Goal: Transaction & Acquisition: Purchase product/service

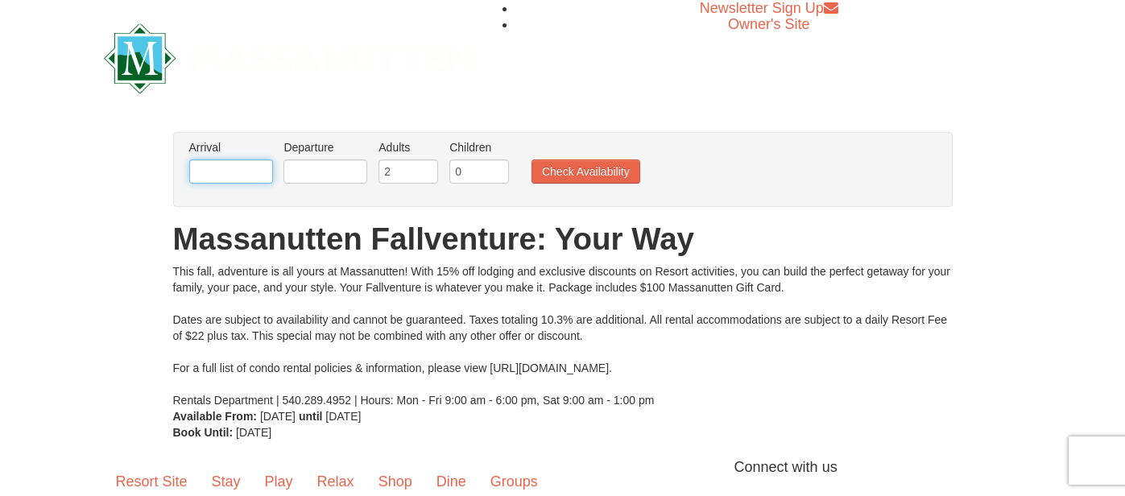
click at [225, 172] on input "text" at bounding box center [231, 171] width 84 height 24
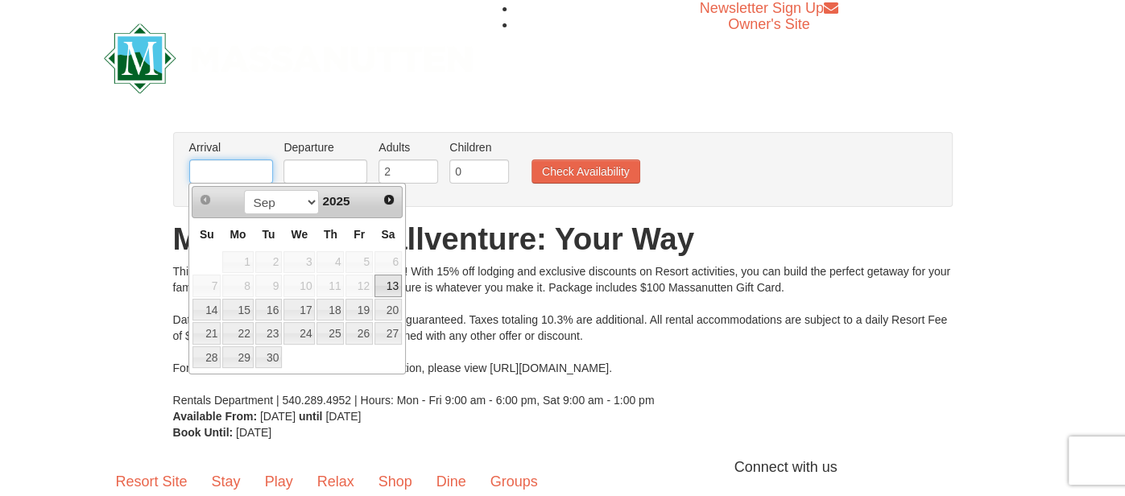
type input "[DATE]"
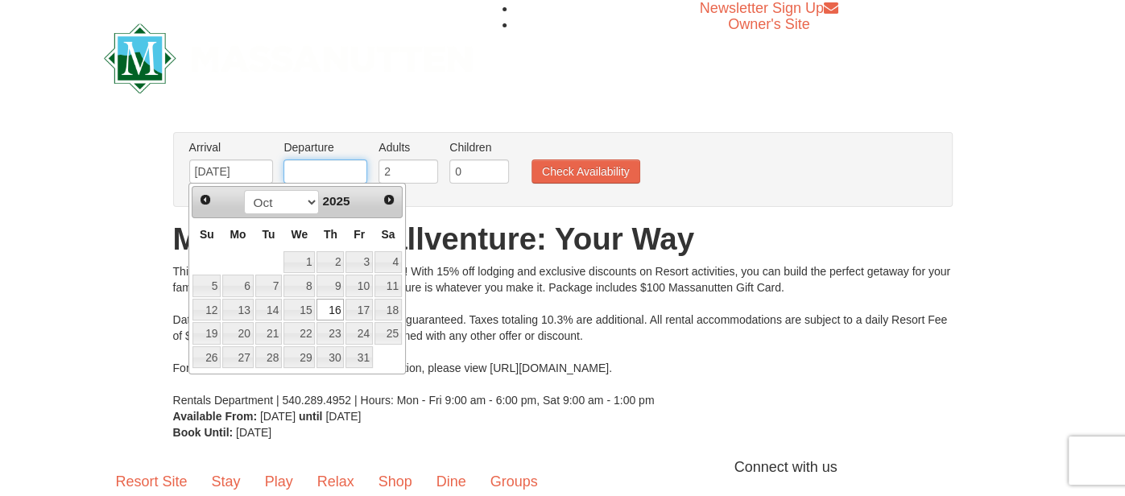
click at [292, 172] on input "text" at bounding box center [325, 171] width 84 height 24
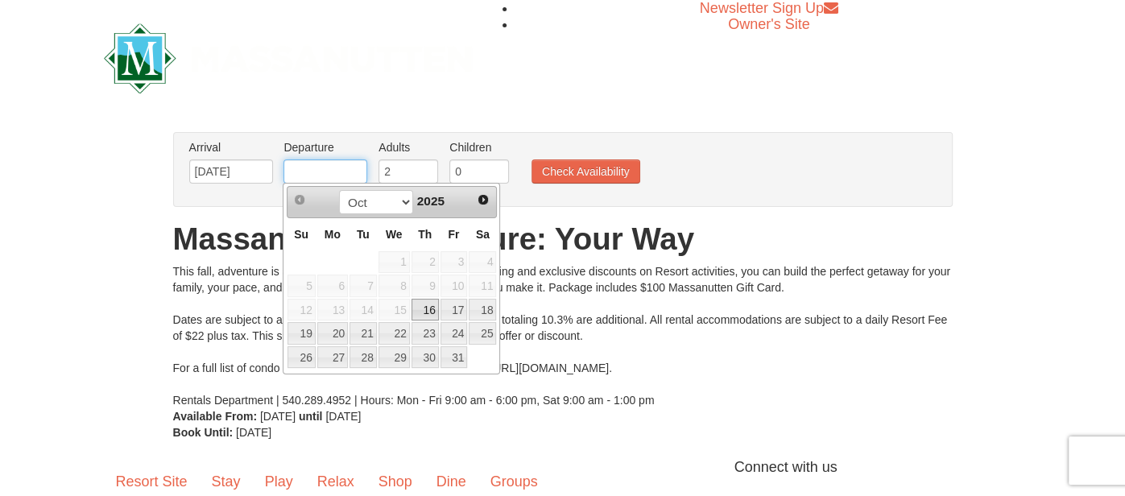
type input "[DATE]"
click at [491, 178] on input "0" at bounding box center [479, 171] width 60 height 24
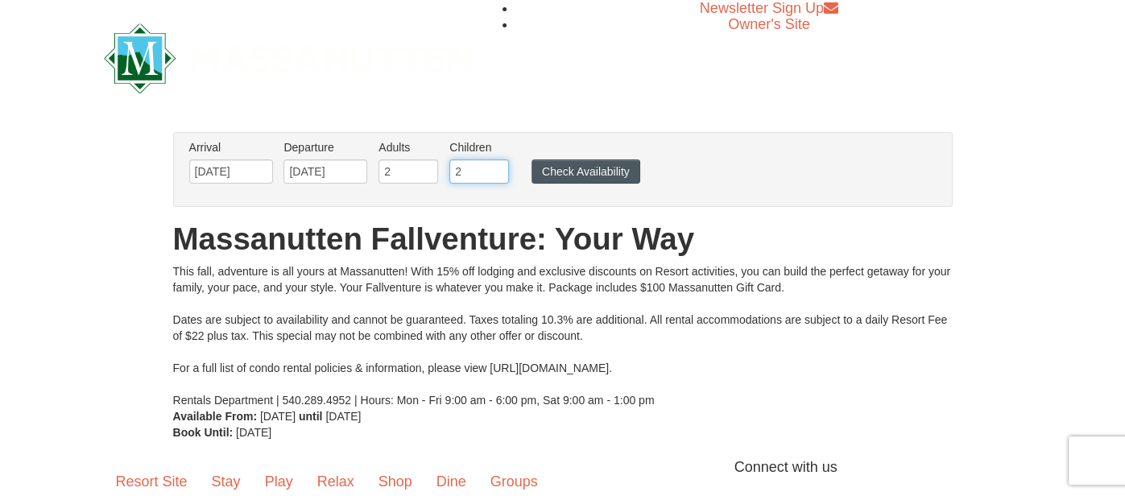
type input "2"
click at [605, 170] on button "Check Availability" at bounding box center [585, 171] width 109 height 24
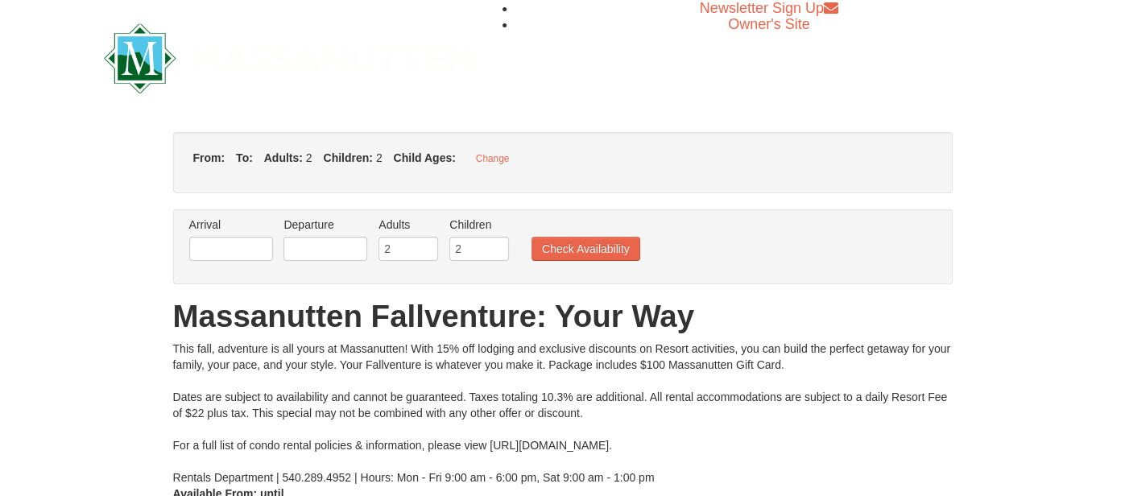
type input "[DATE]"
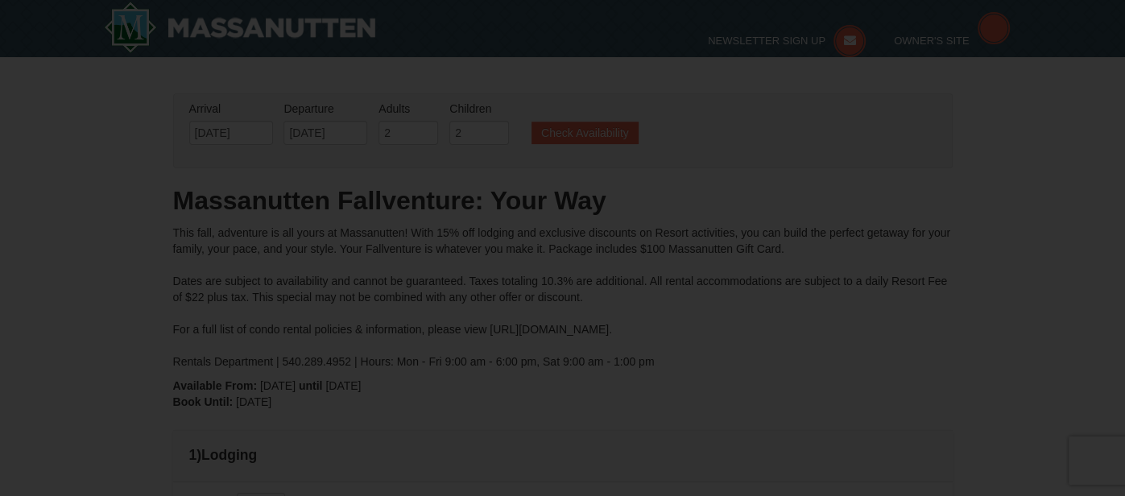
type input "[DATE]"
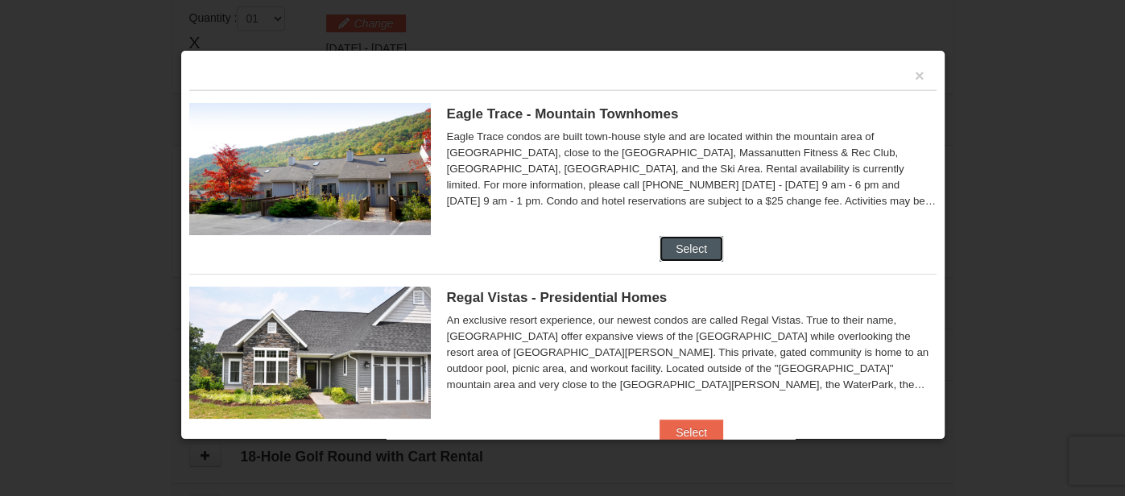
click at [702, 244] on button "Select" at bounding box center [692, 249] width 64 height 26
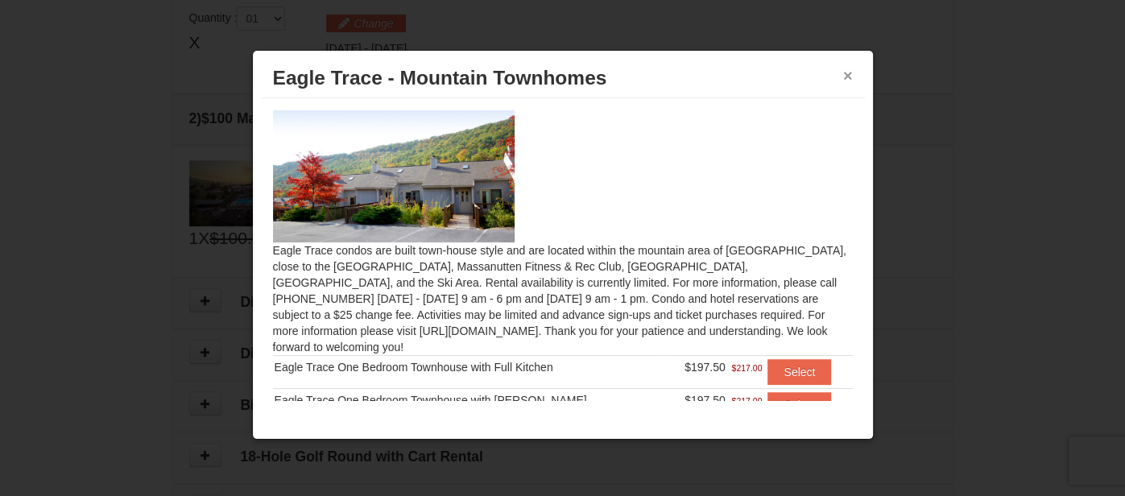
click at [847, 73] on button "×" at bounding box center [848, 76] width 10 height 16
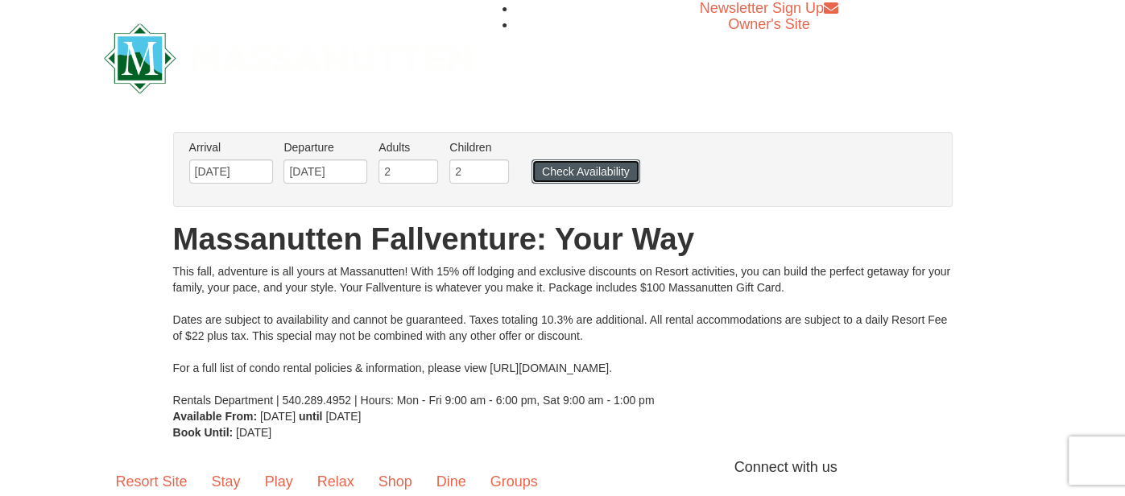
click at [610, 177] on button "Check Availability" at bounding box center [585, 171] width 109 height 24
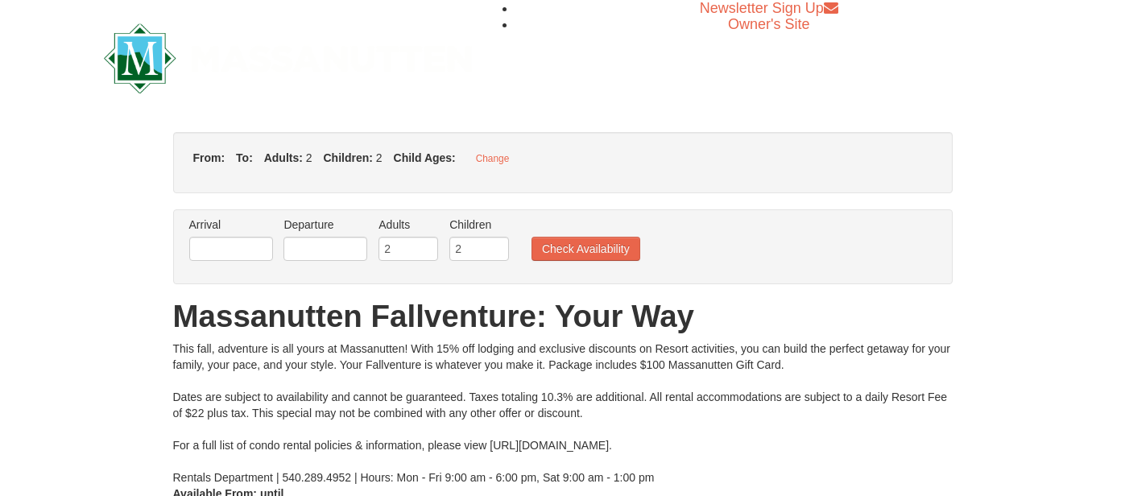
type input "[DATE]"
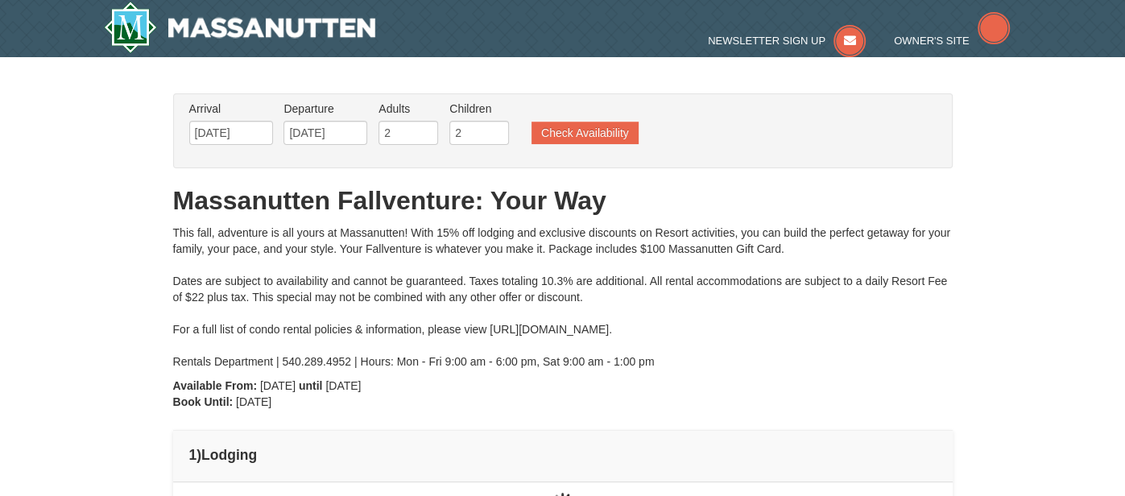
type input "[DATE]"
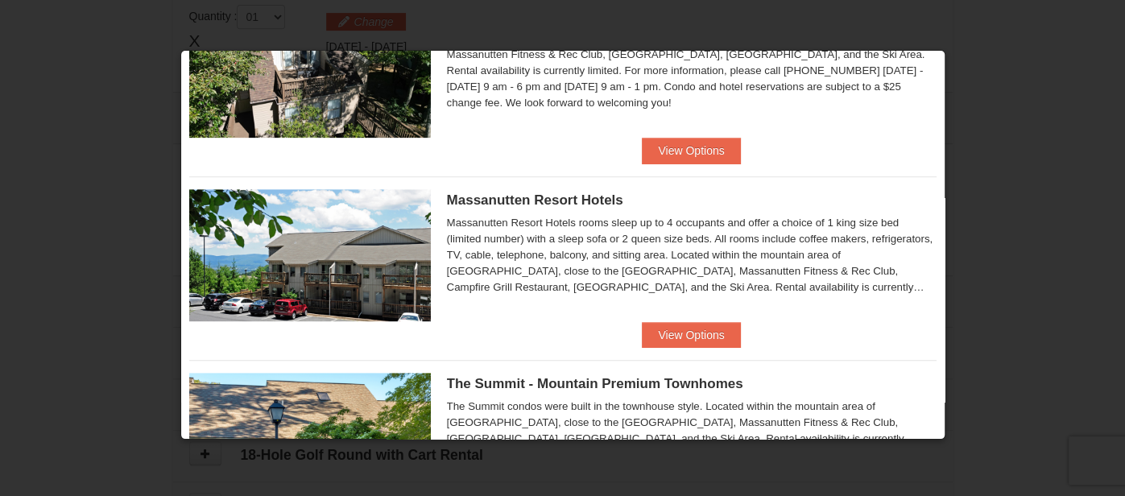
scroll to position [469, 0]
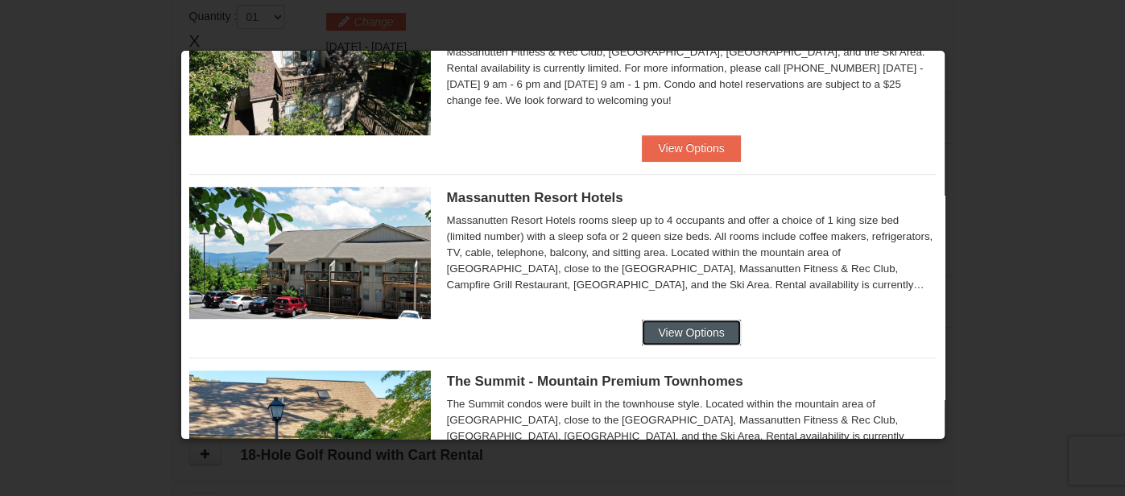
click at [667, 327] on button "View Options" at bounding box center [691, 333] width 98 height 26
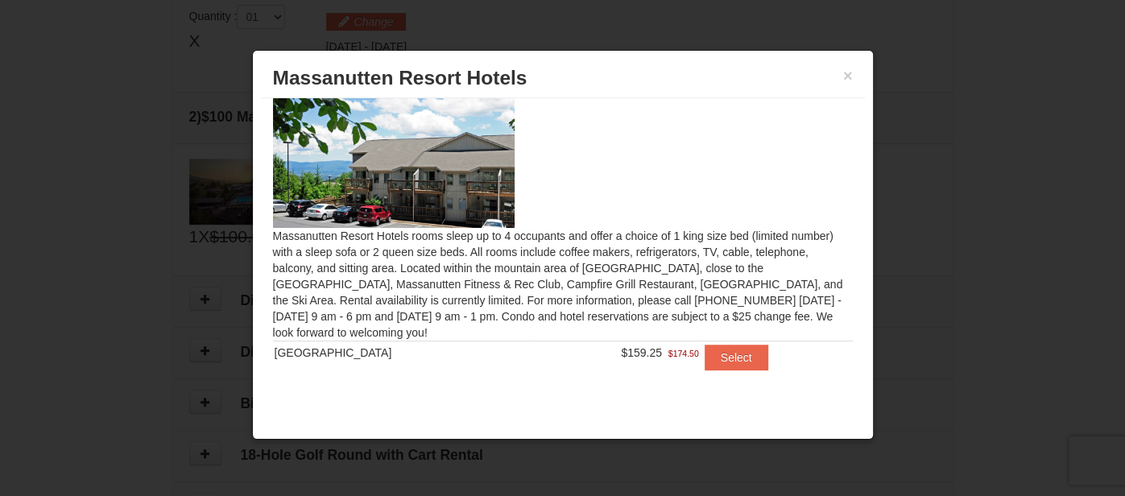
scroll to position [0, 0]
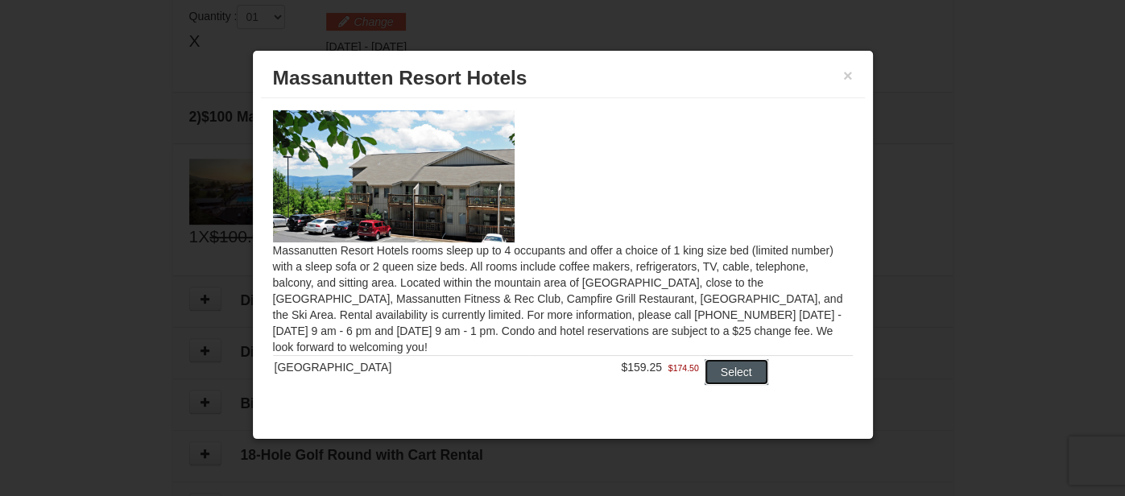
click at [716, 370] on button "Select" at bounding box center [737, 372] width 64 height 26
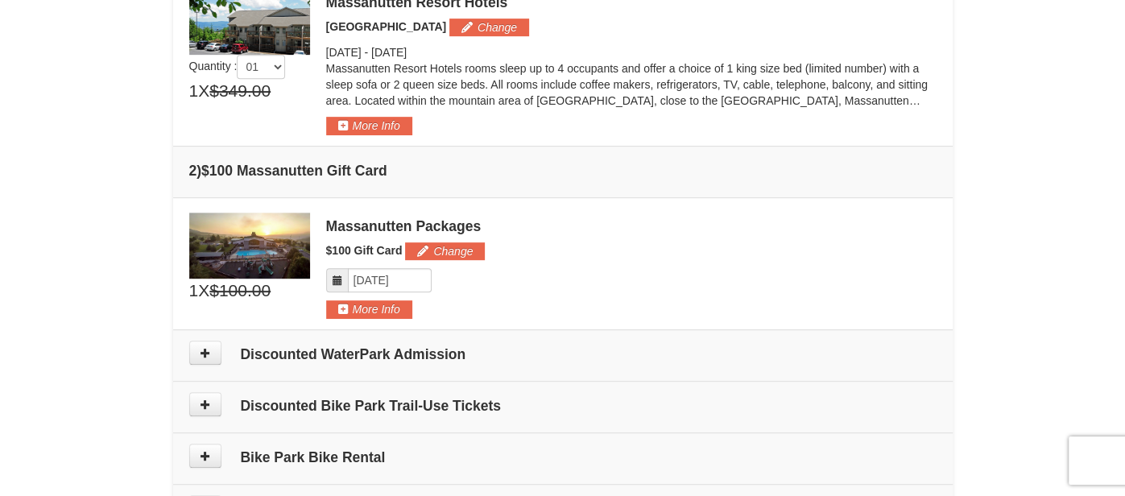
scroll to position [506, 0]
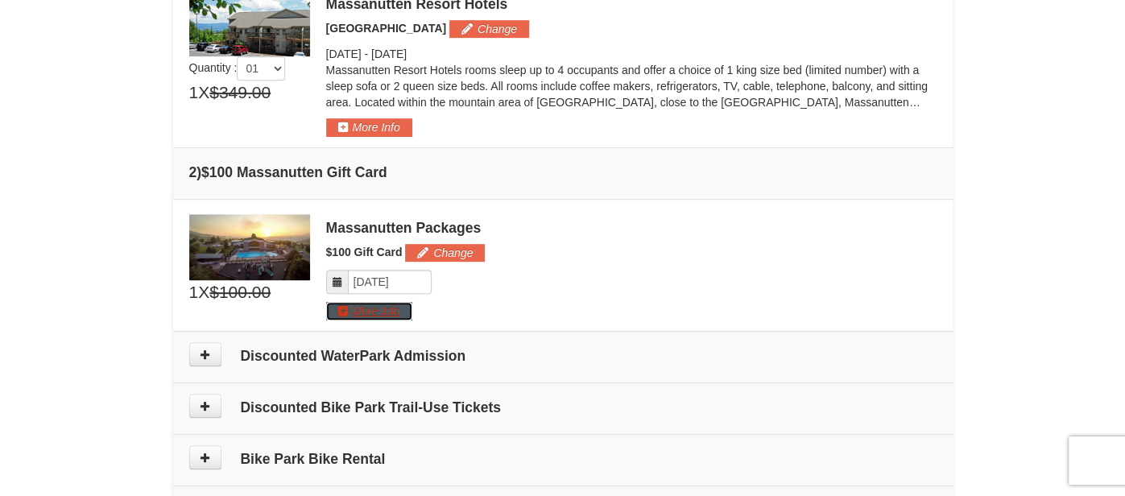
click at [368, 308] on button "More Info" at bounding box center [369, 311] width 86 height 18
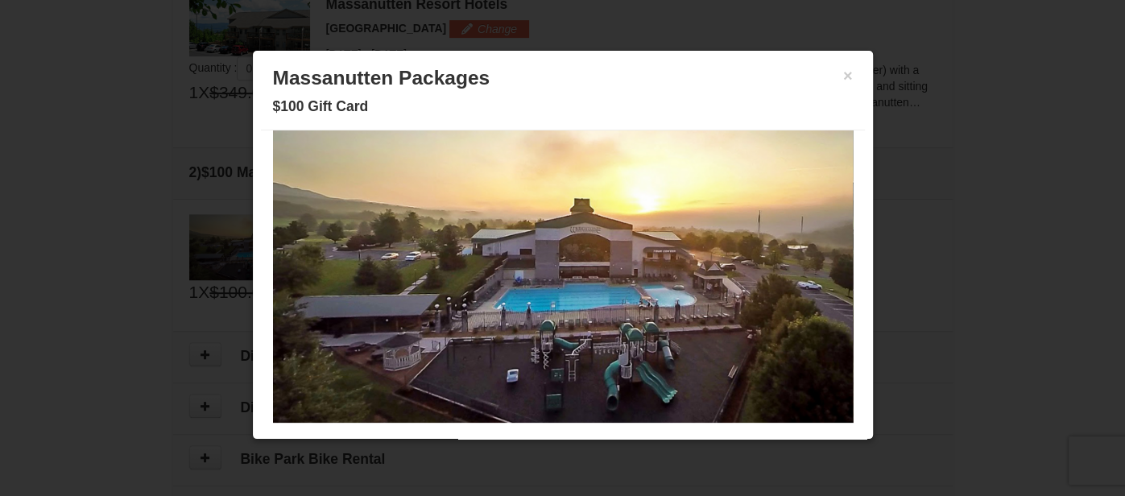
scroll to position [0, 0]
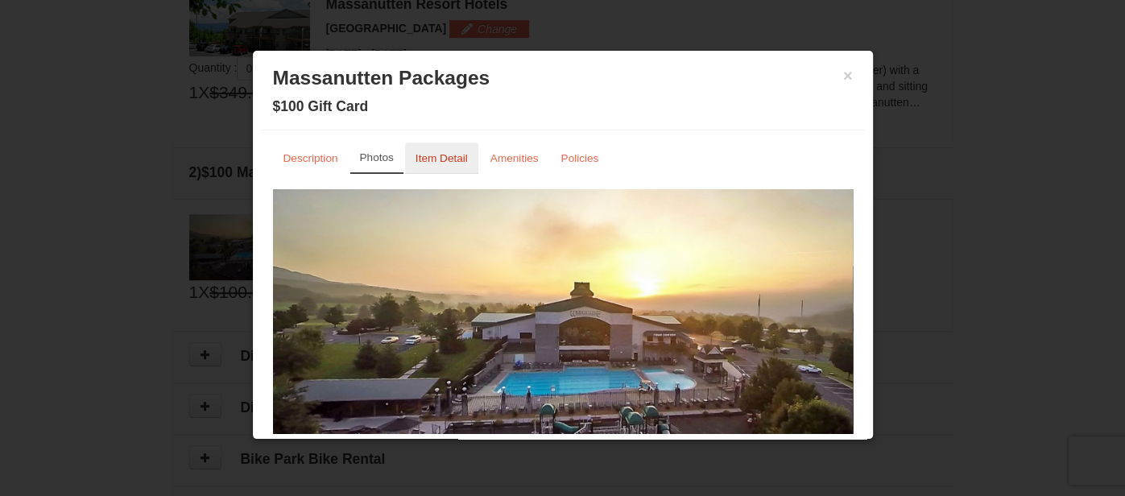
click at [460, 156] on small "Item Detail" at bounding box center [442, 158] width 52 height 12
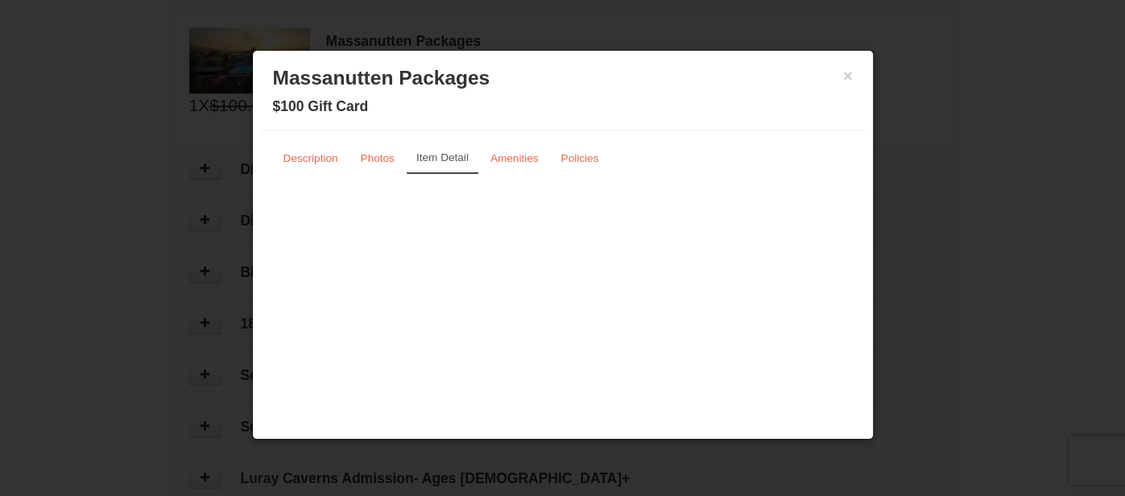
scroll to position [695, 0]
click at [336, 158] on small "Description" at bounding box center [310, 158] width 55 height 12
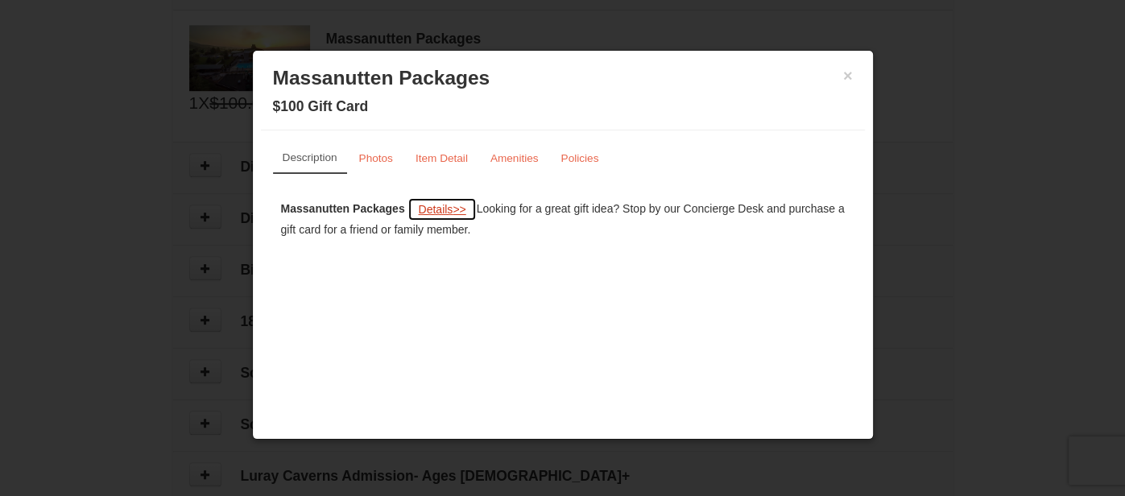
click at [429, 208] on span "Details" at bounding box center [435, 209] width 35 height 13
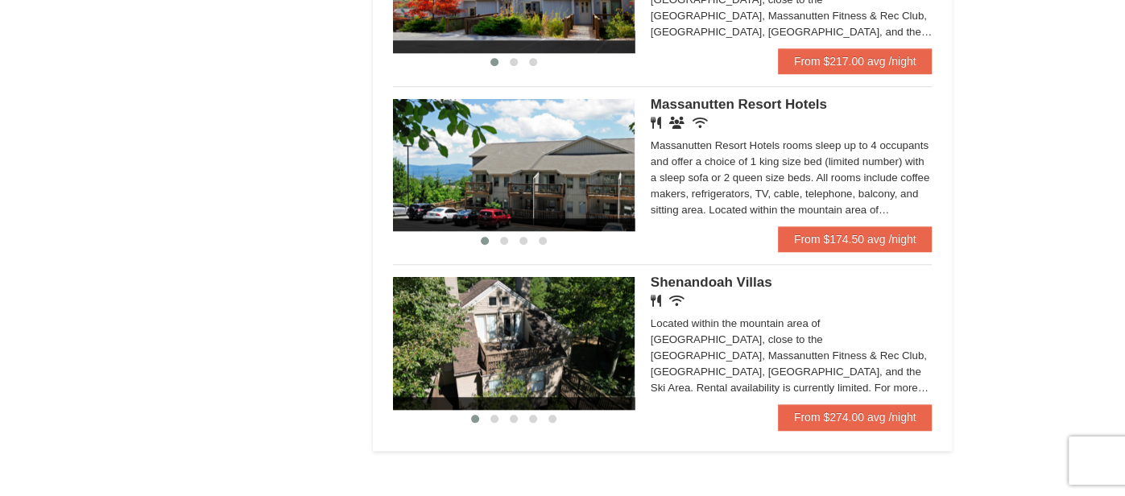
scroll to position [989, 0]
click at [611, 177] on img at bounding box center [514, 165] width 242 height 132
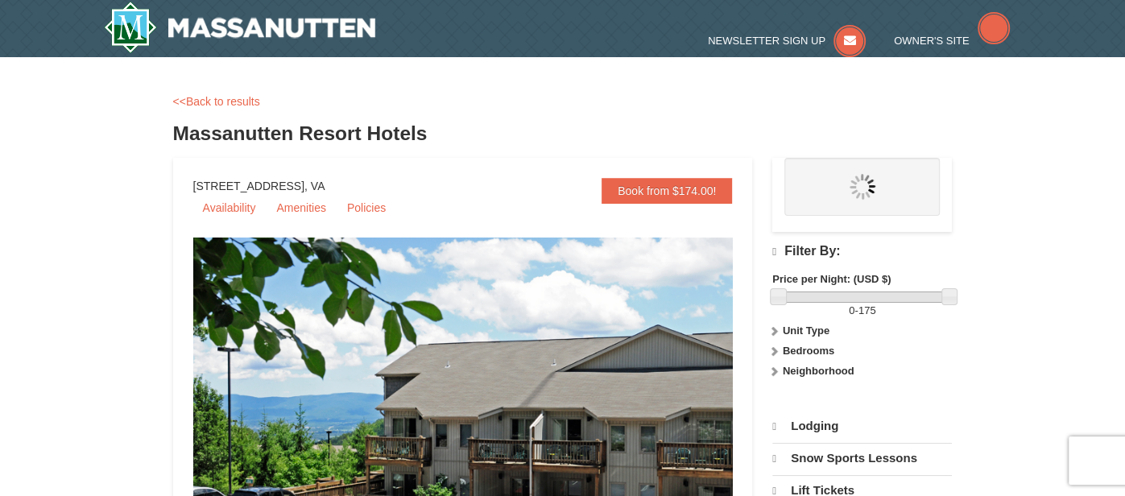
select select "9"
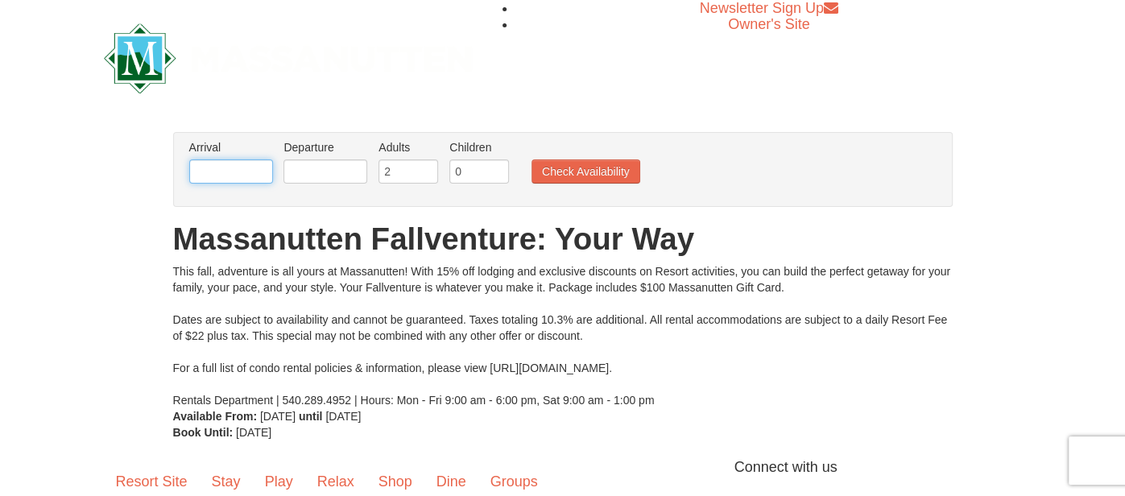
click at [251, 172] on input "text" at bounding box center [231, 171] width 84 height 24
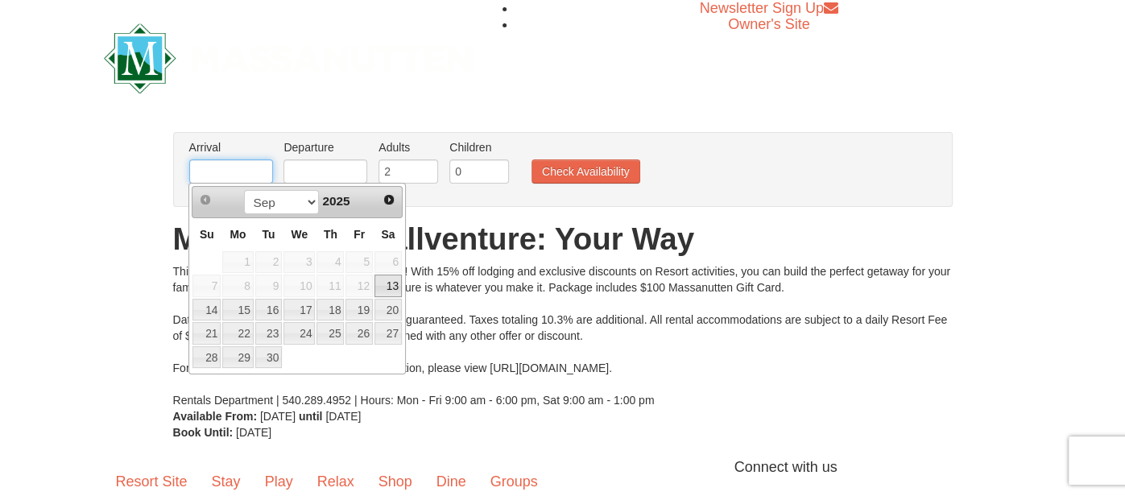
type input "[DATE]"
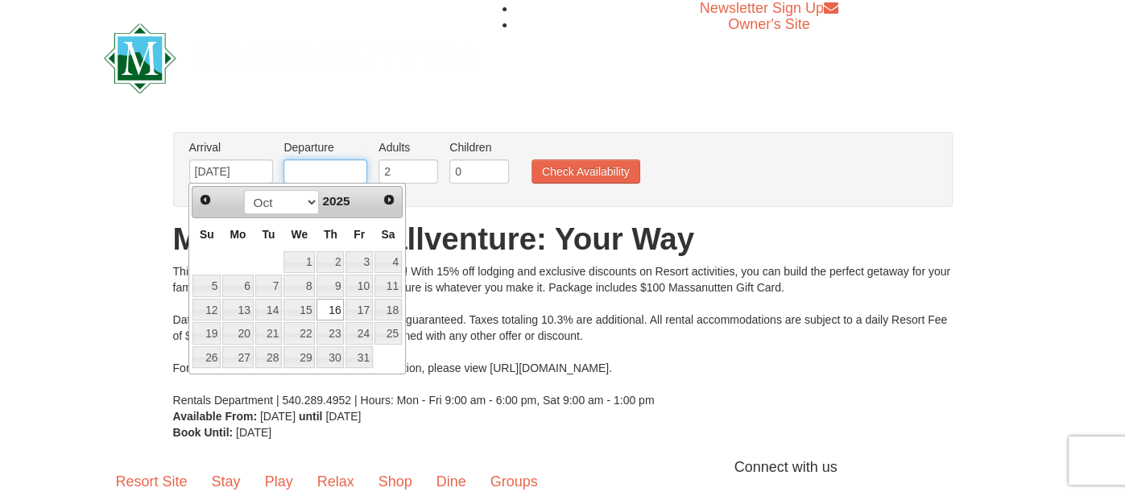
click at [336, 168] on input "text" at bounding box center [325, 171] width 84 height 24
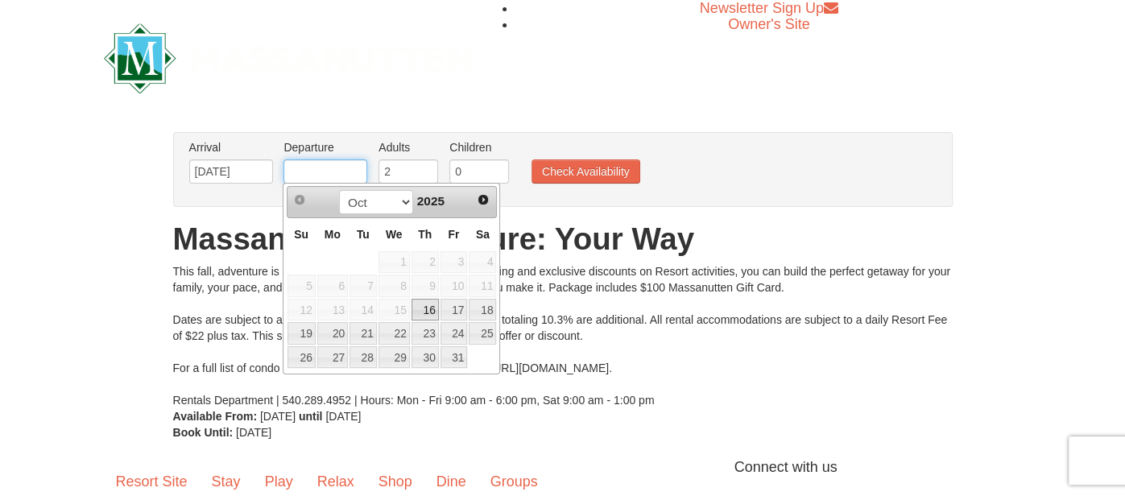
type input "[DATE]"
click at [482, 177] on input "0" at bounding box center [479, 171] width 60 height 24
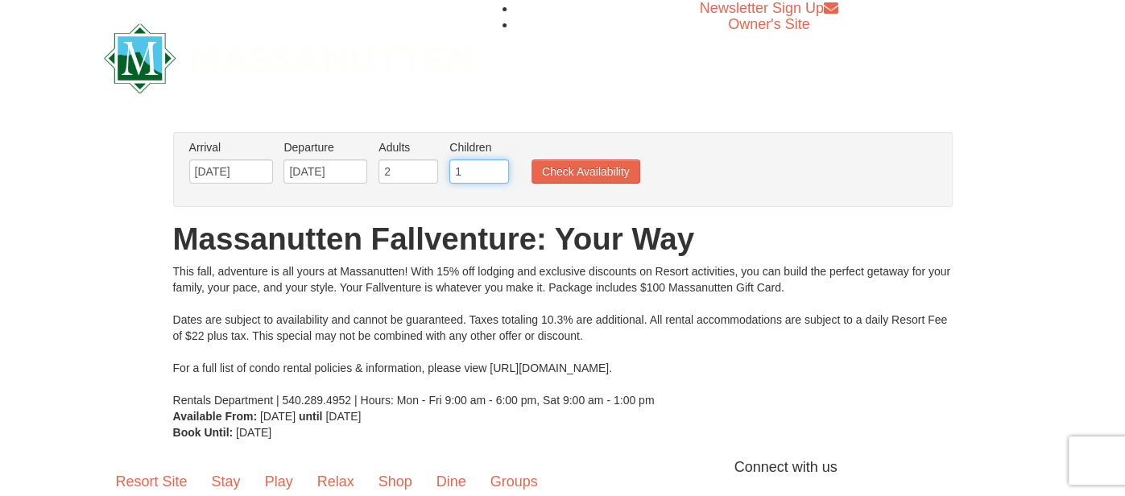
click at [498, 169] on input "1" at bounding box center [479, 171] width 60 height 24
type input "2"
click at [498, 169] on input "2" at bounding box center [479, 171] width 60 height 24
click at [557, 167] on button "Check Availability" at bounding box center [585, 171] width 109 height 24
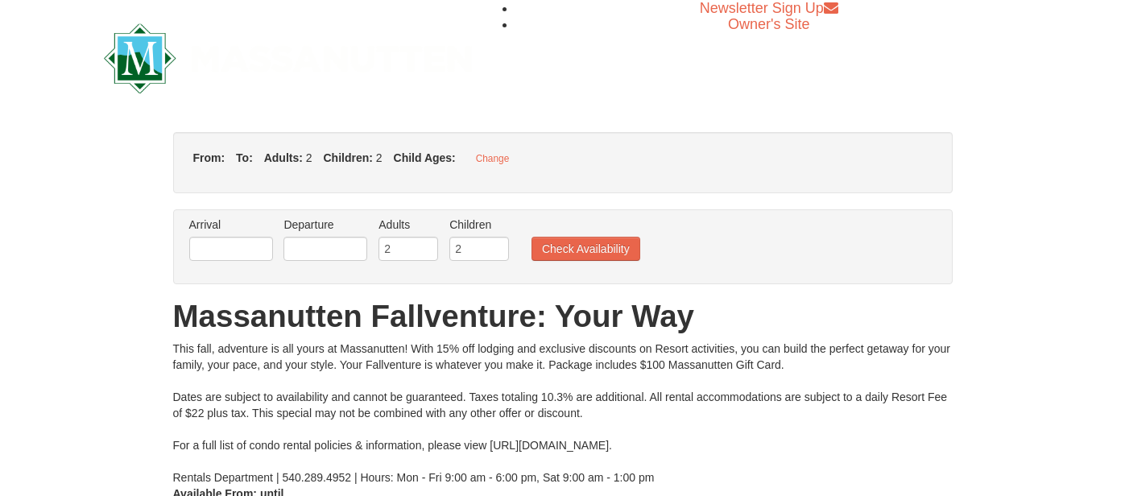
type input "[DATE]"
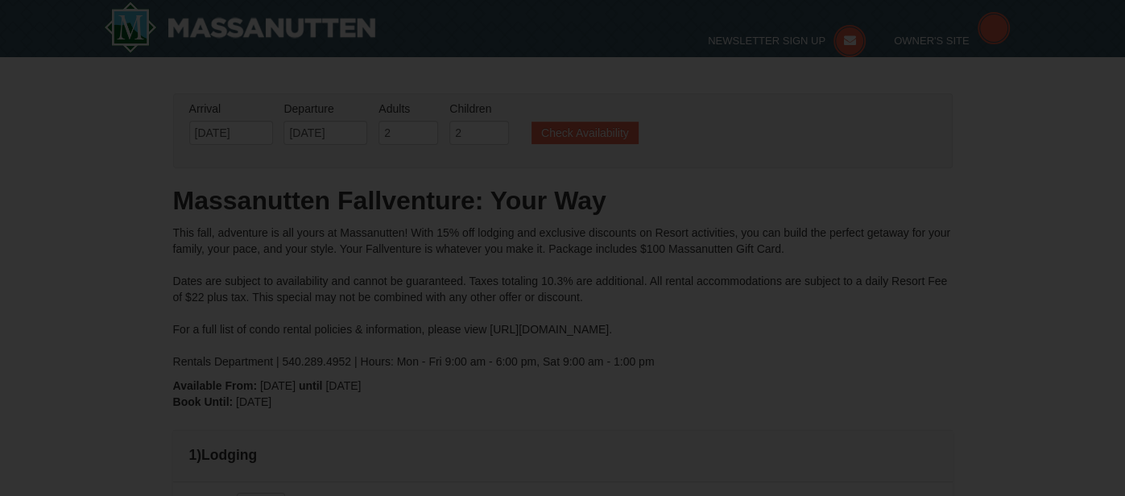
type input "[DATE]"
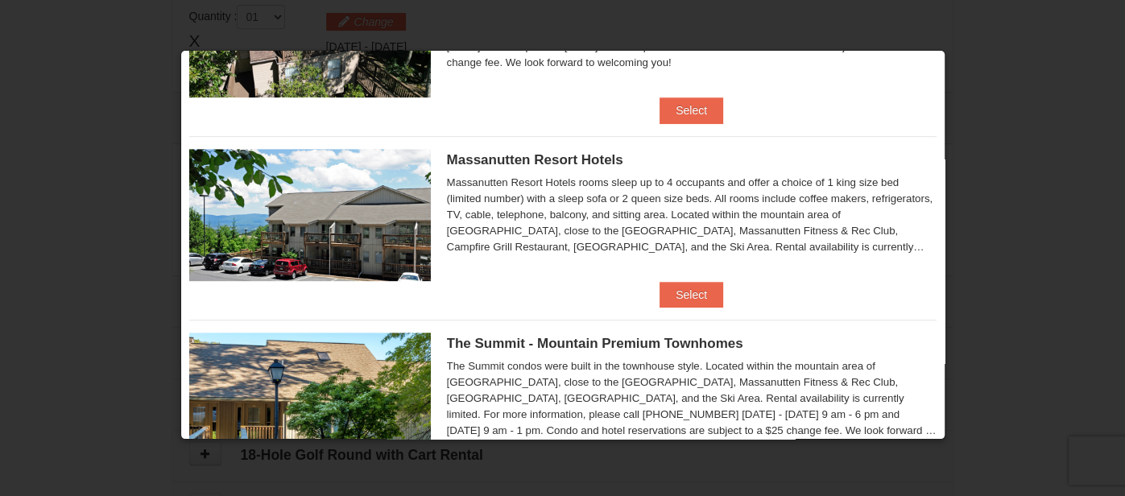
scroll to position [507, 0]
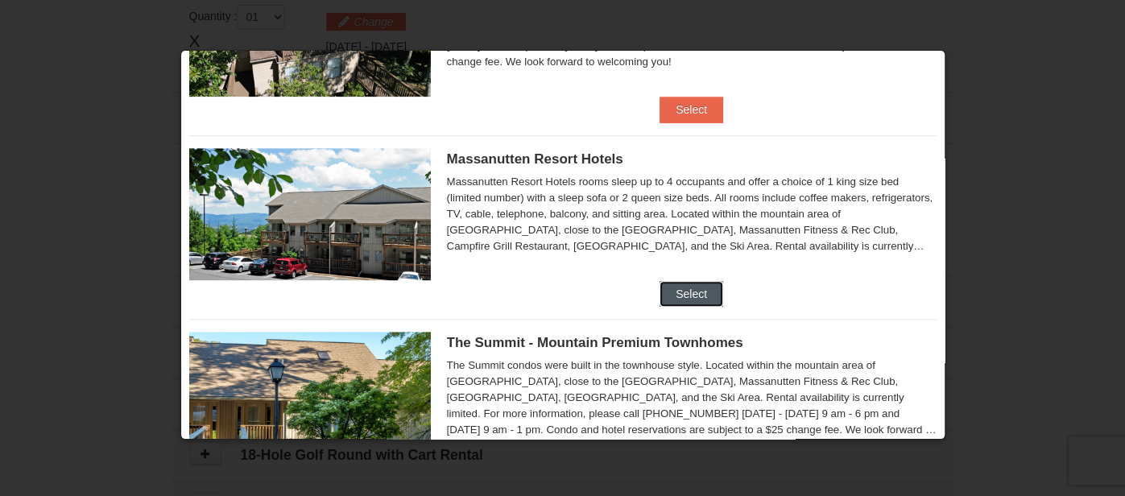
click at [680, 288] on button "Select" at bounding box center [692, 294] width 64 height 26
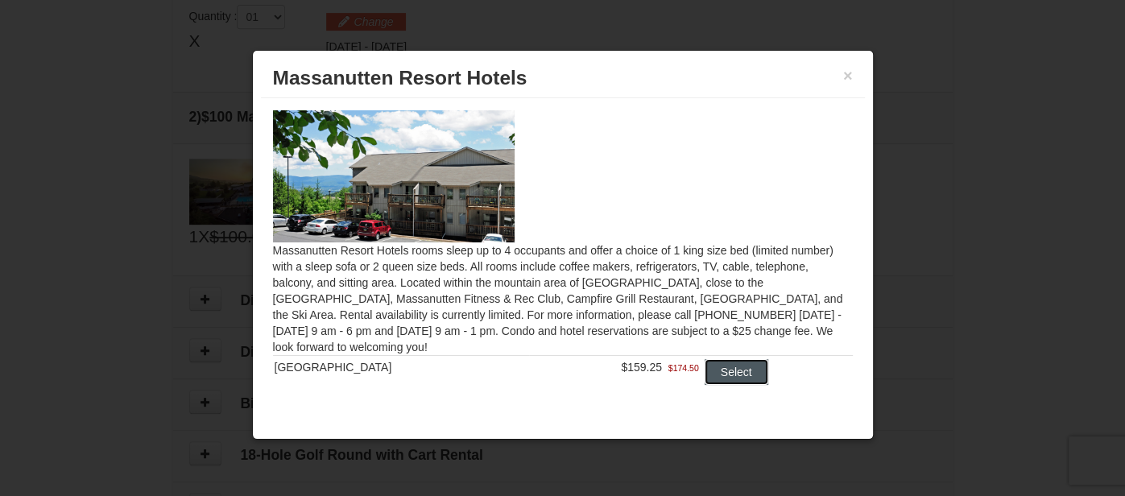
click at [717, 373] on button "Select" at bounding box center [737, 372] width 64 height 26
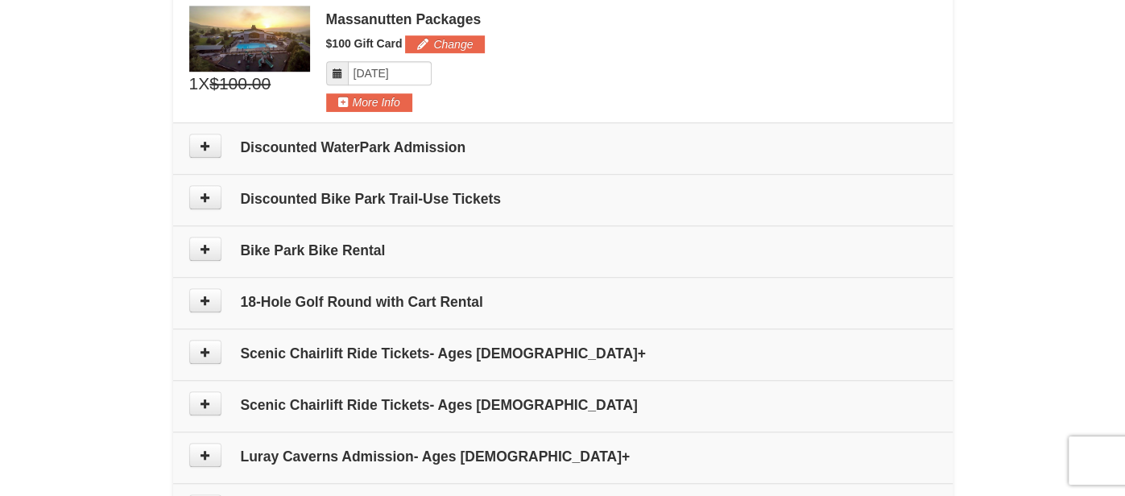
scroll to position [710, 0]
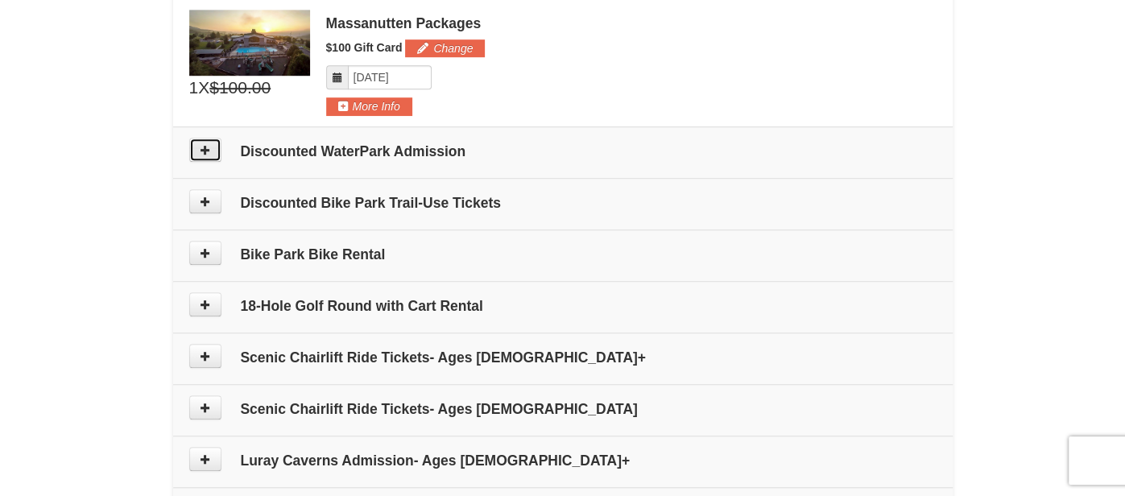
click at [206, 147] on icon at bounding box center [205, 149] width 11 height 11
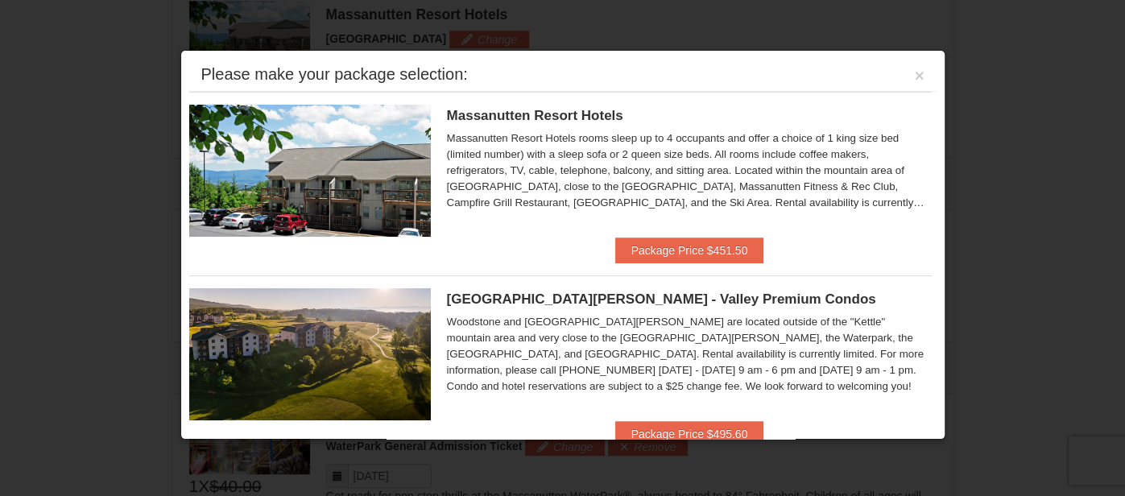
scroll to position [494, 0]
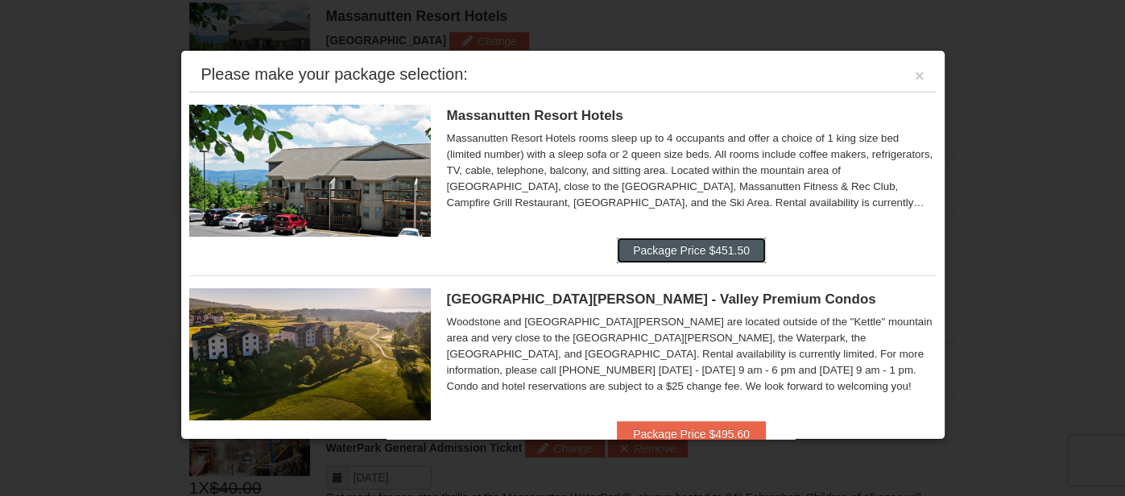
click at [660, 243] on button "Package Price $451.50" at bounding box center [691, 251] width 149 height 26
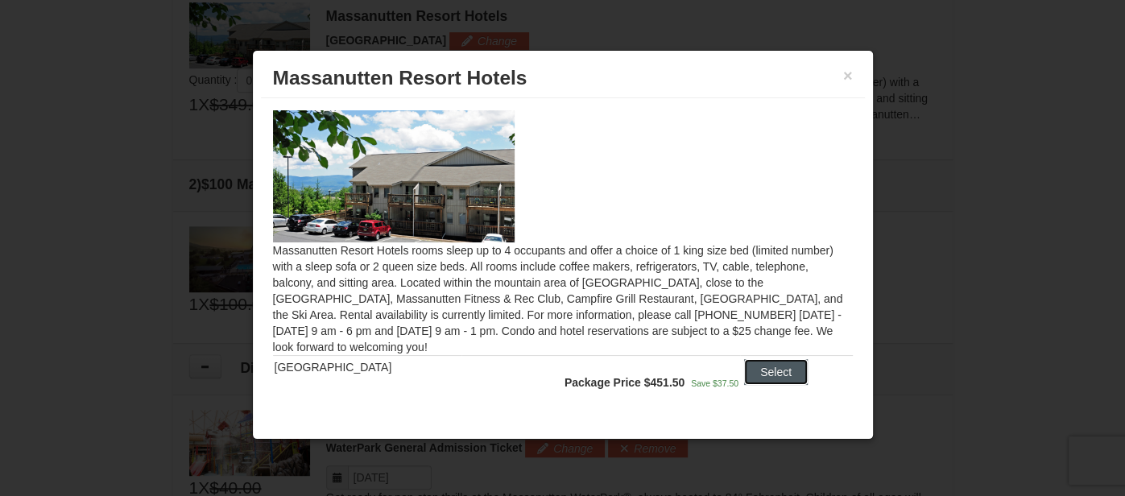
click at [789, 366] on button "Select" at bounding box center [776, 372] width 64 height 26
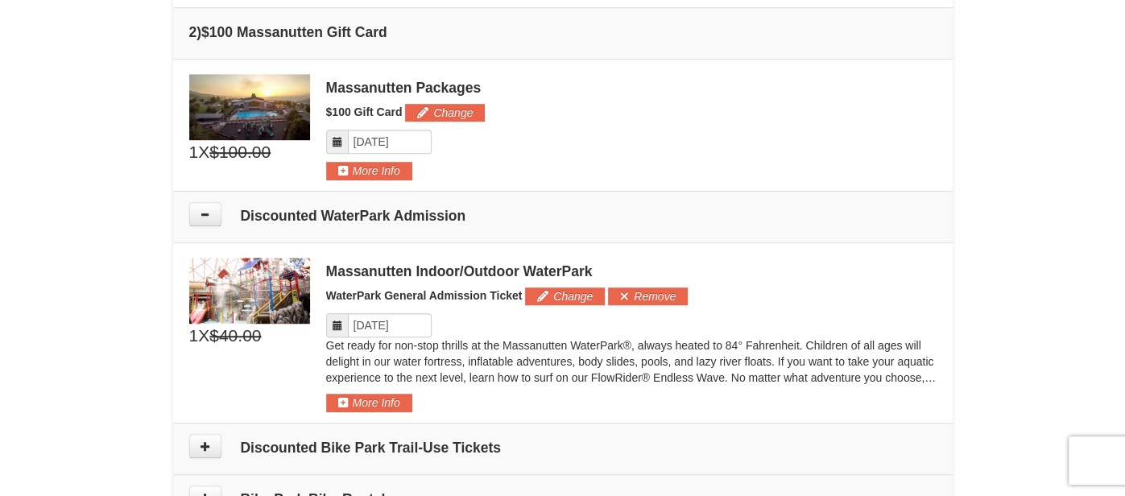
scroll to position [645, 0]
click at [560, 295] on button "Change" at bounding box center [565, 297] width 80 height 18
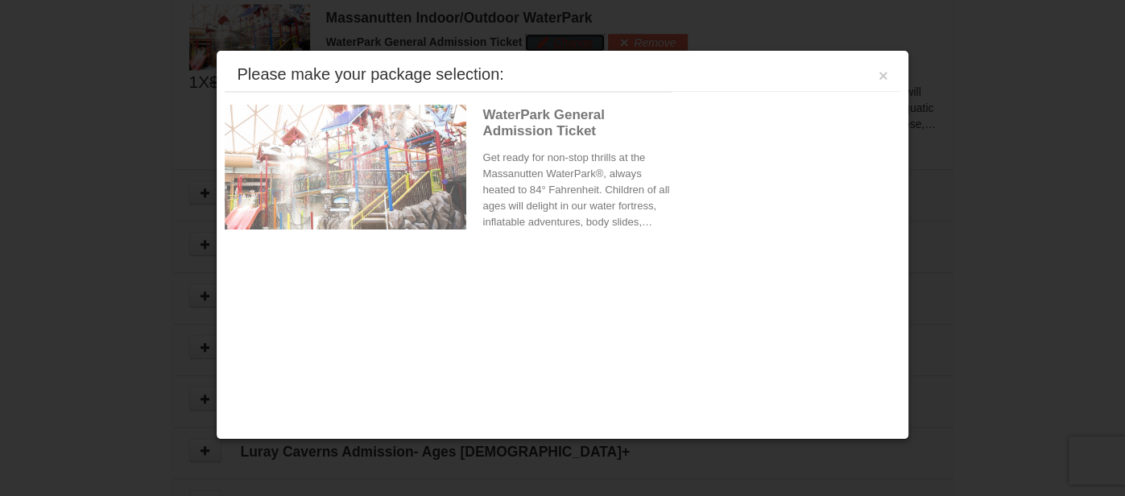
scroll to position [900, 0]
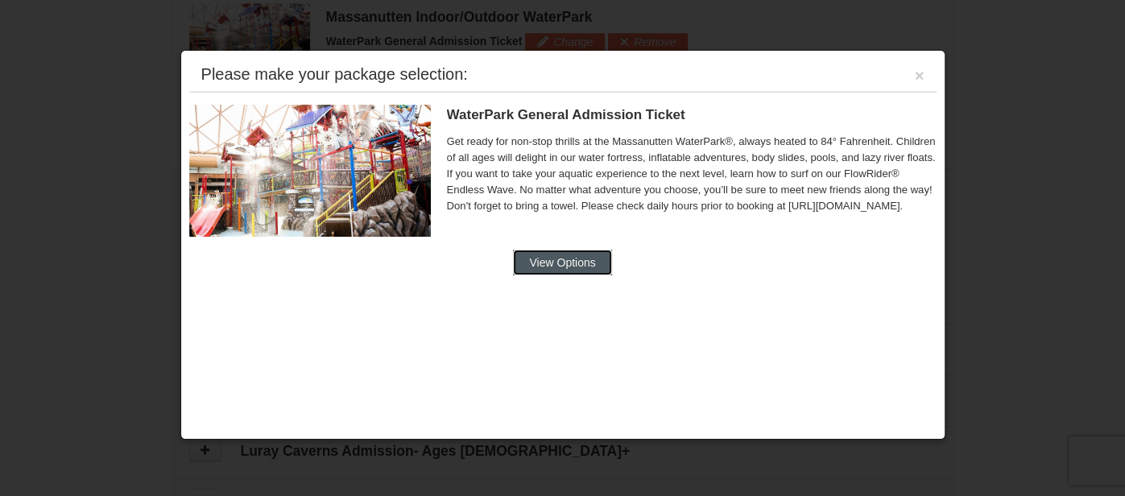
click at [564, 267] on button "View Options" at bounding box center [562, 263] width 98 height 26
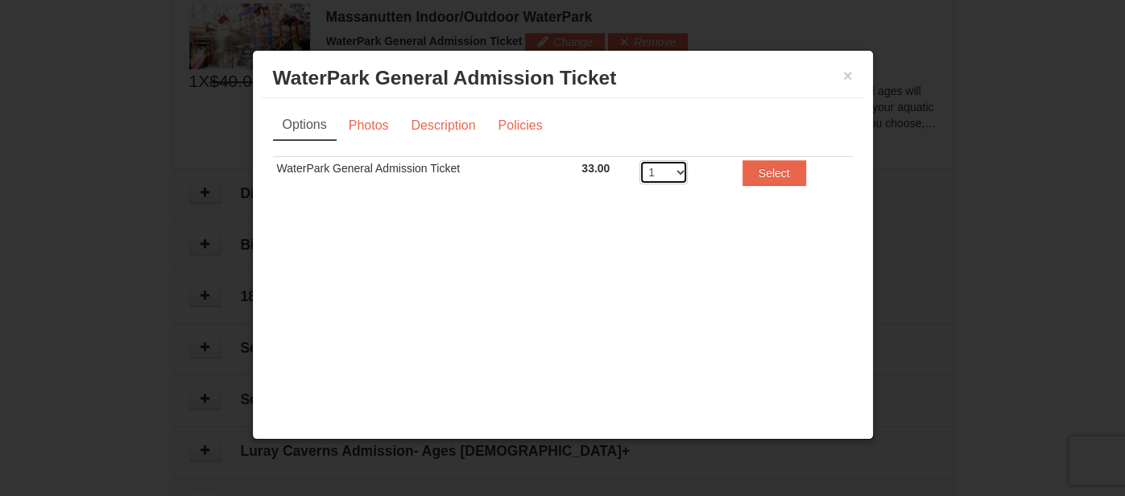
click at [680, 170] on select "1 2 3 4 5 6 7 8" at bounding box center [663, 172] width 48 height 24
select select "2"
click at [639, 160] on select "1 2 3 4 5 6 7 8" at bounding box center [663, 172] width 48 height 24
click at [762, 172] on button "Select" at bounding box center [774, 173] width 64 height 26
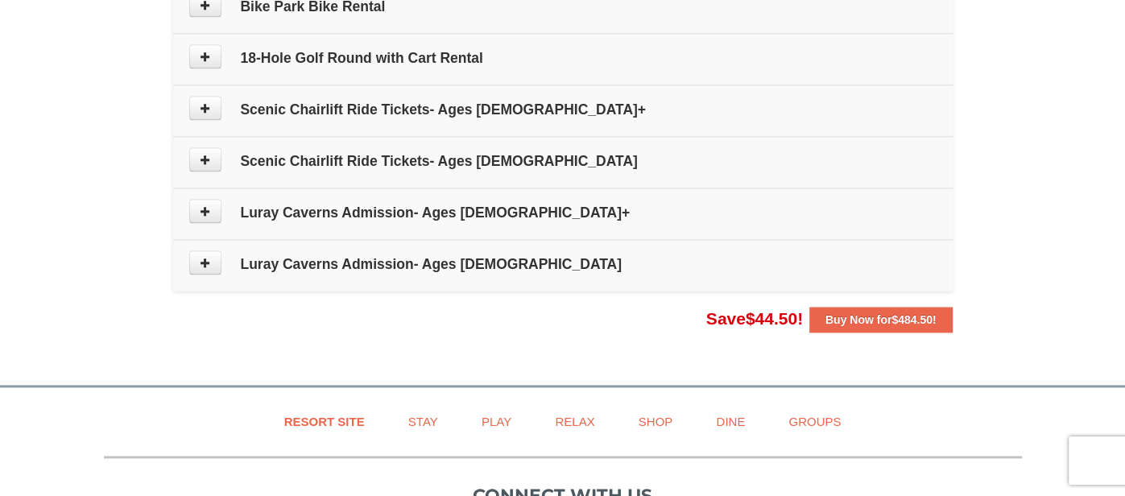
scroll to position [1140, 0]
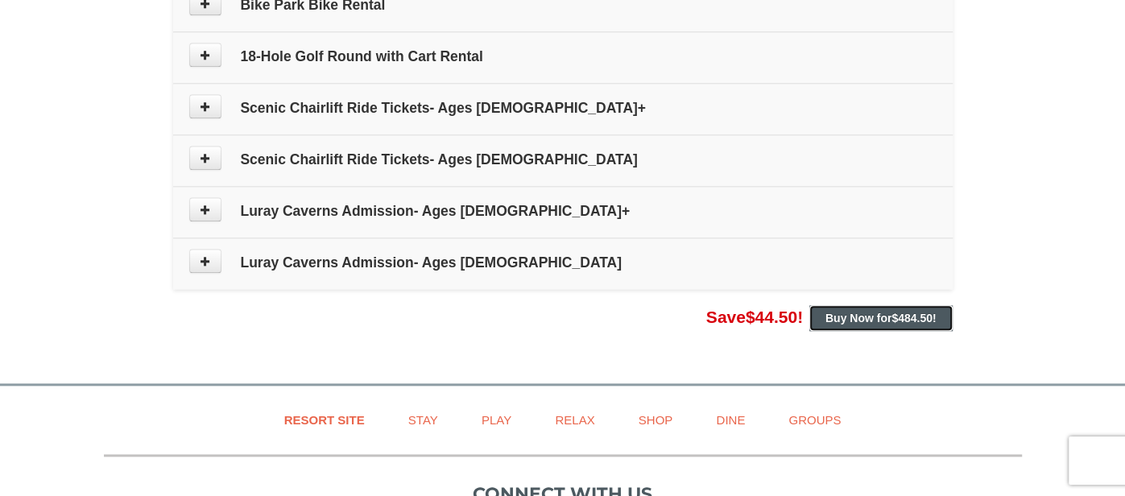
click at [839, 312] on strong "Buy Now for $484.50 !" at bounding box center [880, 318] width 111 height 13
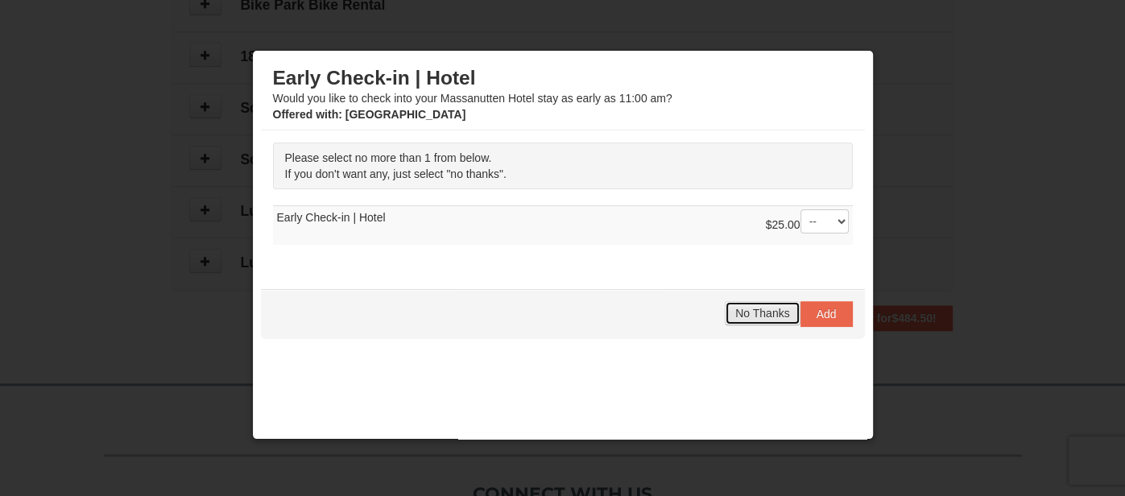
click at [755, 304] on button "No Thanks" at bounding box center [762, 313] width 75 height 24
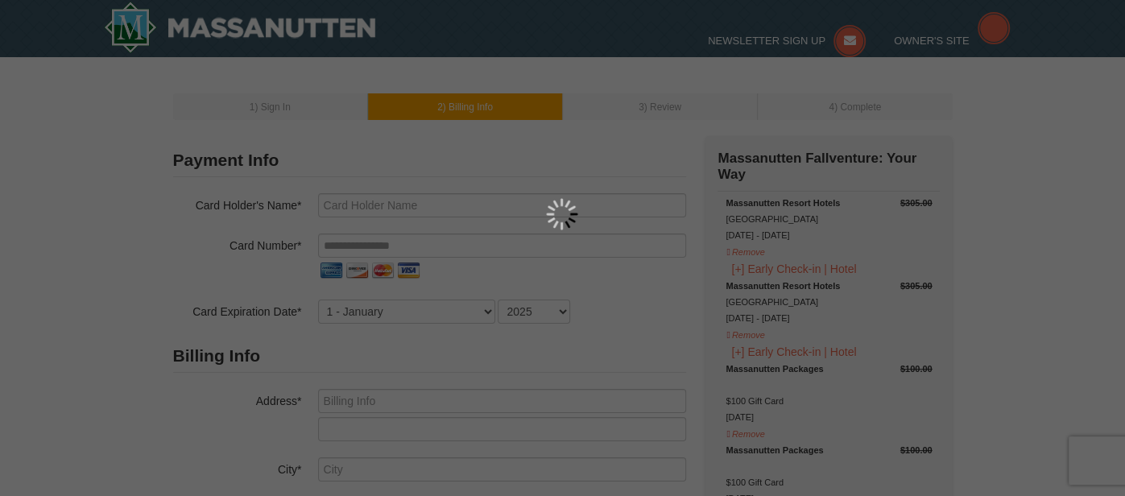
type input "[PERSON_NAME]"
type input "[EMAIL_ADDRESS][DOMAIN_NAME]"
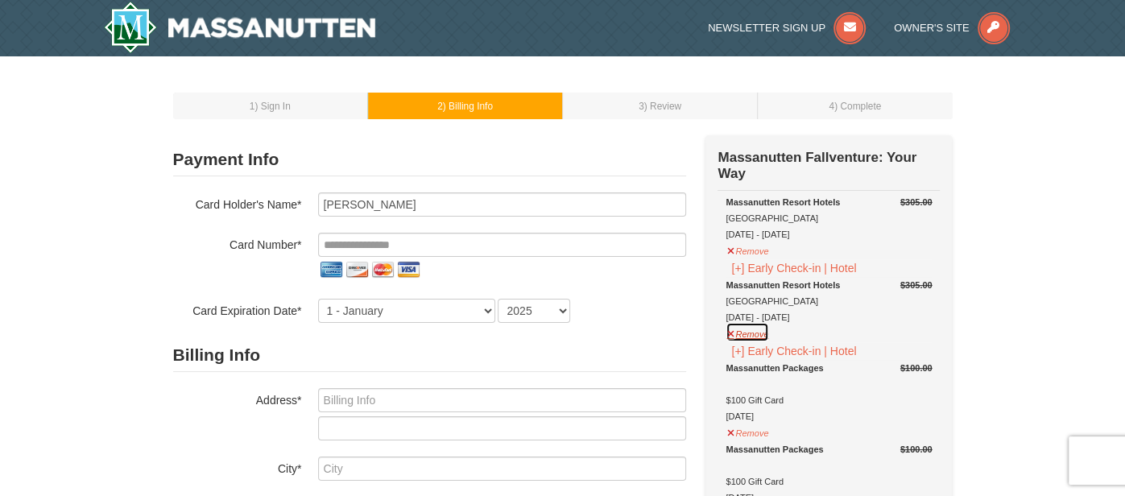
click at [745, 331] on button "Remove" at bounding box center [747, 332] width 43 height 20
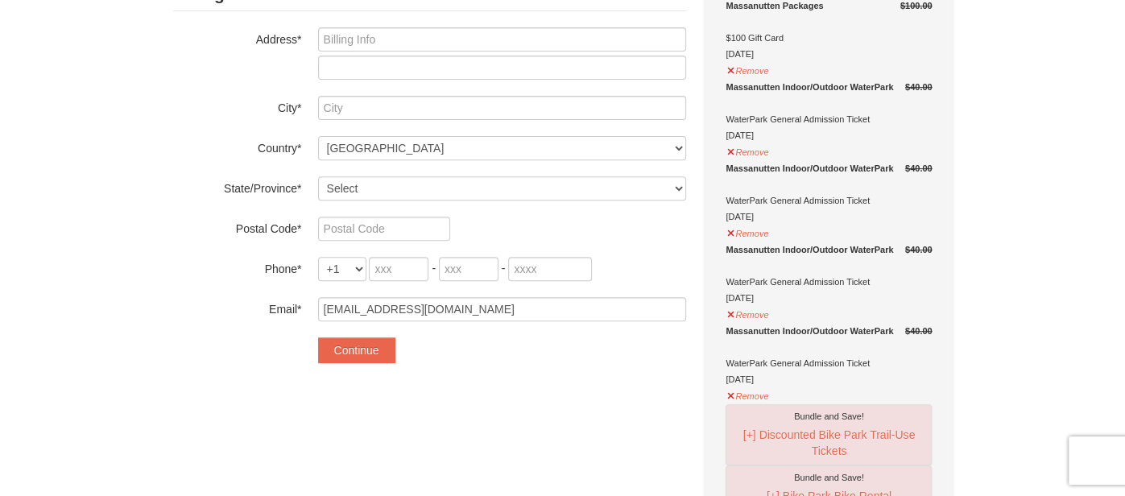
scroll to position [364, 0]
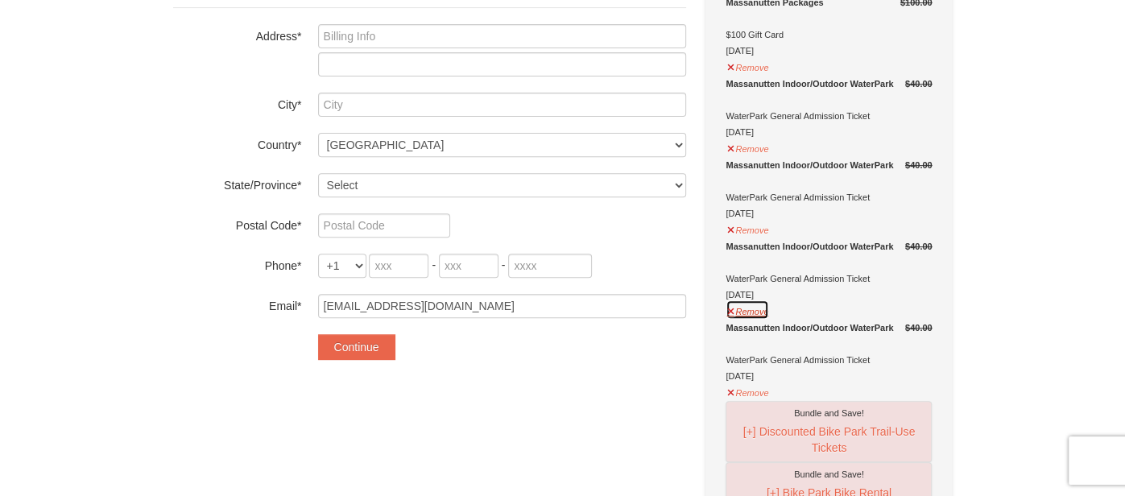
click at [730, 304] on button "Remove" at bounding box center [747, 310] width 43 height 20
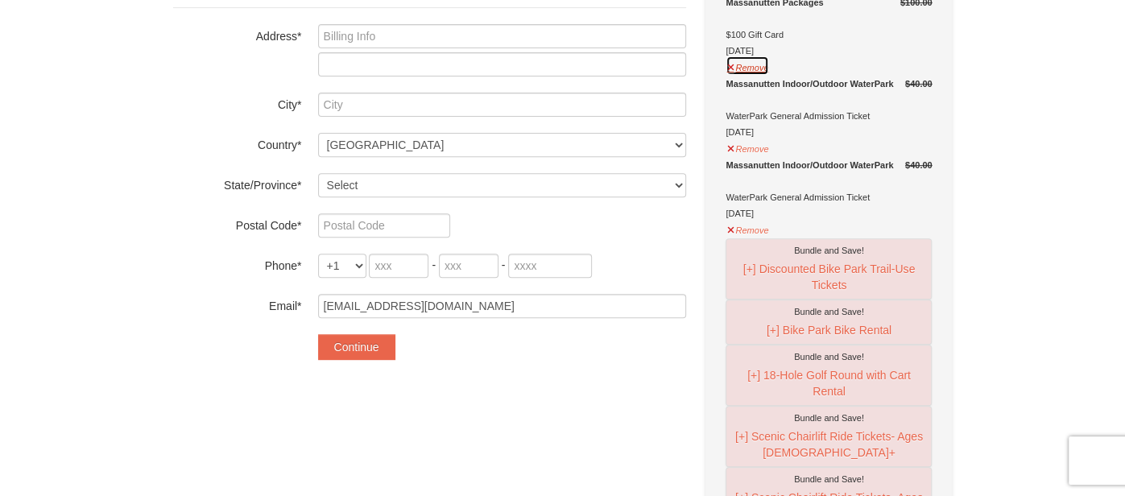
click at [730, 66] on button "Remove" at bounding box center [747, 66] width 43 height 20
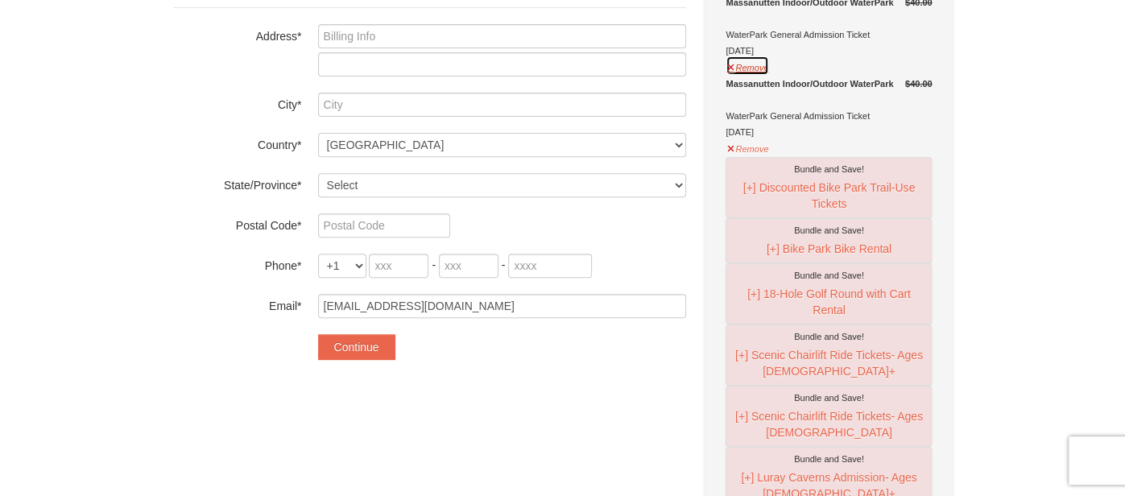
click at [730, 65] on button "Remove" at bounding box center [747, 66] width 43 height 20
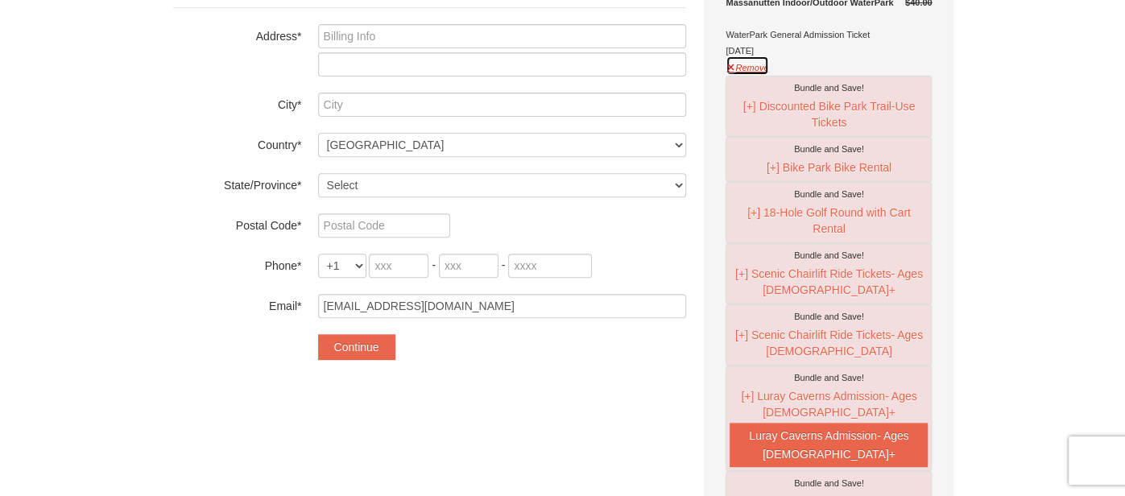
click at [730, 64] on button "Remove" at bounding box center [747, 66] width 43 height 20
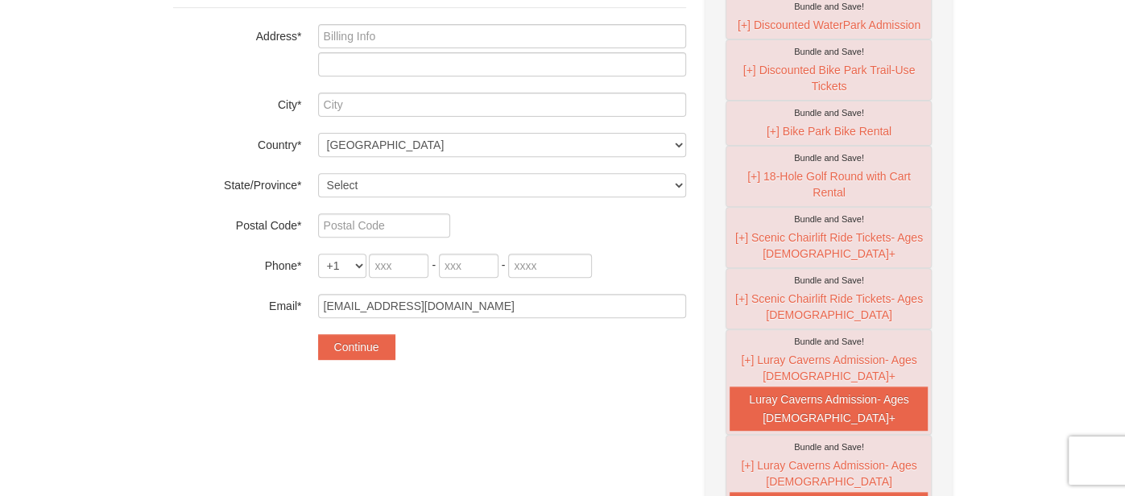
scroll to position [0, 0]
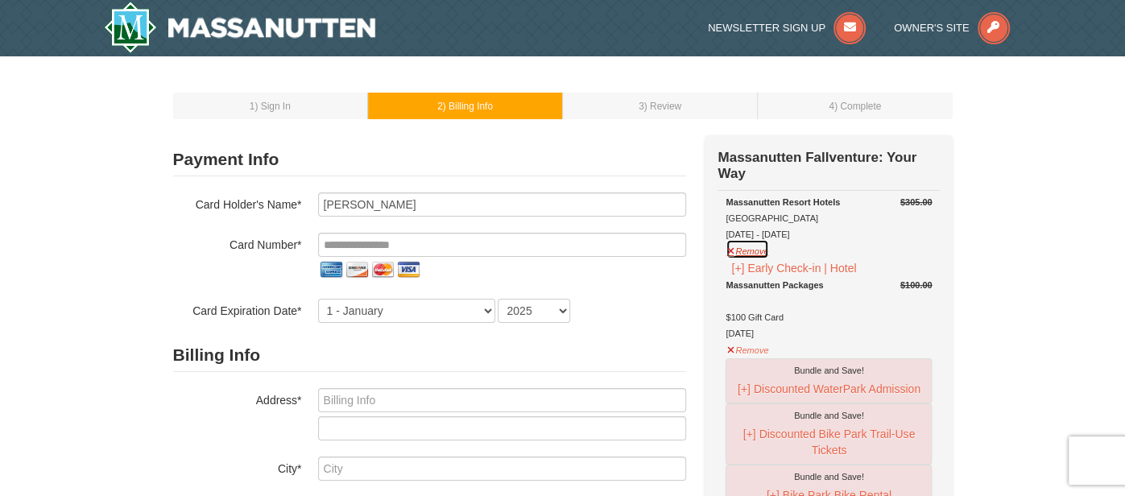
click at [730, 249] on button "Remove" at bounding box center [747, 249] width 43 height 20
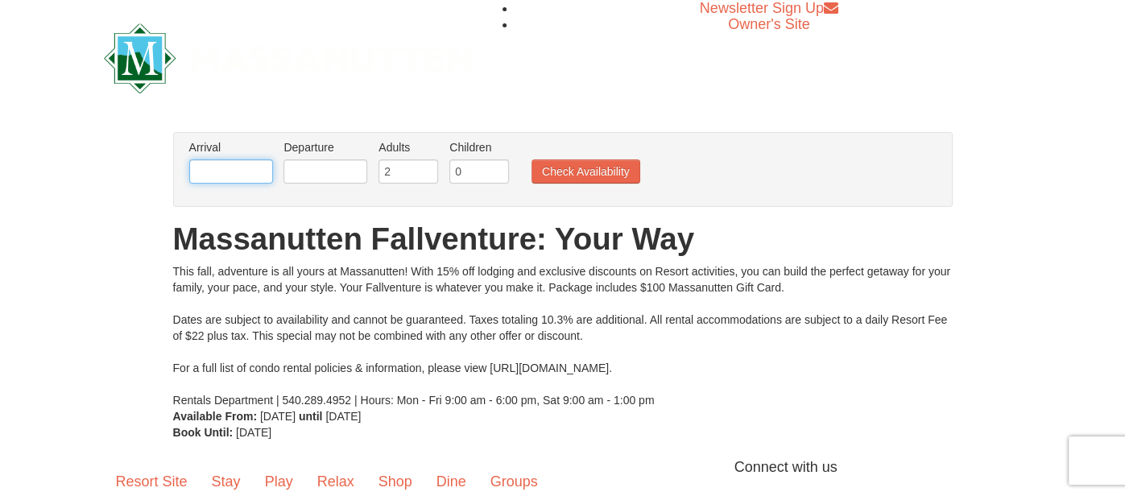
click at [240, 174] on input "text" at bounding box center [231, 171] width 84 height 24
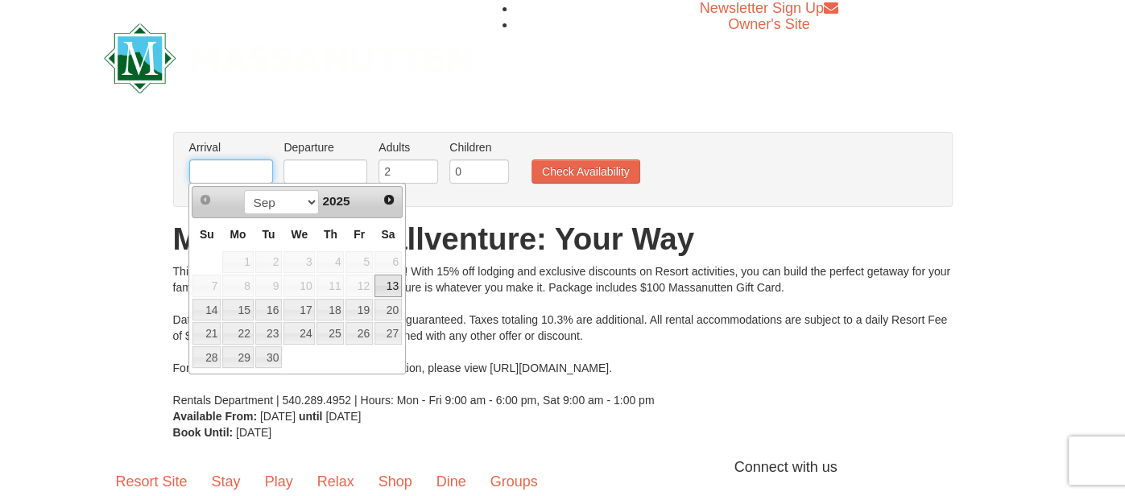
type input "[DATE]"
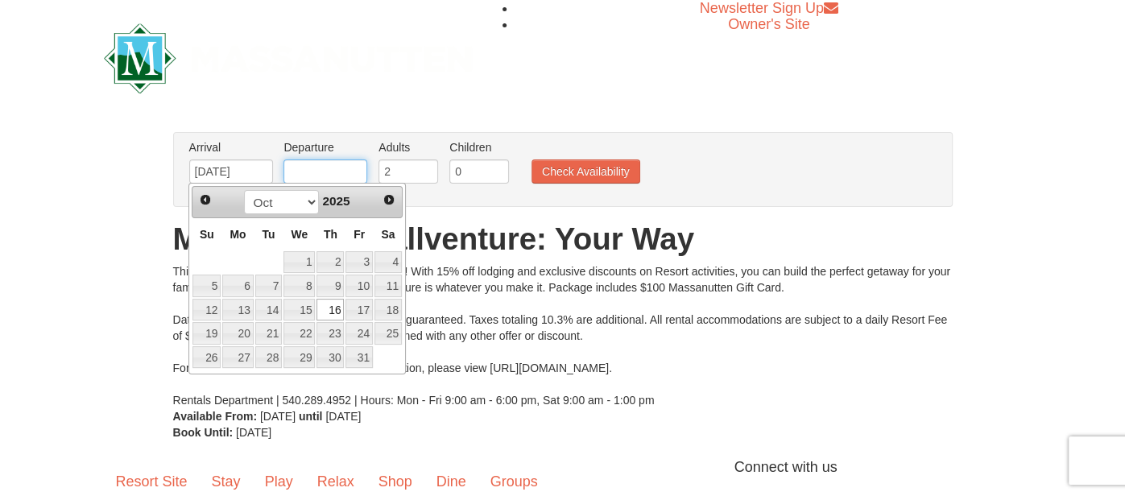
click at [325, 171] on input "text" at bounding box center [325, 171] width 84 height 24
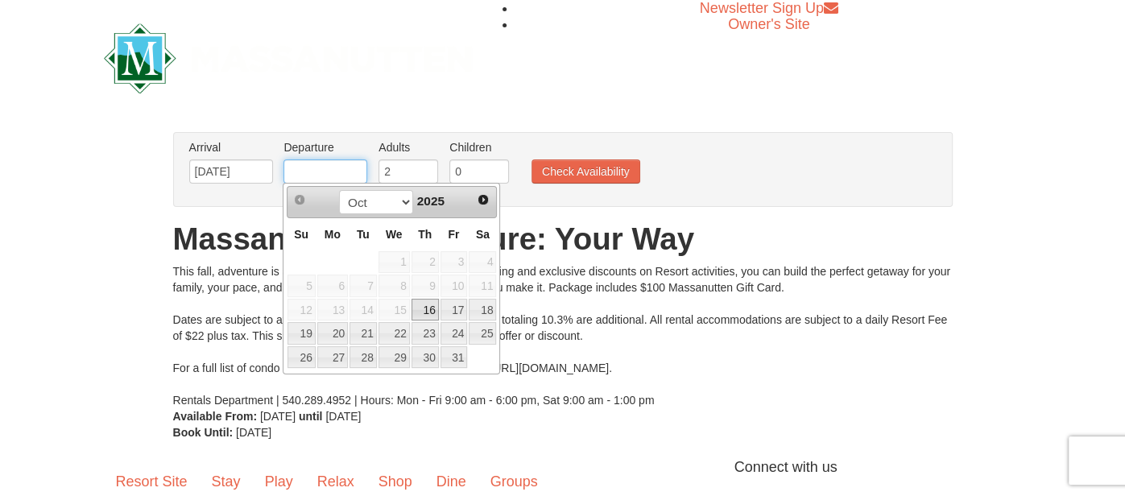
type input "[DATE]"
click at [481, 172] on input "0" at bounding box center [479, 171] width 60 height 24
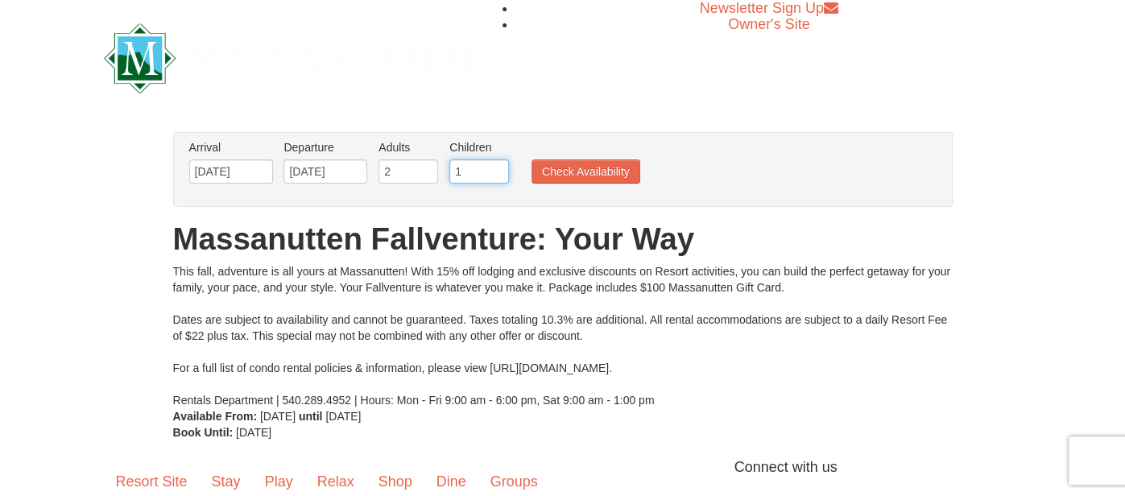
click at [497, 168] on input "1" at bounding box center [479, 171] width 60 height 24
type input "2"
click at [497, 168] on input "2" at bounding box center [479, 171] width 60 height 24
click at [545, 168] on button "Check Availability" at bounding box center [585, 171] width 109 height 24
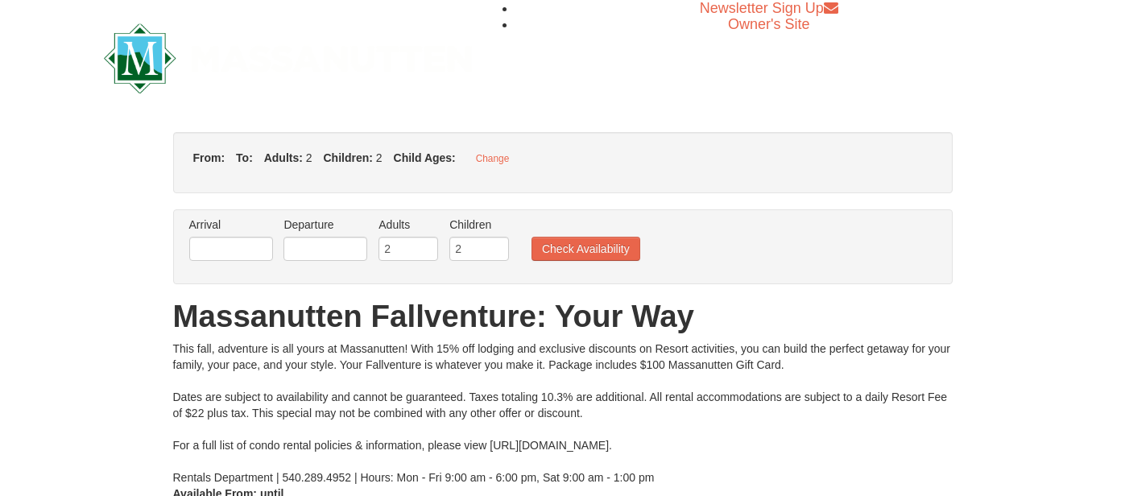
type input "[DATE]"
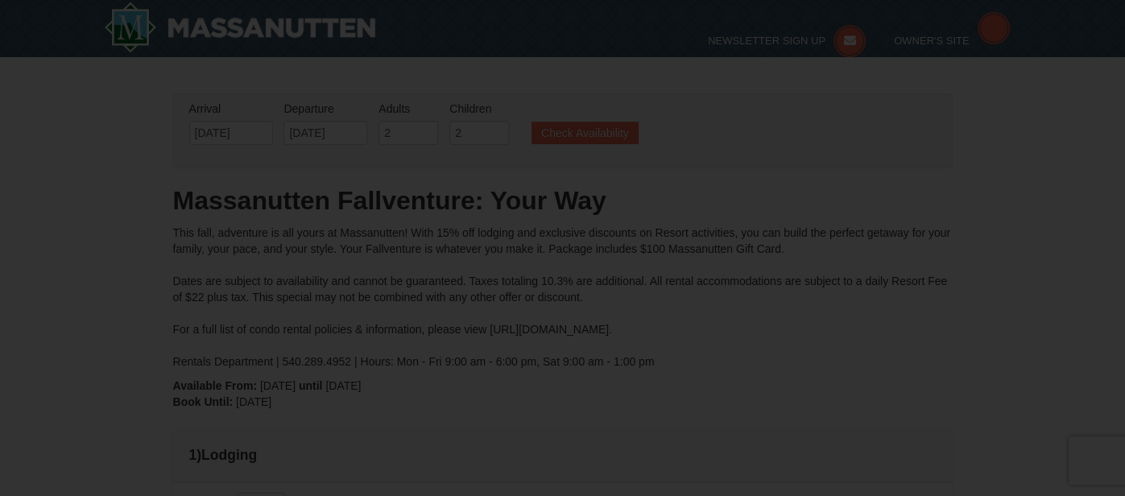
type input "[DATE]"
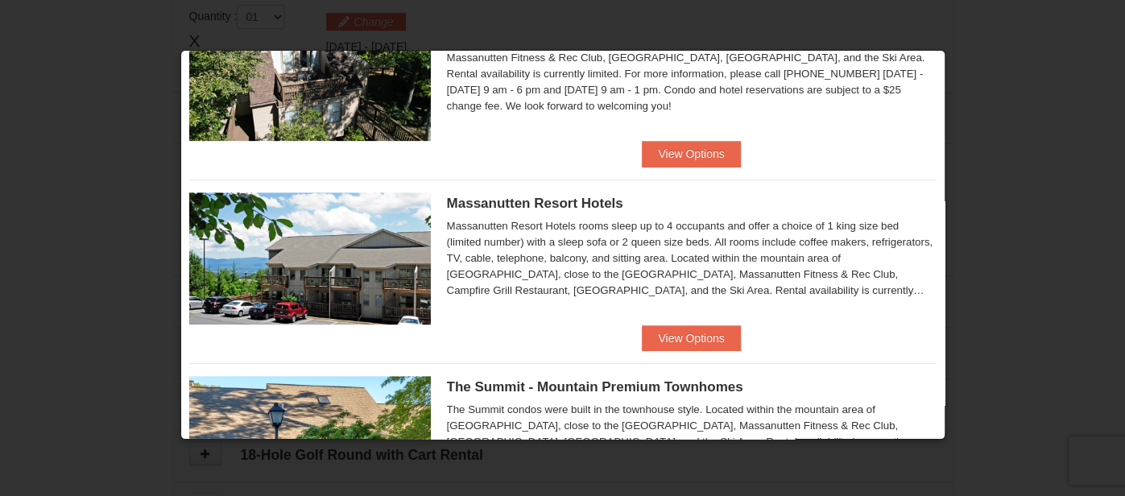
scroll to position [466, 0]
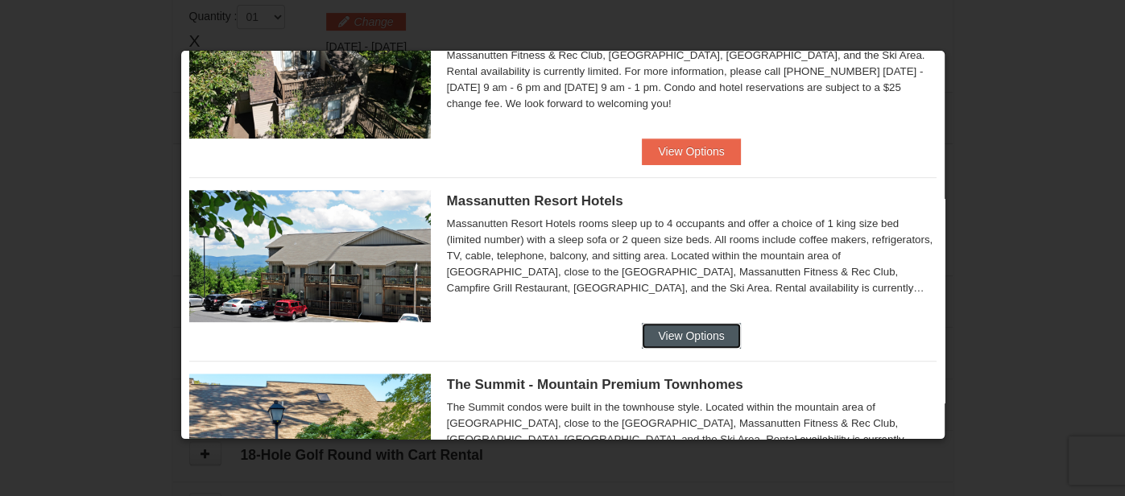
click at [671, 333] on button "View Options" at bounding box center [691, 336] width 98 height 26
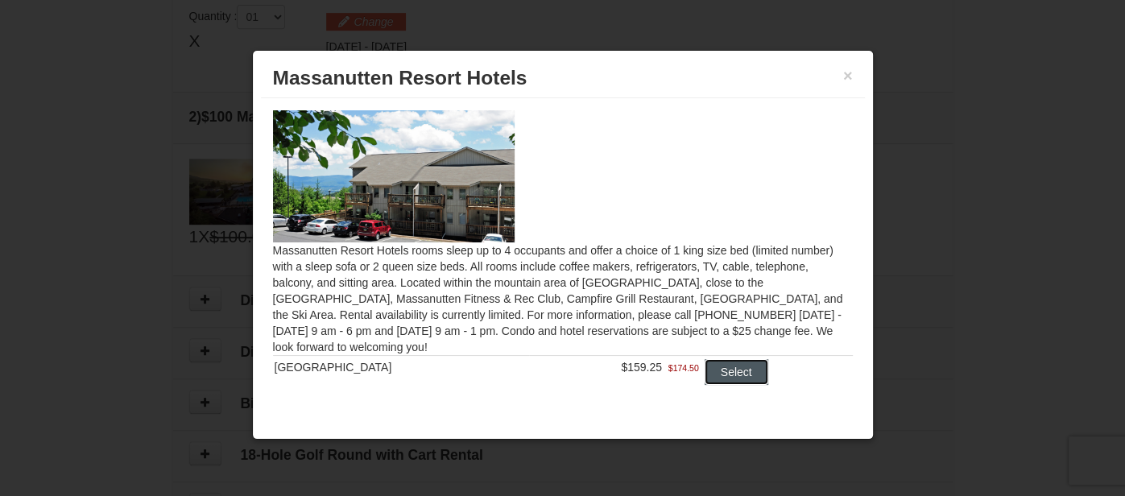
click at [728, 378] on button "Select" at bounding box center [737, 372] width 64 height 26
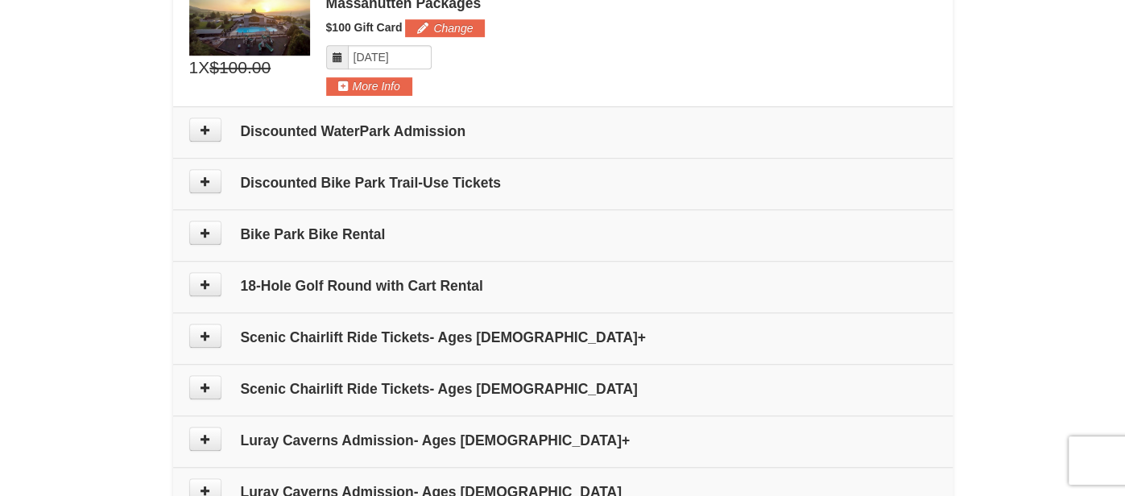
scroll to position [735, 0]
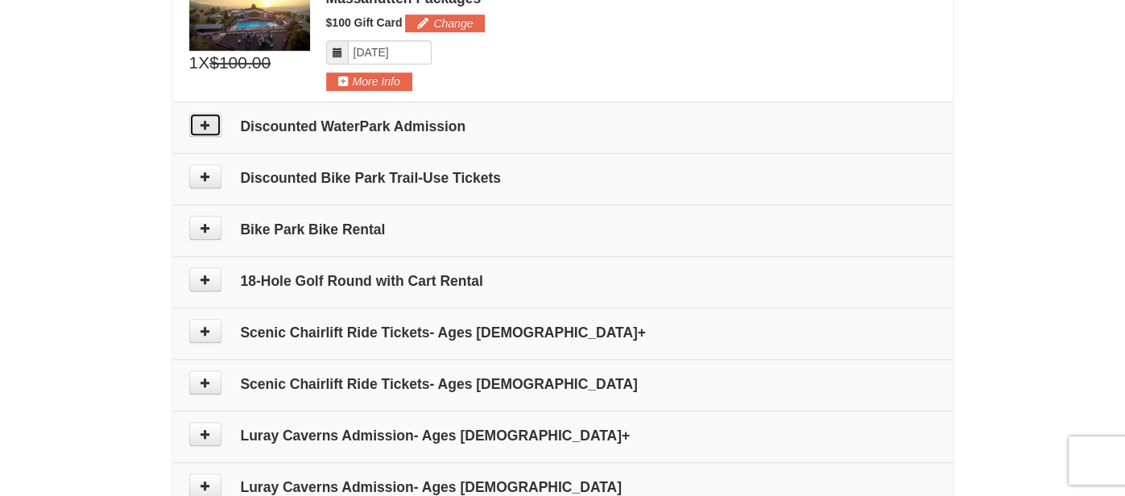
click at [209, 122] on icon at bounding box center [205, 124] width 11 height 11
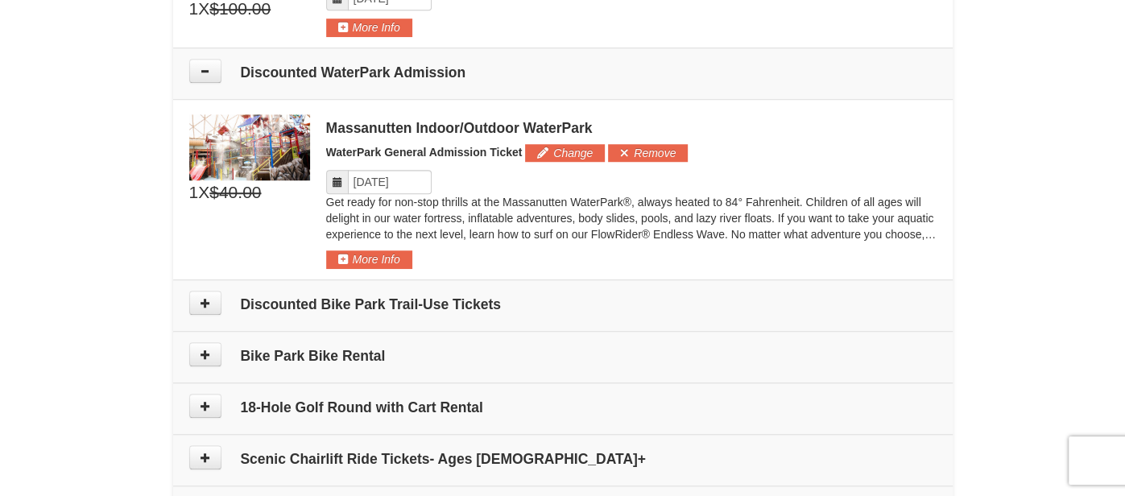
scroll to position [742, 0]
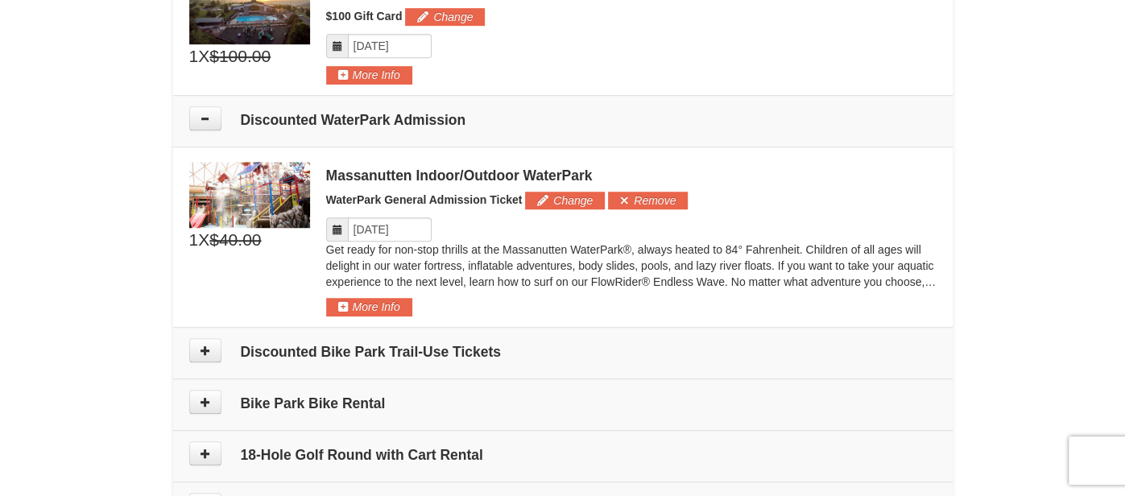
click at [336, 226] on icon at bounding box center [337, 229] width 11 height 11
click at [380, 225] on input "Please format dates MM/DD/YYYY" at bounding box center [390, 229] width 84 height 24
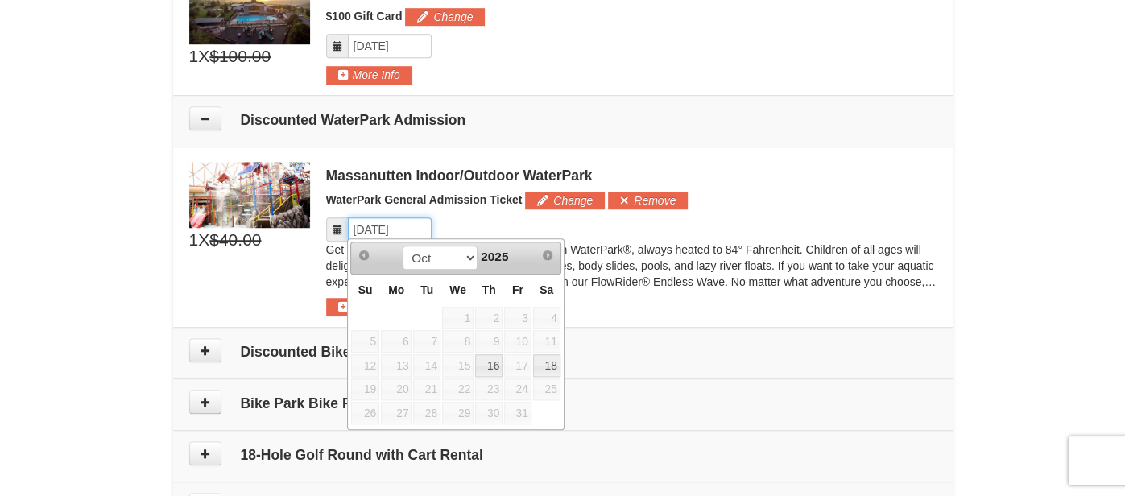
type input "10/17/2025"
click at [560, 220] on div "Please format dates MM/DD/YYYY" at bounding box center [631, 229] width 610 height 24
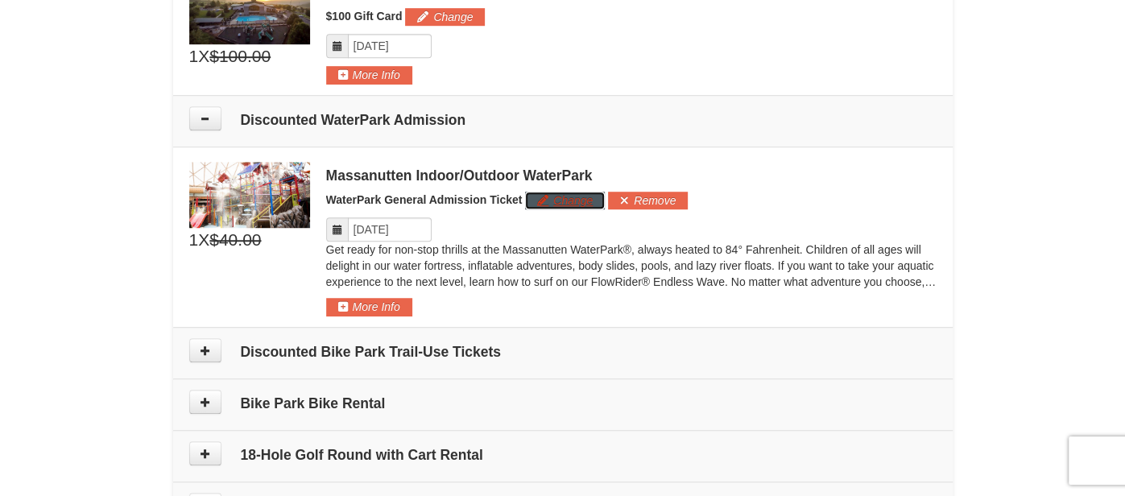
click at [574, 198] on button "Change" at bounding box center [565, 201] width 80 height 18
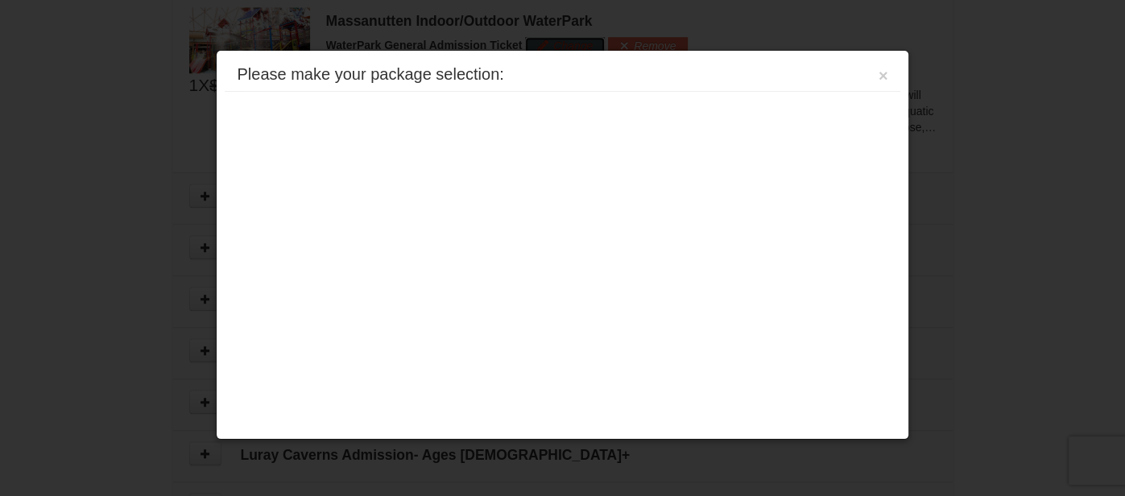
scroll to position [900, 0]
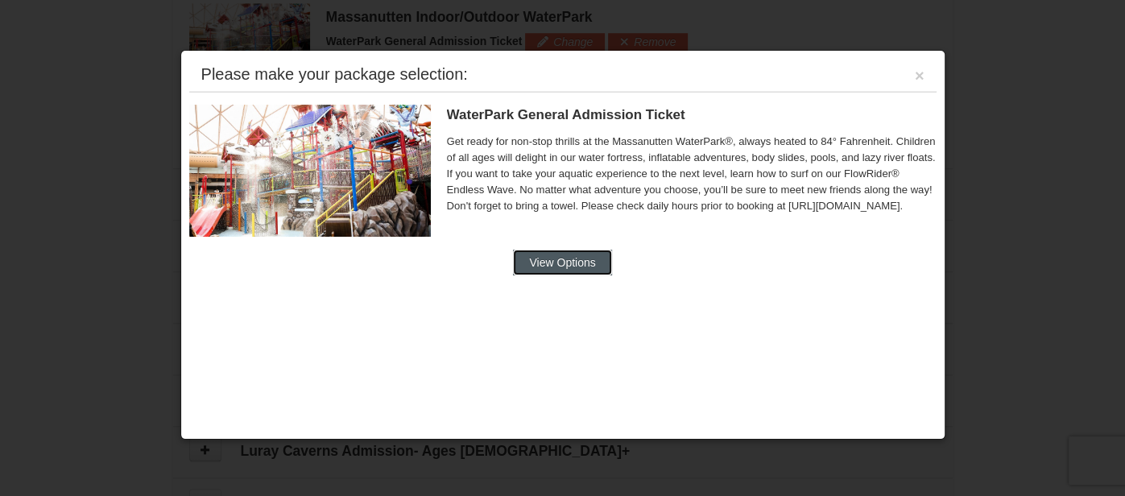
click at [560, 262] on button "View Options" at bounding box center [562, 263] width 98 height 26
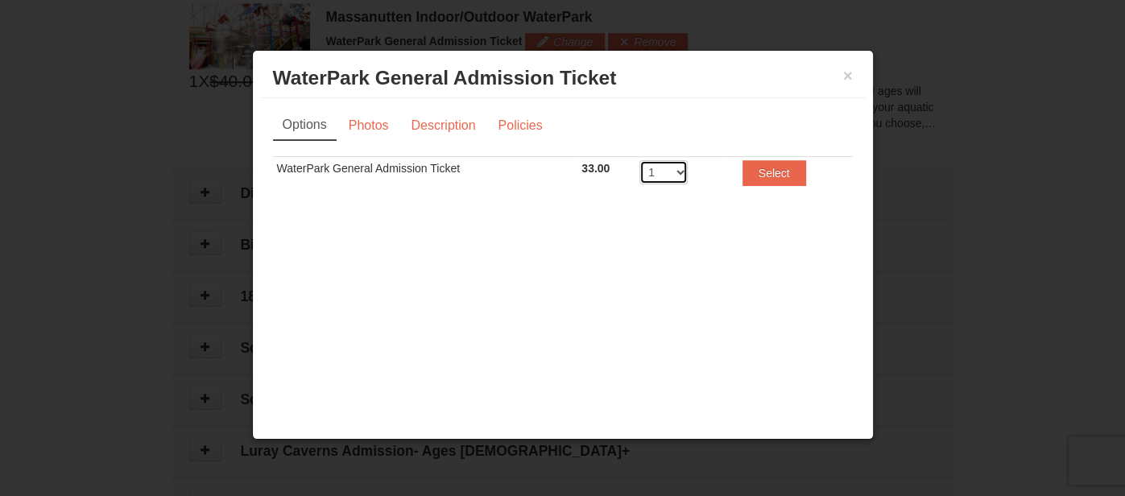
click at [681, 172] on select "1 2 3 4 5 6 7 8" at bounding box center [663, 172] width 48 height 24
select select "2"
click at [639, 160] on select "1 2 3 4 5 6 7 8" at bounding box center [663, 172] width 48 height 24
click at [759, 174] on button "Select" at bounding box center [774, 173] width 64 height 26
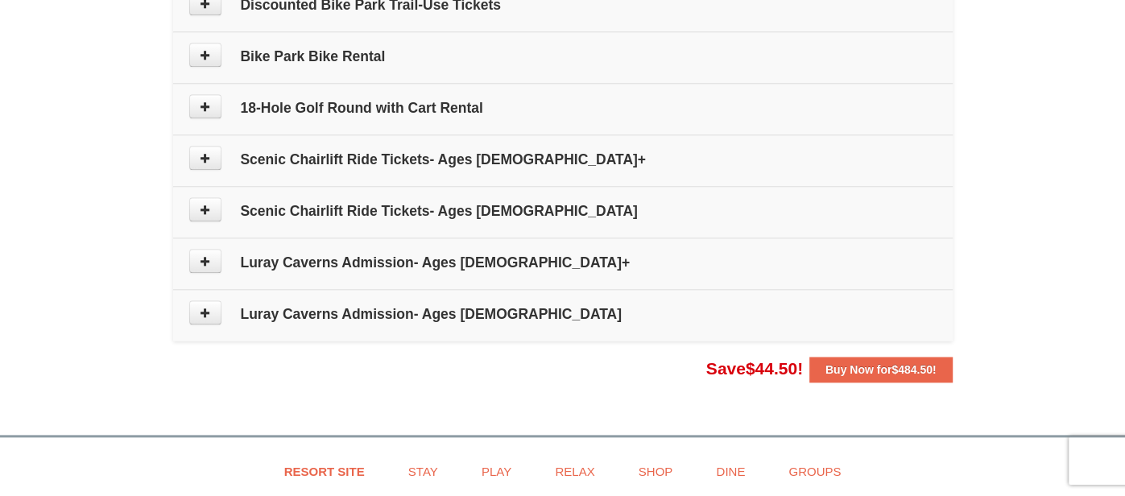
scroll to position [1094, 0]
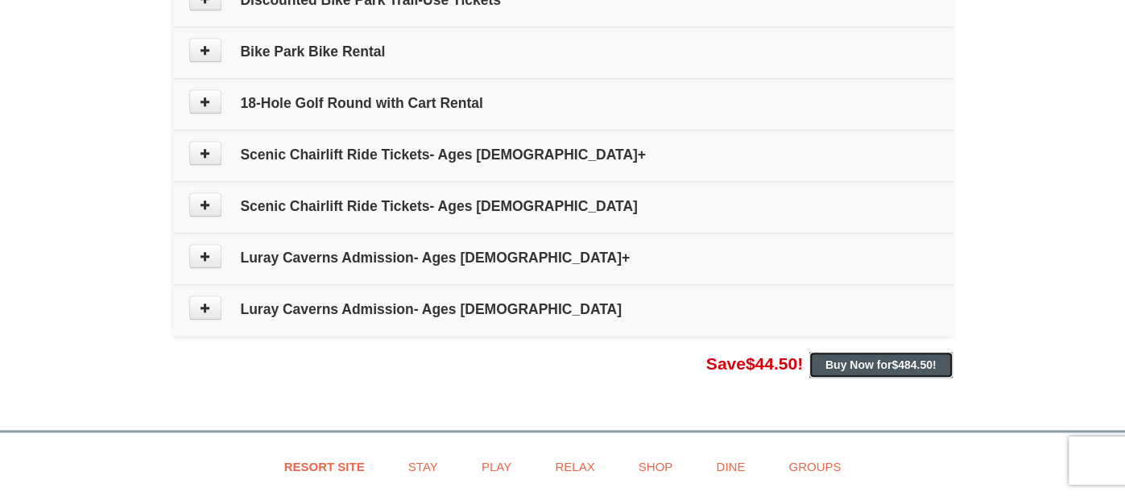
click at [832, 363] on strong "Buy Now for $484.50 !" at bounding box center [880, 364] width 111 height 13
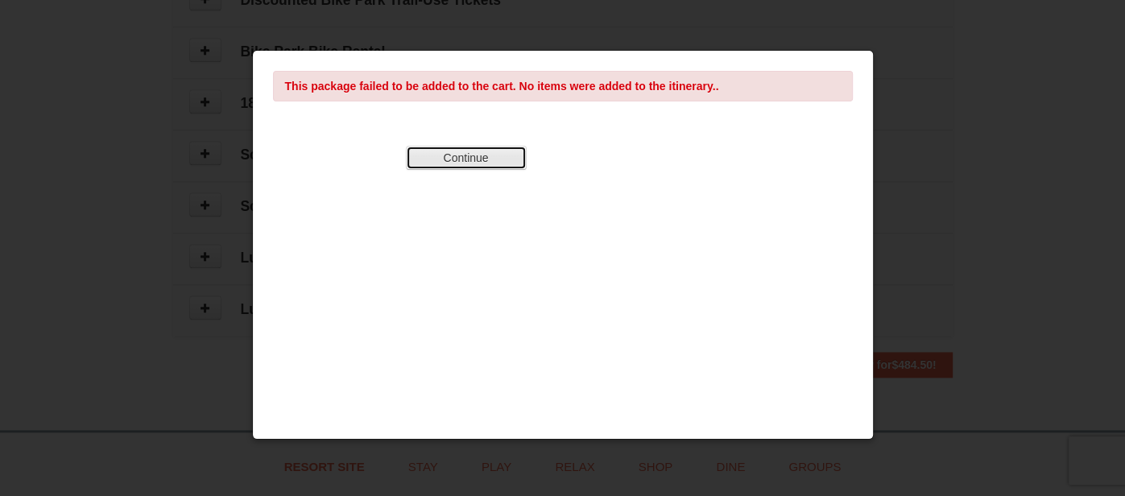
click at [469, 155] on button "Continue" at bounding box center [466, 158] width 121 height 24
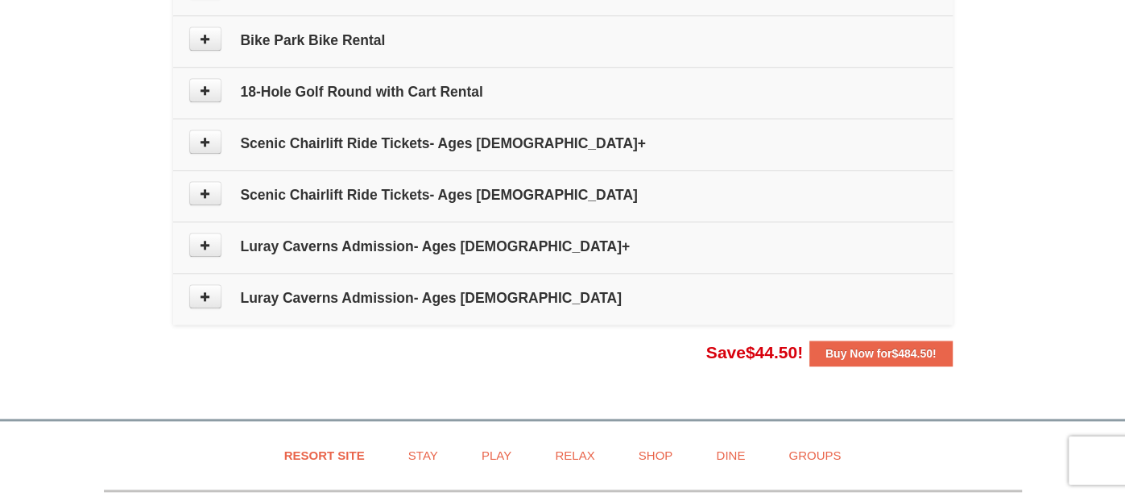
scroll to position [1106, 0]
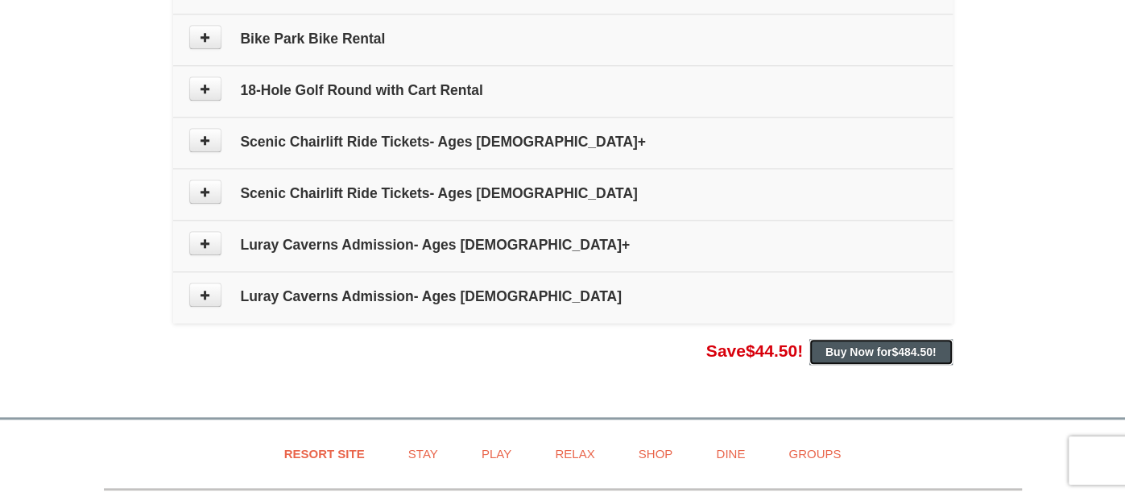
click at [873, 347] on strong "Buy Now for $484.50 !" at bounding box center [880, 351] width 111 height 13
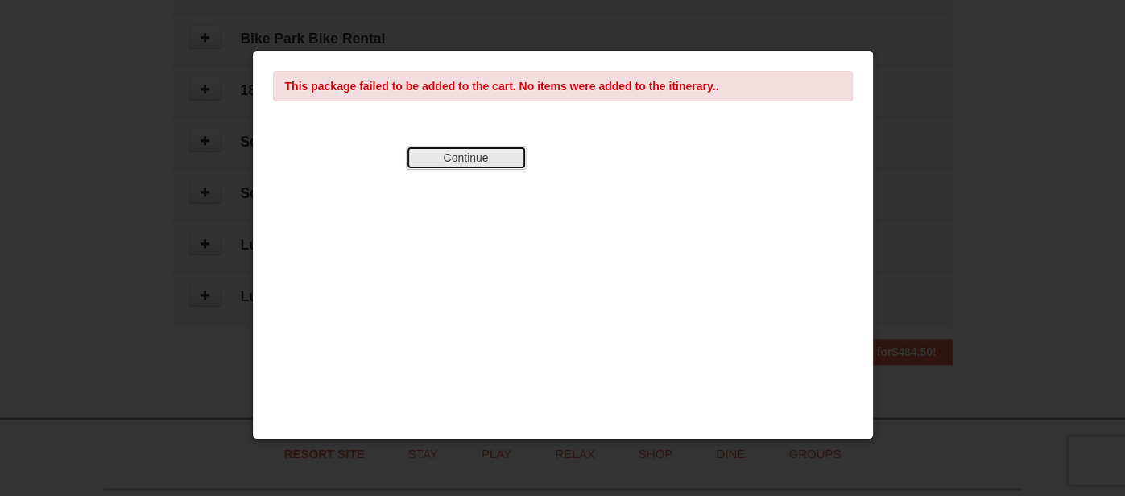
click at [474, 153] on button "Continue" at bounding box center [466, 158] width 121 height 24
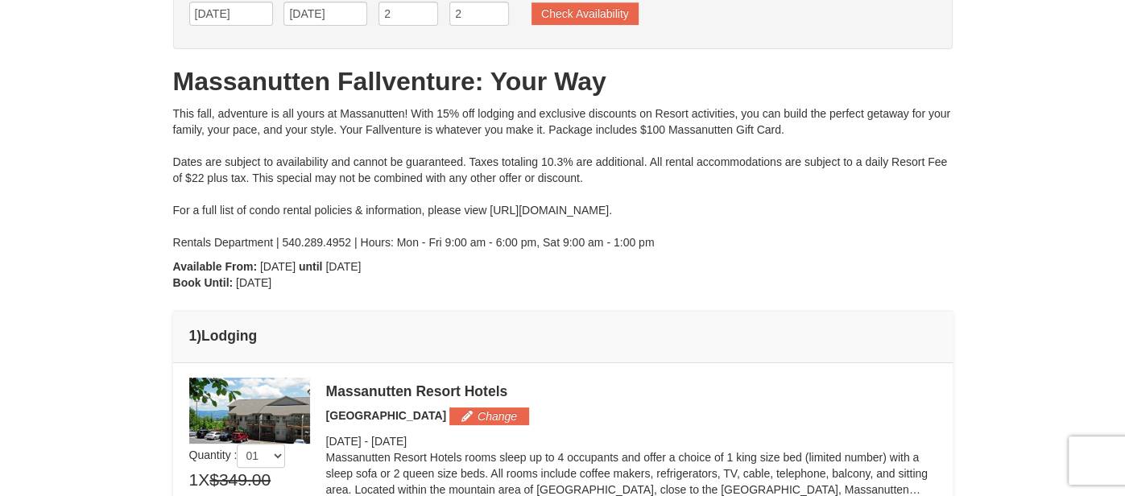
scroll to position [0, 0]
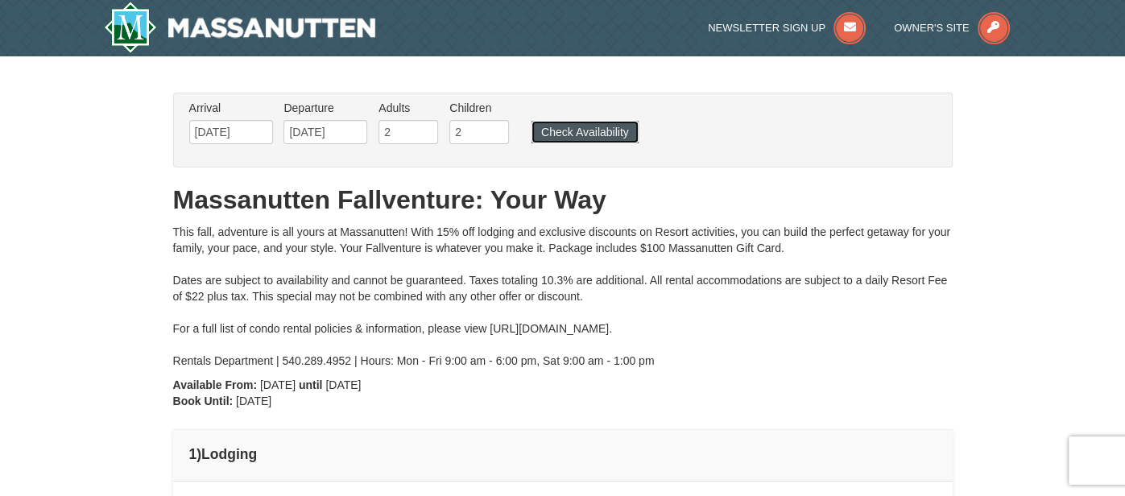
click at [562, 133] on button "Check Availability" at bounding box center [584, 132] width 107 height 23
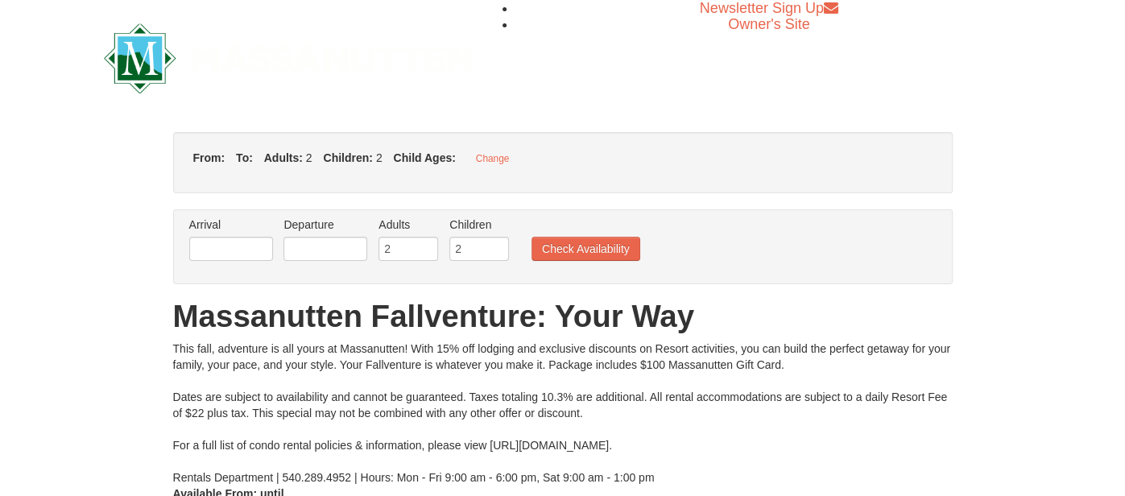
type input "[DATE]"
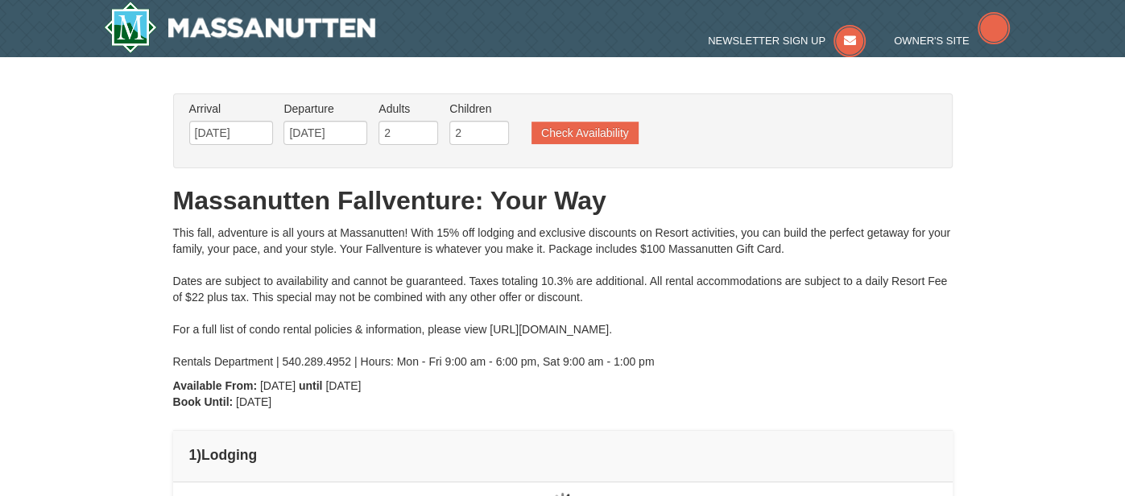
type input "[DATE]"
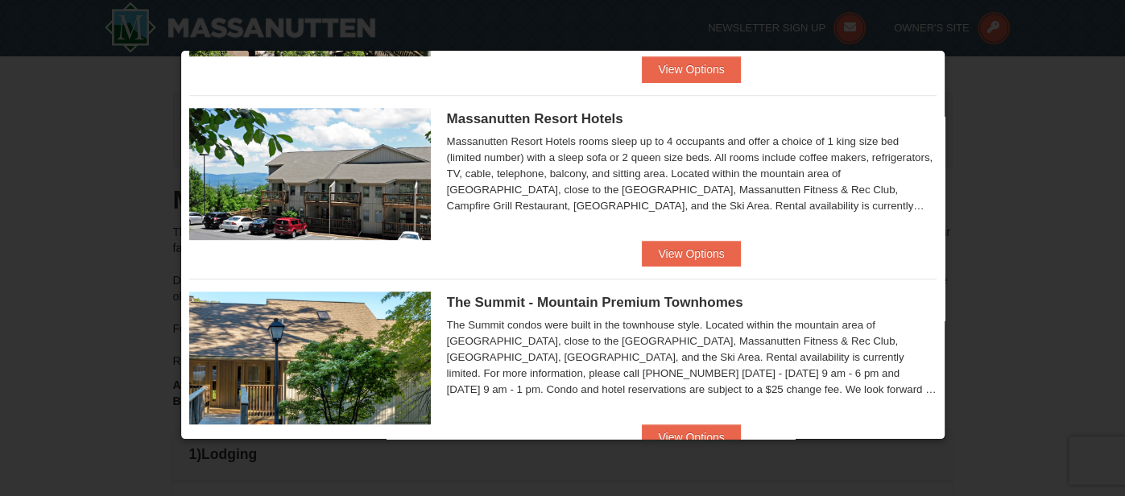
scroll to position [551, 0]
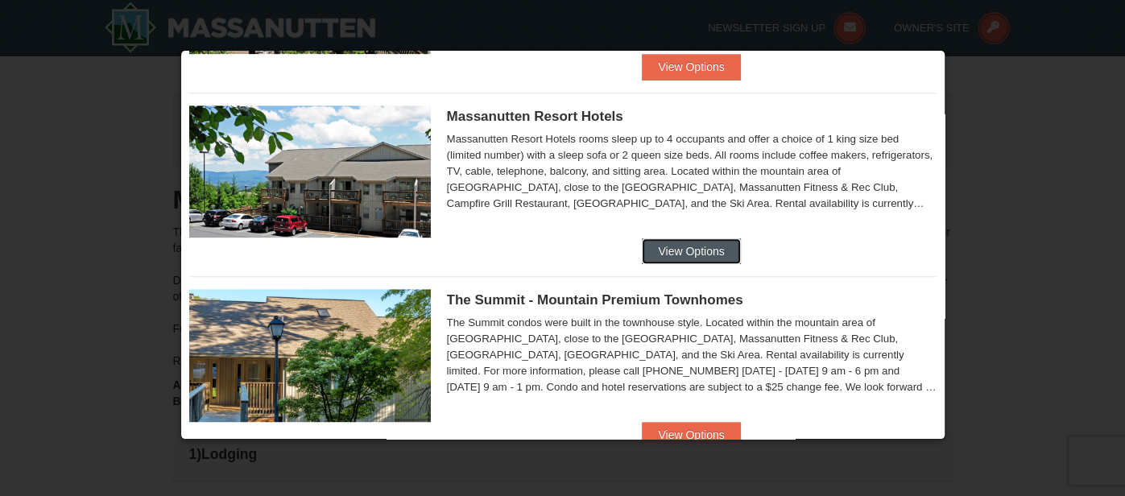
click at [700, 253] on button "View Options" at bounding box center [691, 251] width 98 height 26
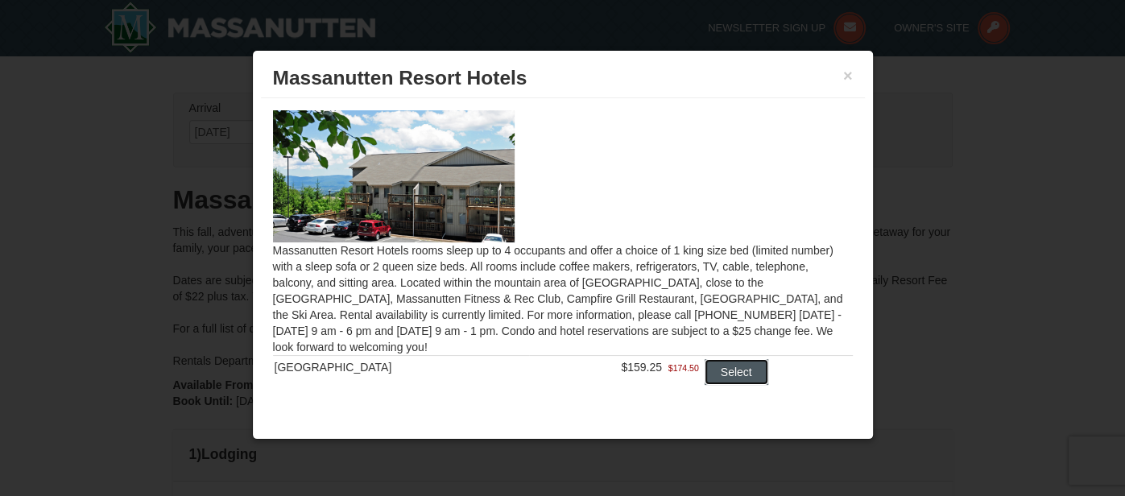
click at [731, 370] on button "Select" at bounding box center [737, 372] width 64 height 26
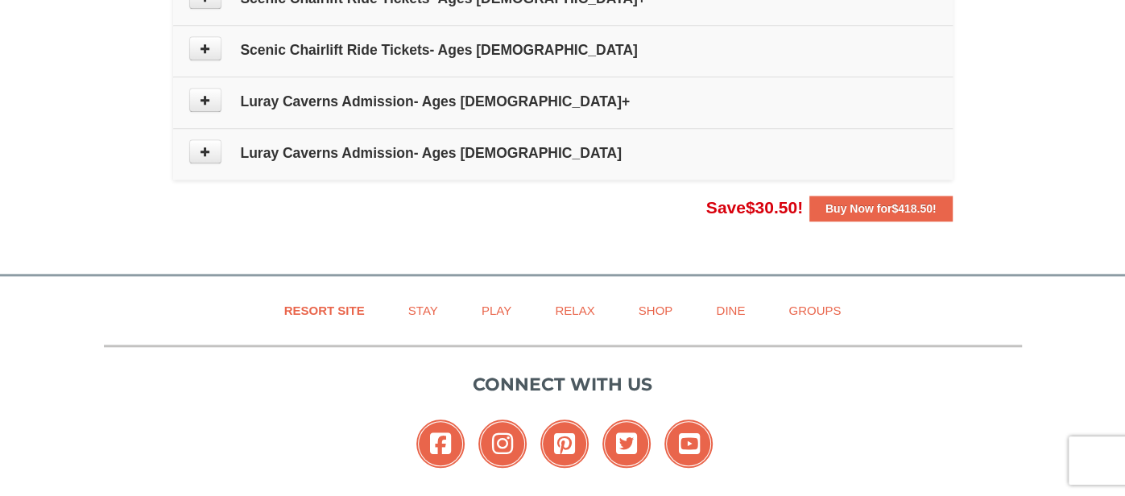
scroll to position [1071, 0]
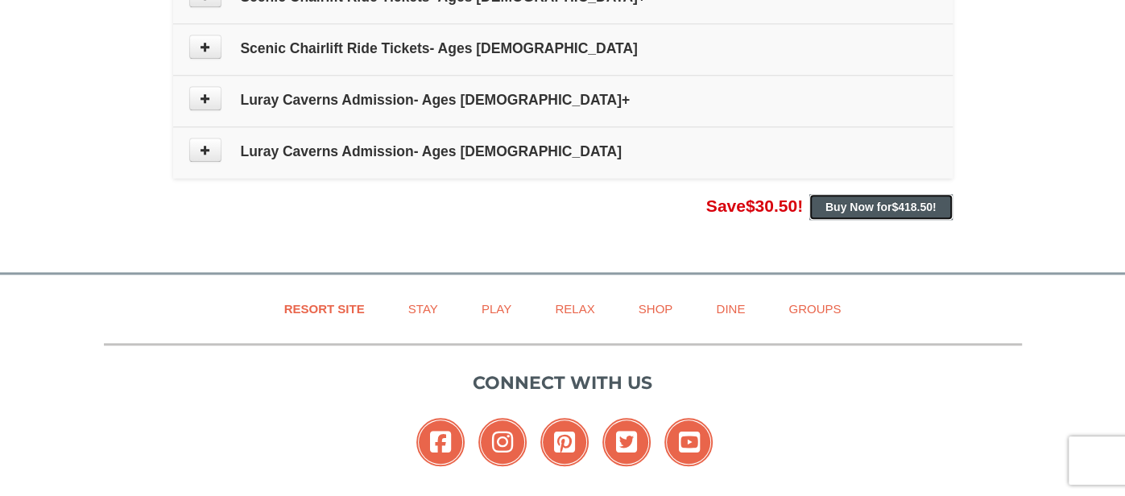
click at [858, 204] on strong "Buy Now for $418.50 !" at bounding box center [880, 207] width 111 height 13
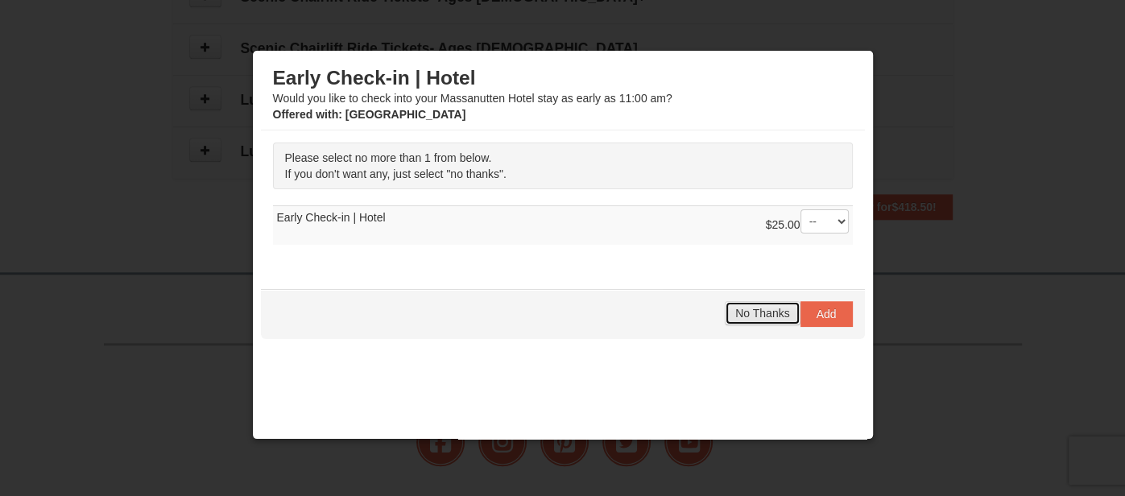
click at [767, 317] on button "No Thanks" at bounding box center [762, 313] width 75 height 24
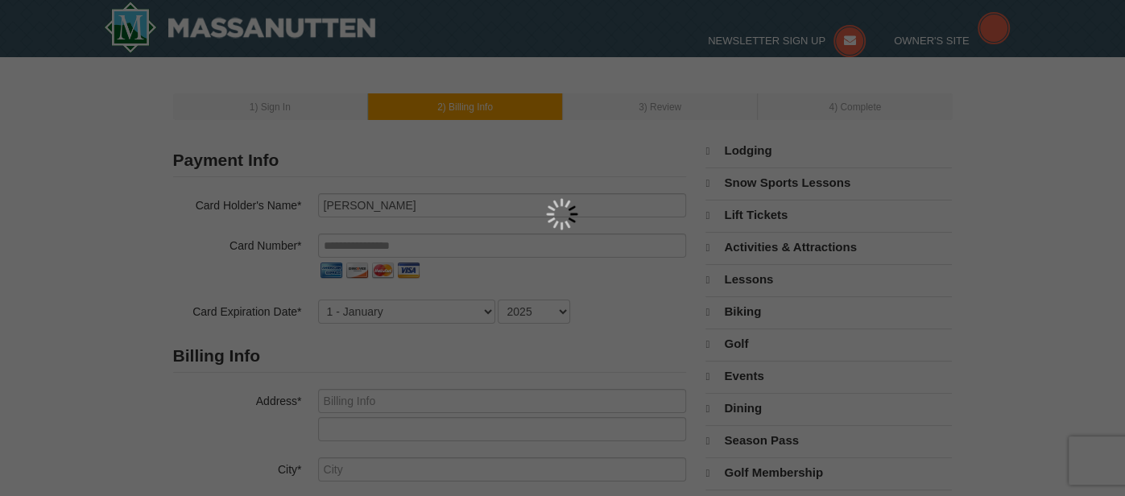
select select "9"
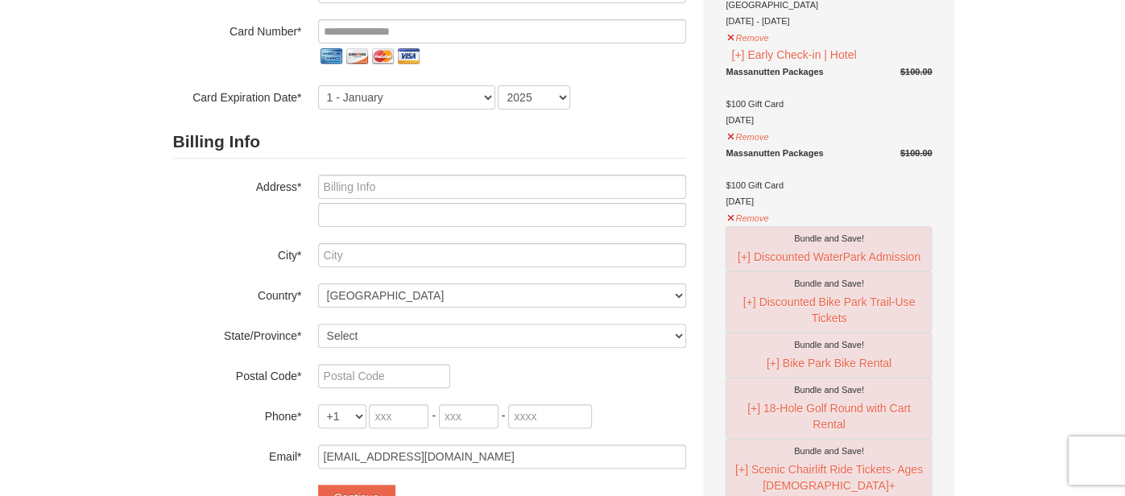
scroll to position [217, 0]
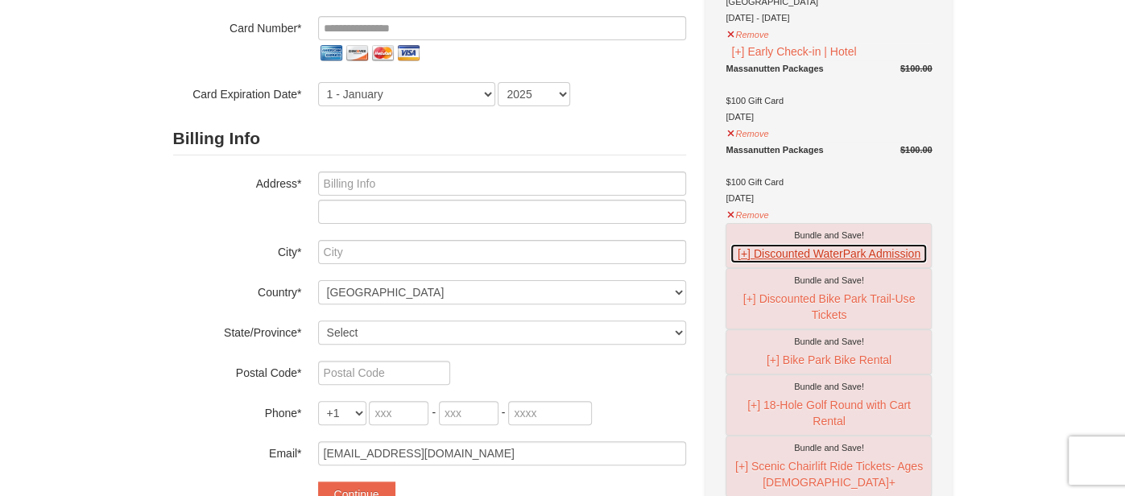
click at [798, 249] on button "[+] Discounted WaterPark Admission" at bounding box center [829, 253] width 198 height 21
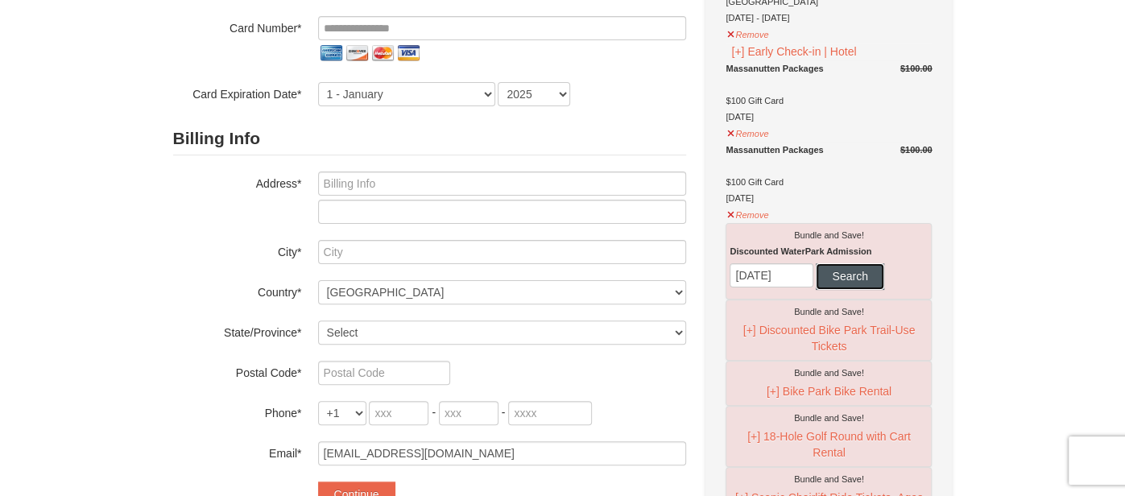
click at [853, 270] on button "Search" at bounding box center [850, 276] width 68 height 26
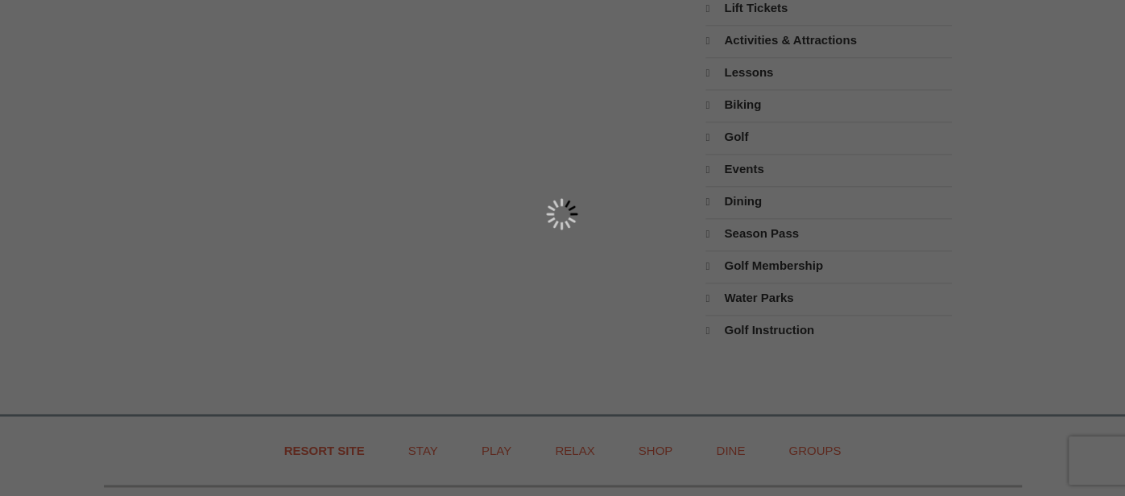
type input "[PERSON_NAME]"
type input "[EMAIL_ADDRESS][DOMAIN_NAME]"
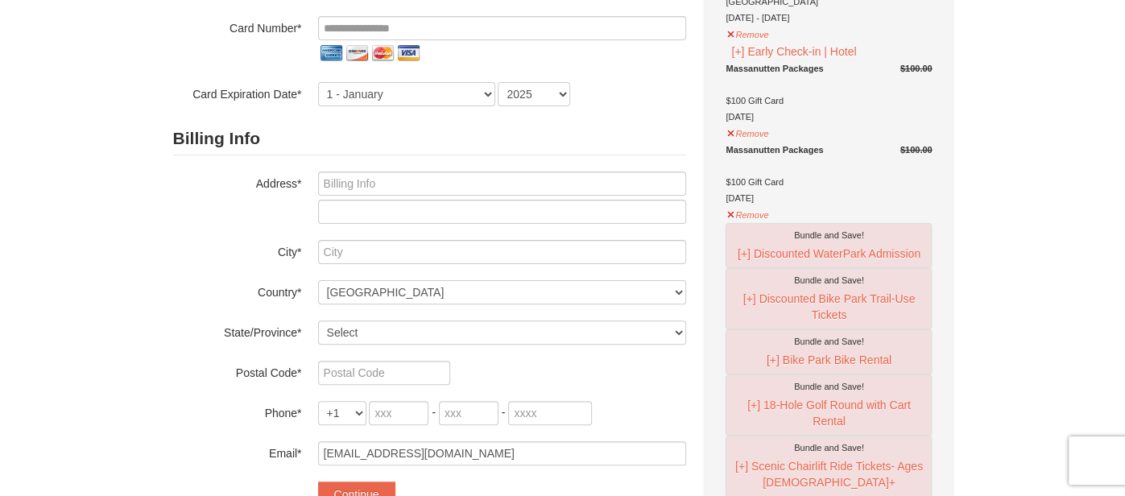
scroll to position [215, 0]
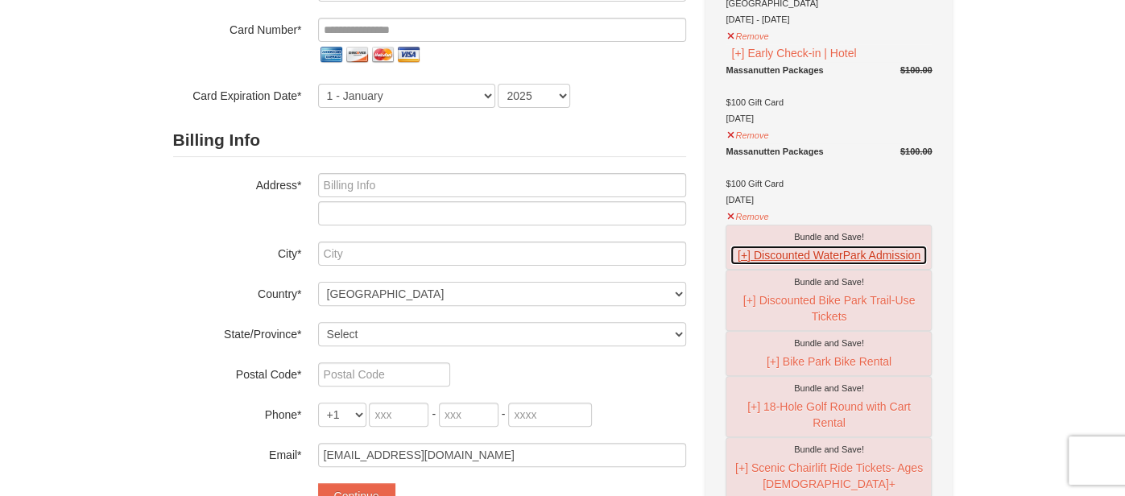
click at [790, 253] on button "[+] Discounted WaterPark Admission" at bounding box center [829, 255] width 198 height 21
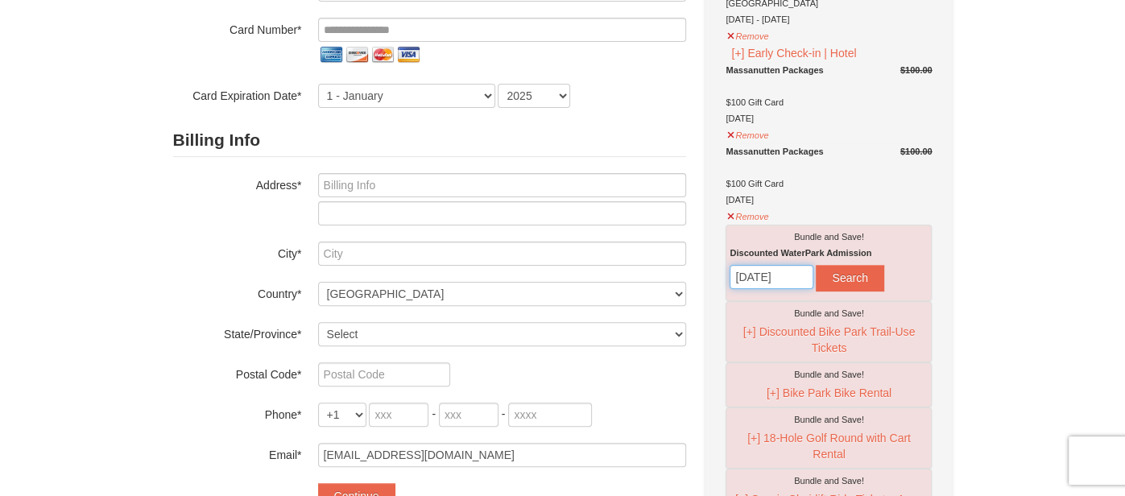
click at [762, 271] on input "[DATE]" at bounding box center [772, 277] width 84 height 24
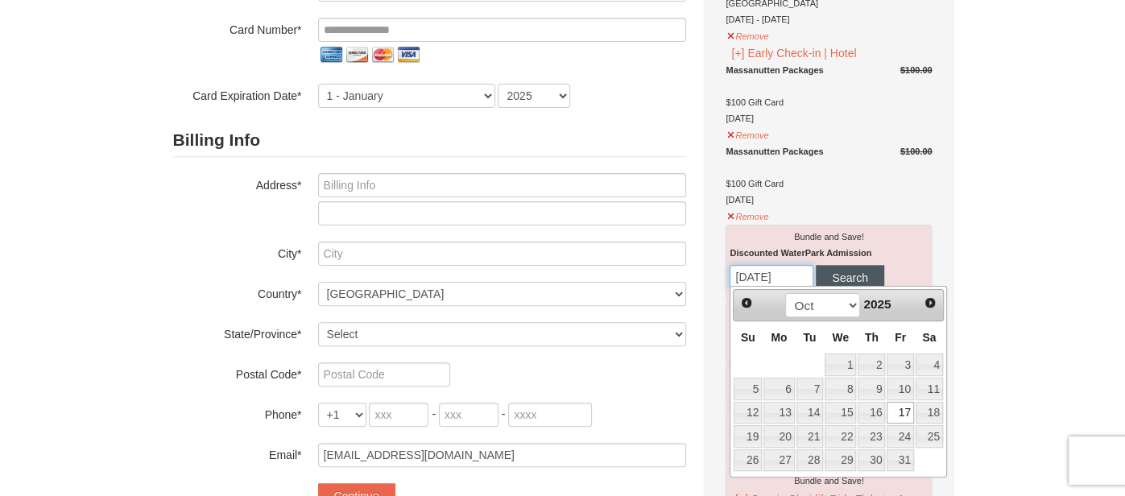
type input "10/17/2025"
click at [857, 275] on button "Search" at bounding box center [850, 278] width 68 height 26
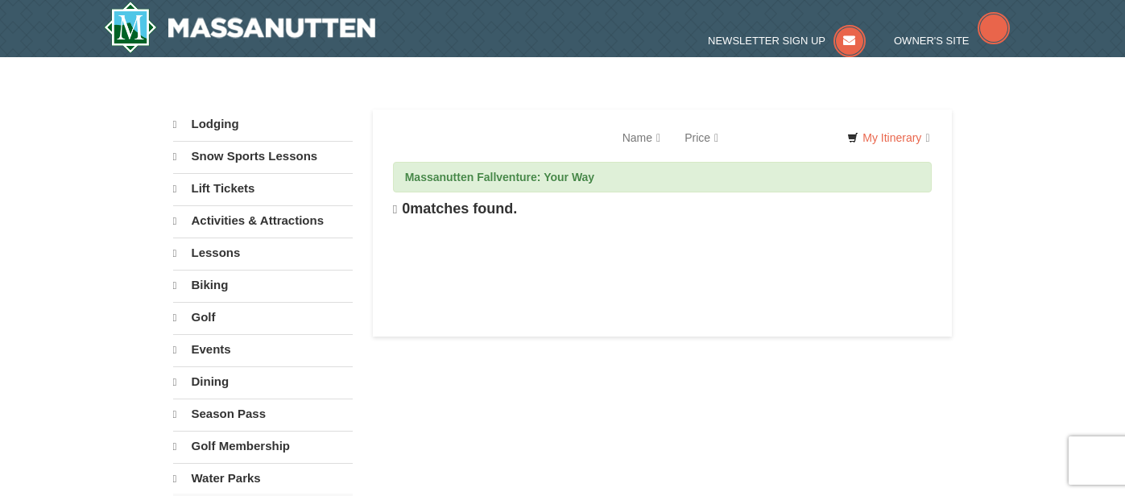
select select "9"
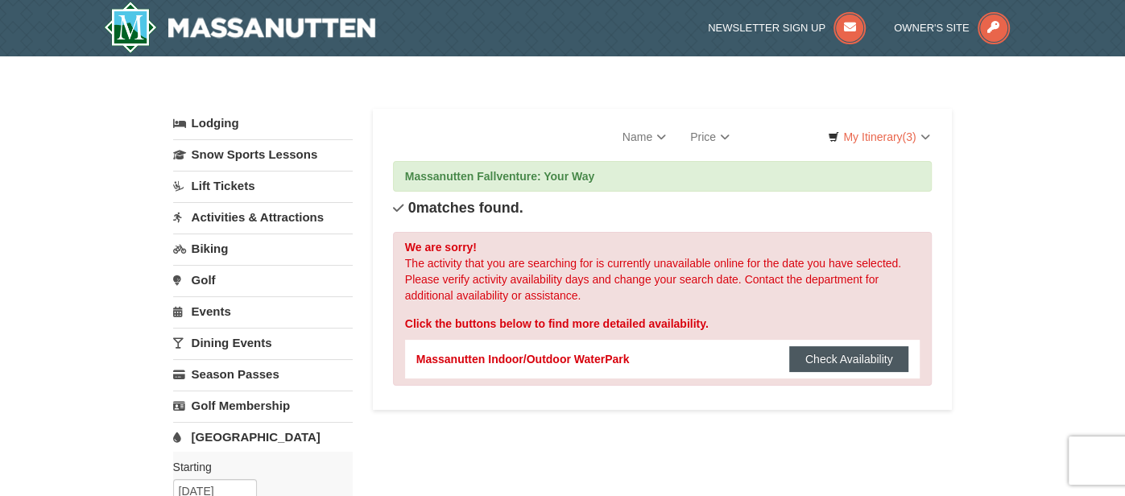
click at [821, 364] on button "Check Availability" at bounding box center [849, 359] width 120 height 26
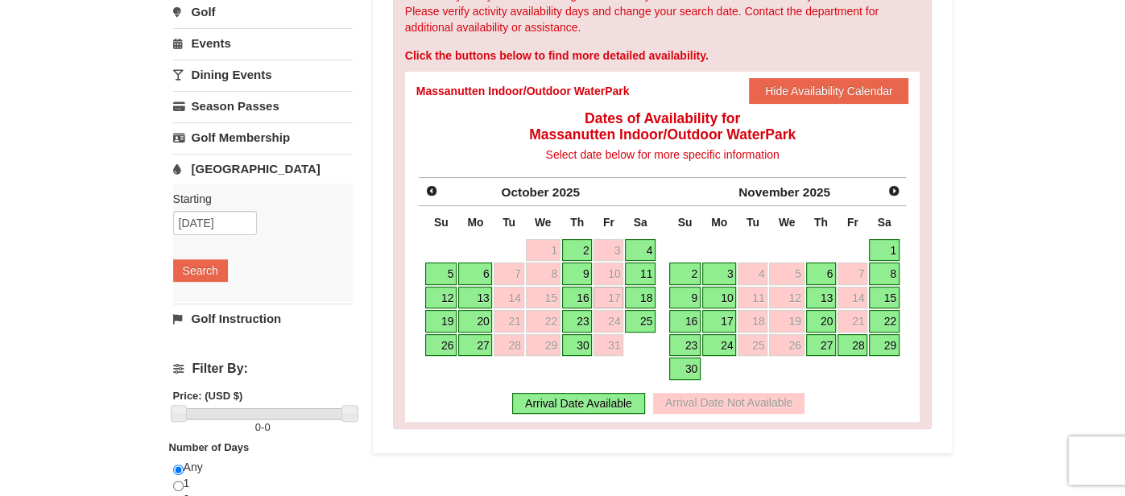
scroll to position [272, 0]
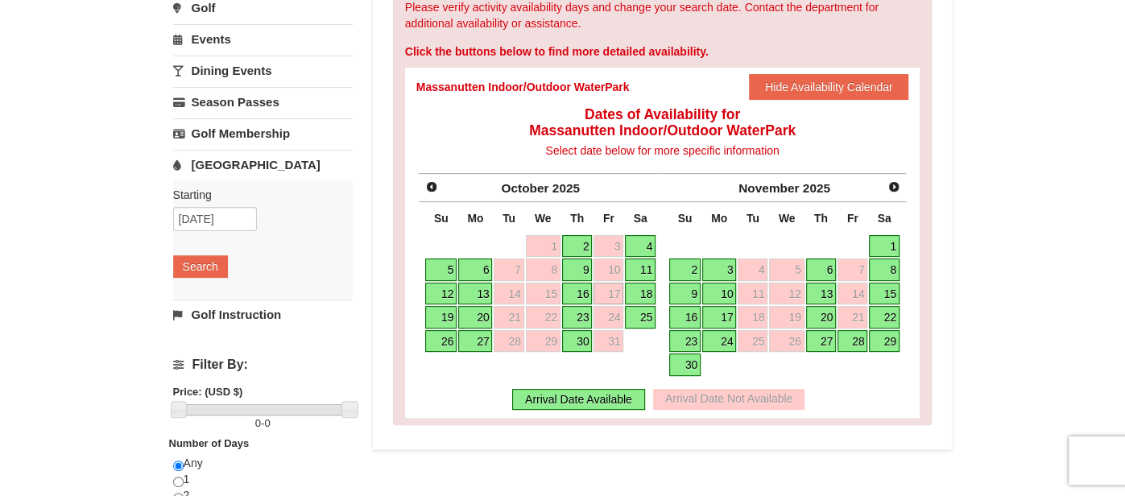
click at [578, 291] on link "16" at bounding box center [577, 294] width 31 height 23
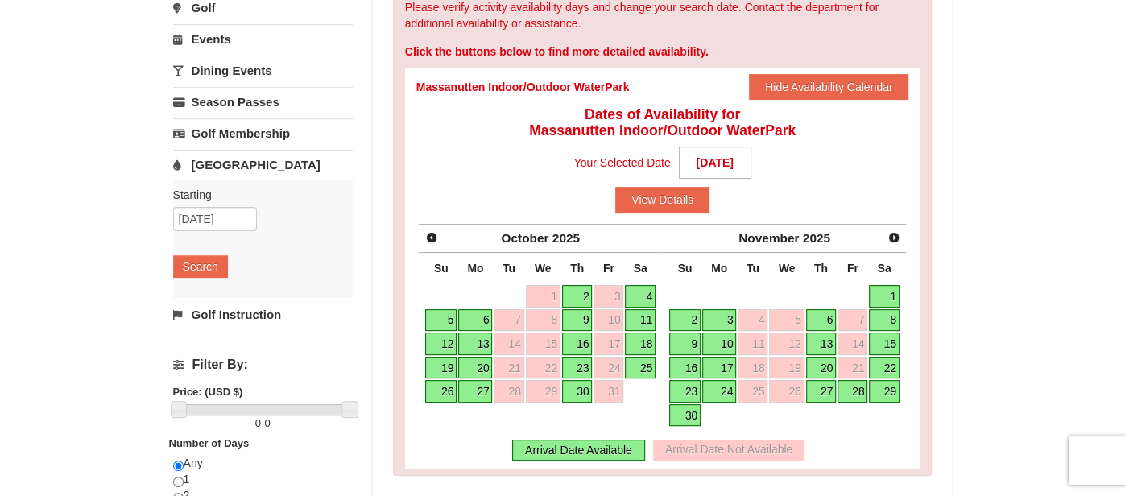
scroll to position [0, 0]
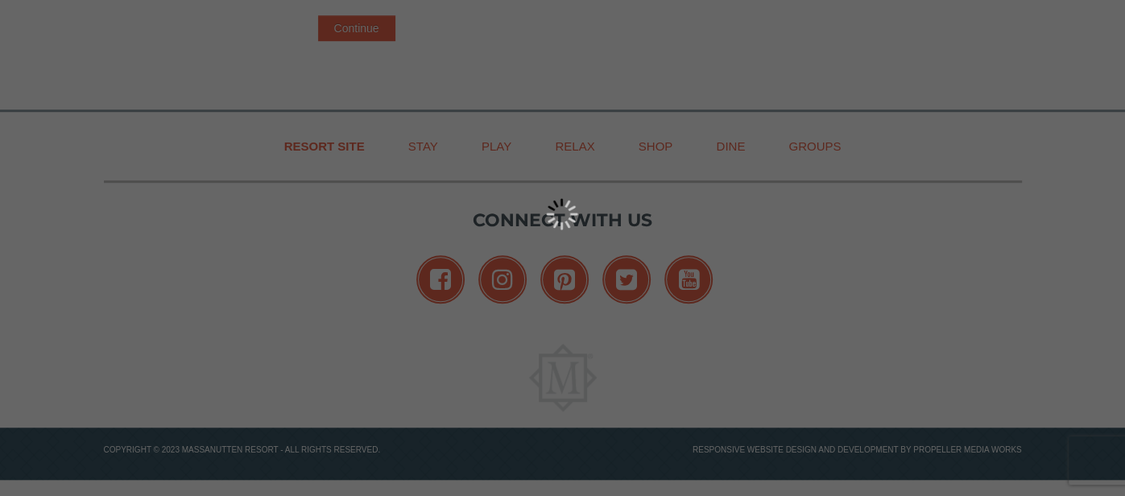
select select "9"
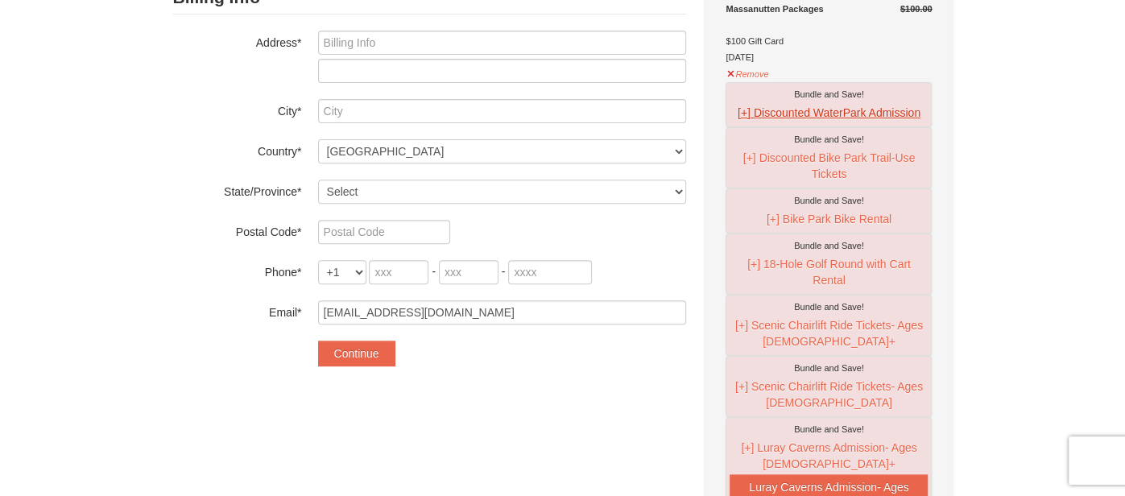
scroll to position [361, 0]
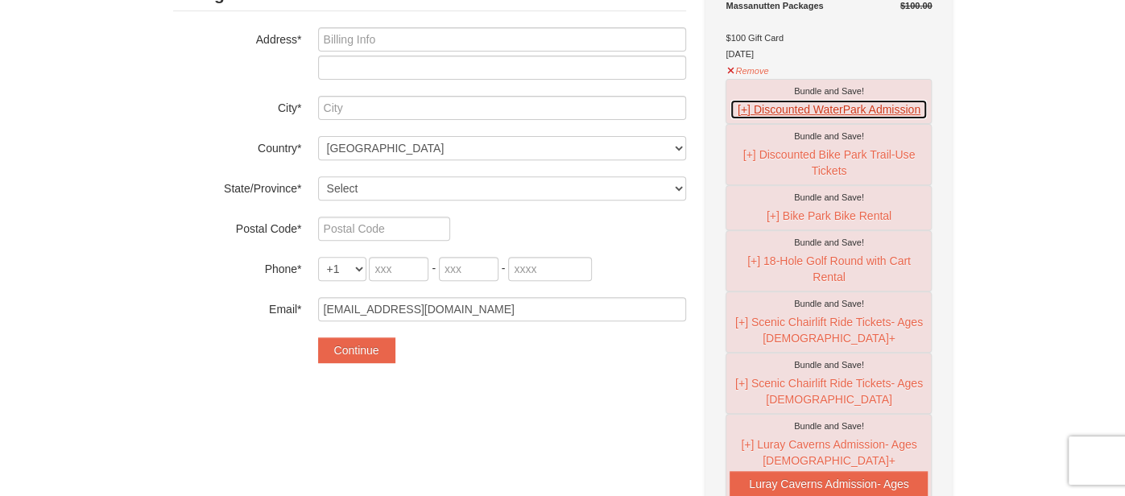
click at [763, 105] on button "[+] Discounted WaterPark Admission" at bounding box center [829, 109] width 198 height 21
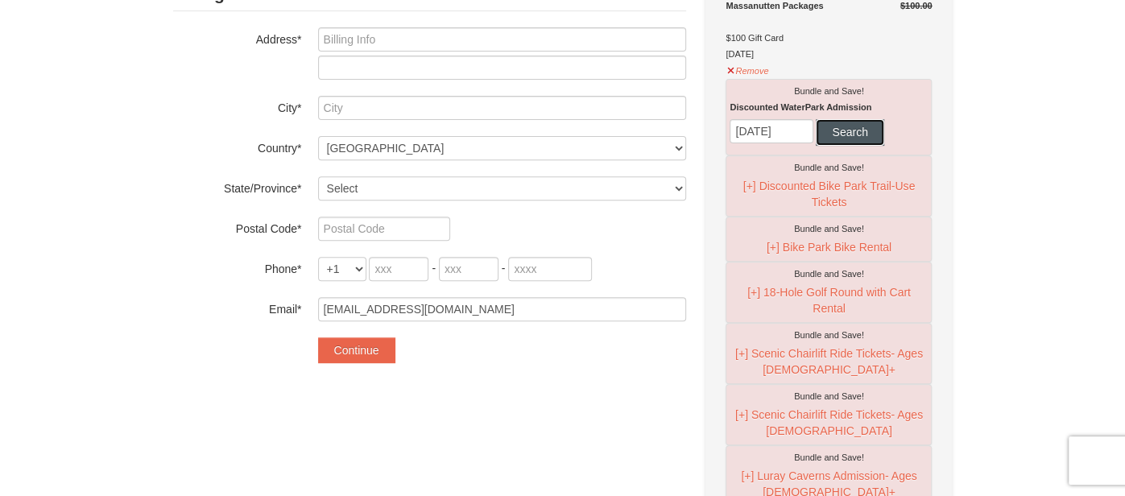
click at [832, 126] on button "Search" at bounding box center [850, 132] width 68 height 26
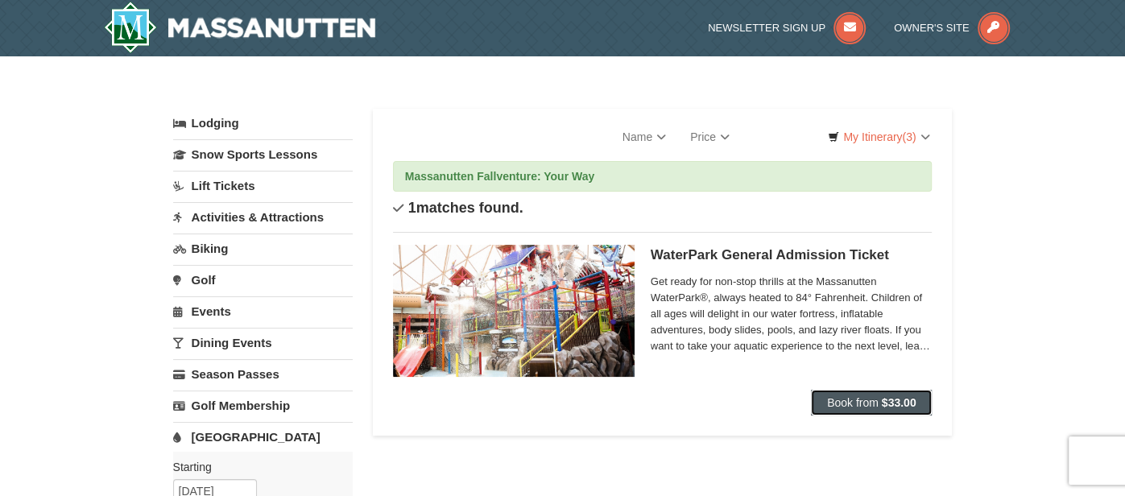
click at [861, 409] on button "Book from $33.00" at bounding box center [872, 403] width 122 height 26
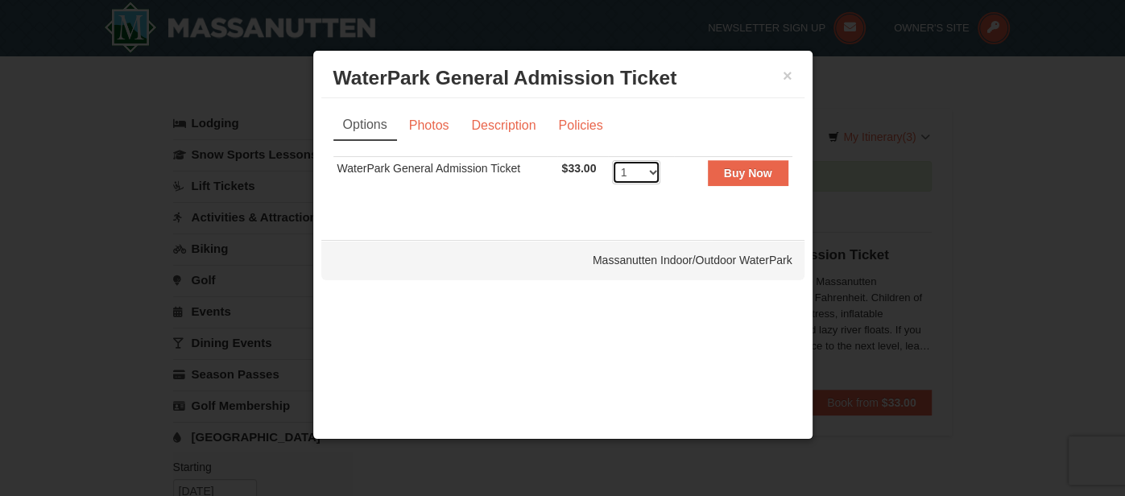
click at [651, 174] on select "1 2 3 4 5 6 7 8" at bounding box center [636, 172] width 48 height 24
select select "2"
click at [612, 160] on select "1 2 3 4 5 6 7 8" at bounding box center [636, 172] width 48 height 24
click at [747, 176] on strong "Buy Now" at bounding box center [748, 173] width 48 height 13
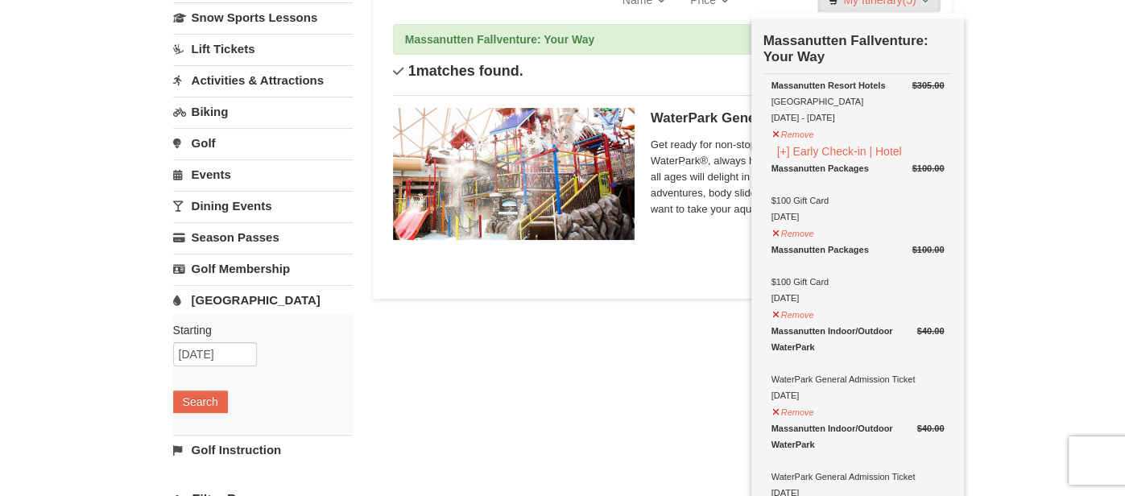
scroll to position [138, 0]
click at [209, 399] on button "Search" at bounding box center [200, 401] width 55 height 23
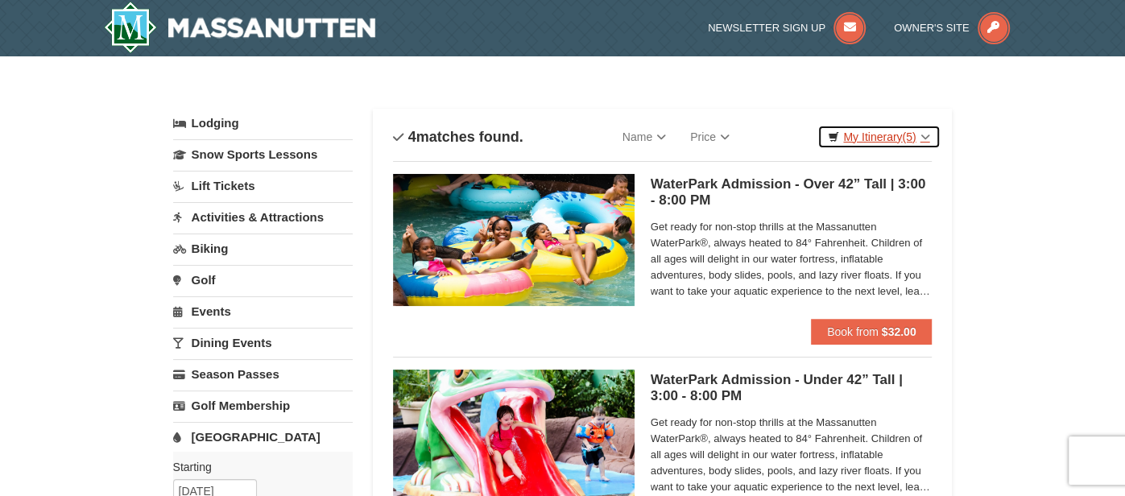
click at [877, 136] on link "My Itinerary (5)" at bounding box center [878, 137] width 122 height 24
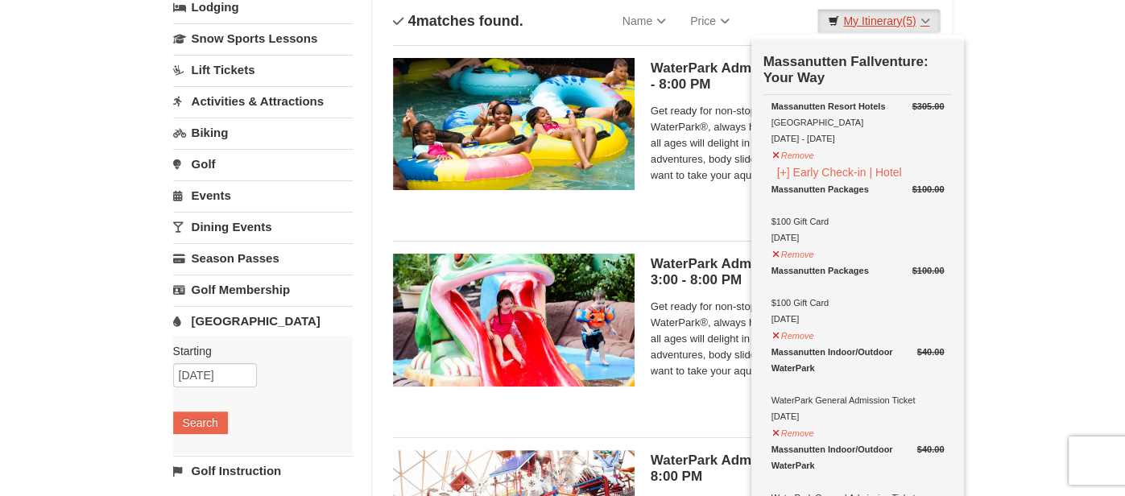
scroll to position [120, 0]
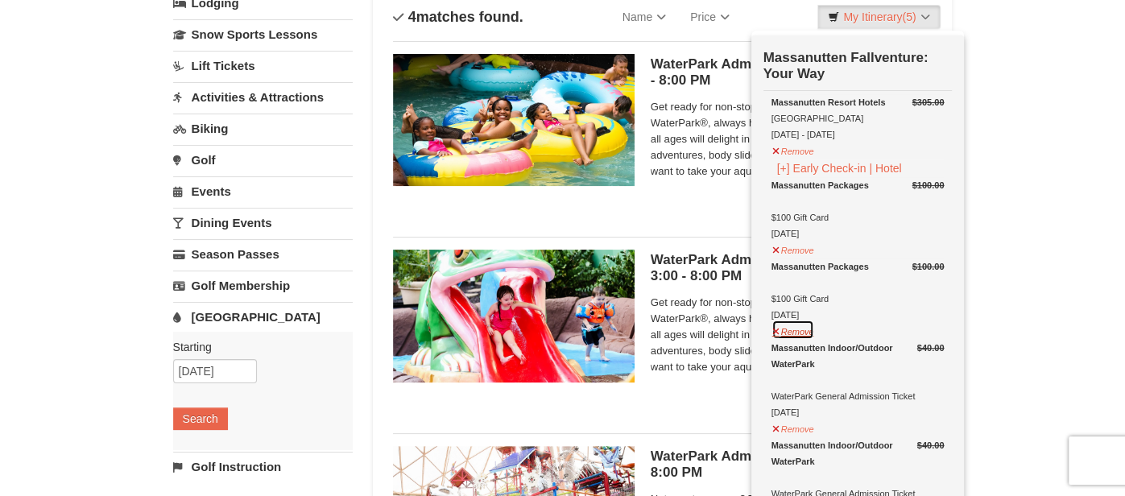
click at [775, 328] on button "Remove" at bounding box center [792, 330] width 43 height 20
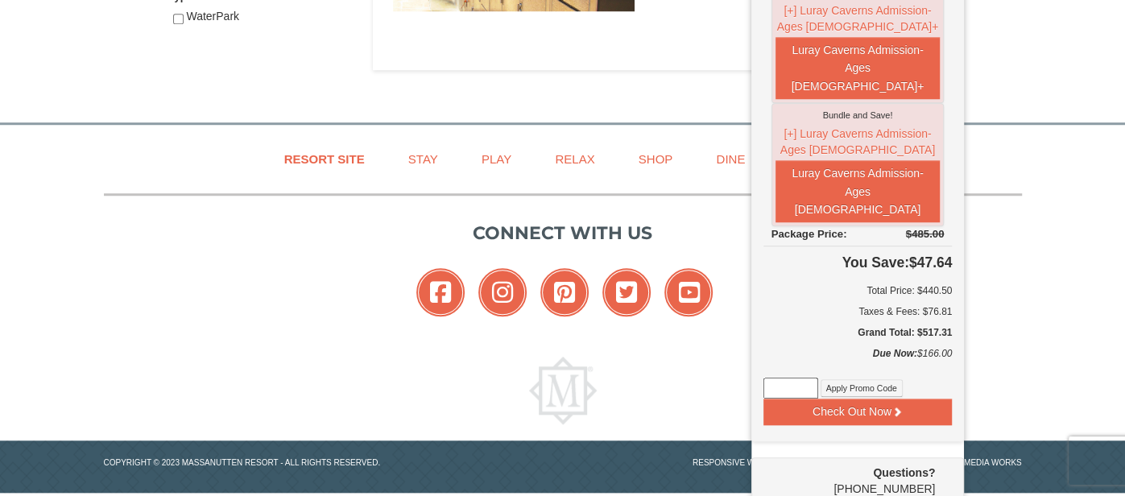
scroll to position [894, 0]
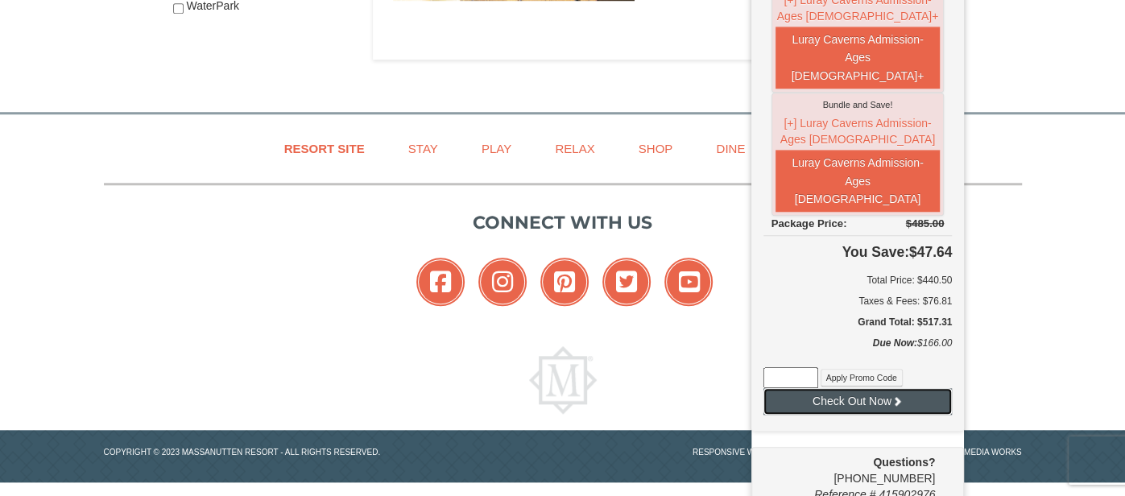
click at [871, 388] on button "Check Out Now" at bounding box center [857, 401] width 189 height 26
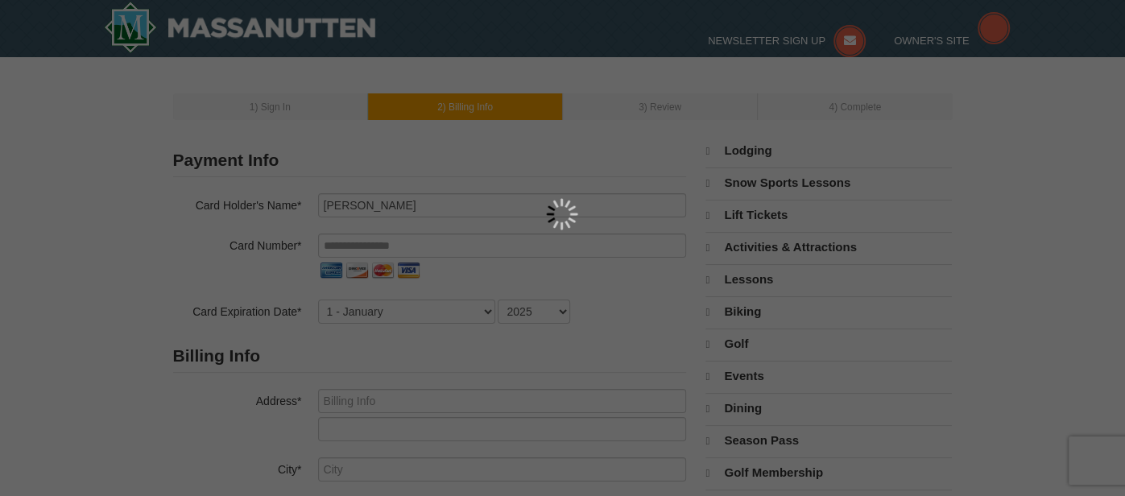
select select "9"
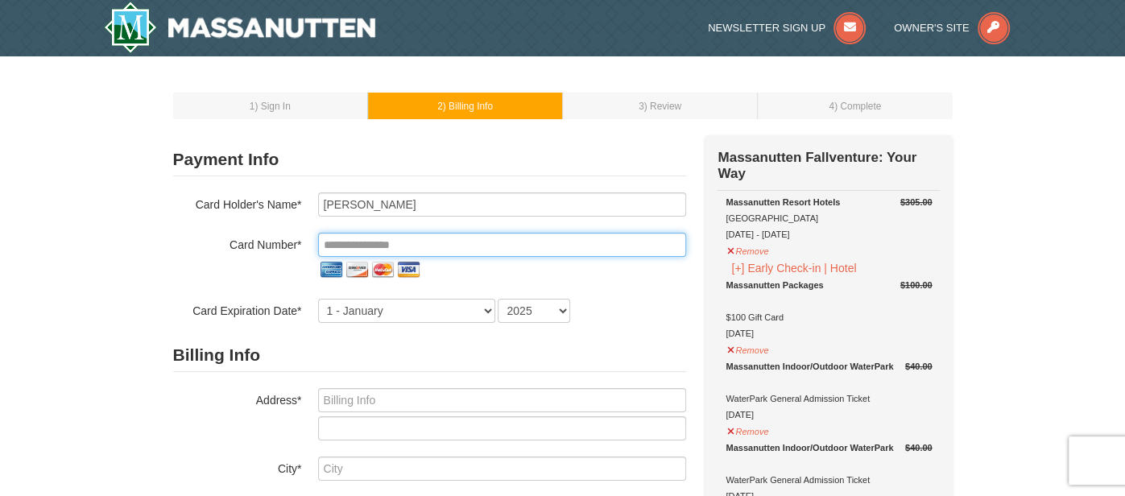
click at [413, 249] on input "tel" at bounding box center [502, 245] width 368 height 24
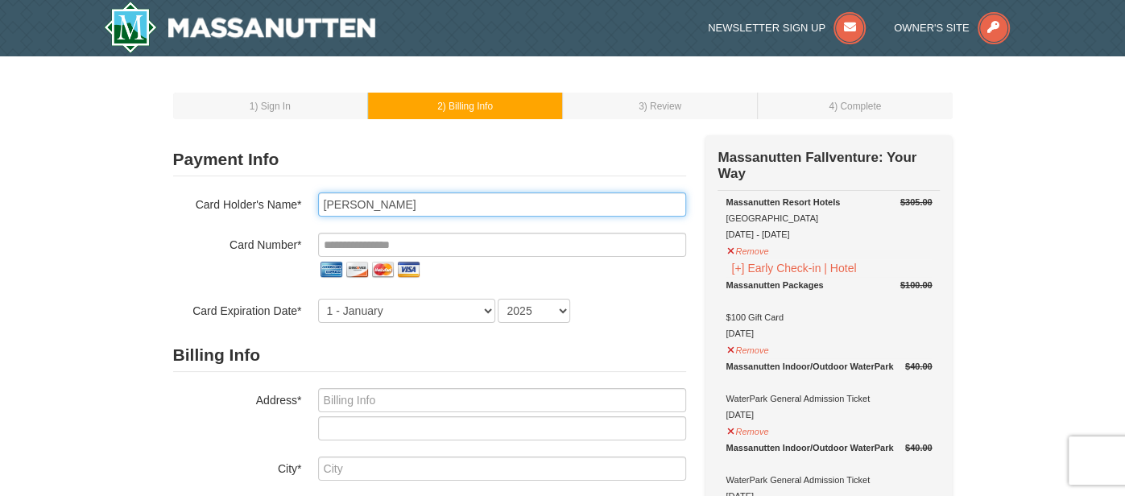
type input "[PERSON_NAME]"
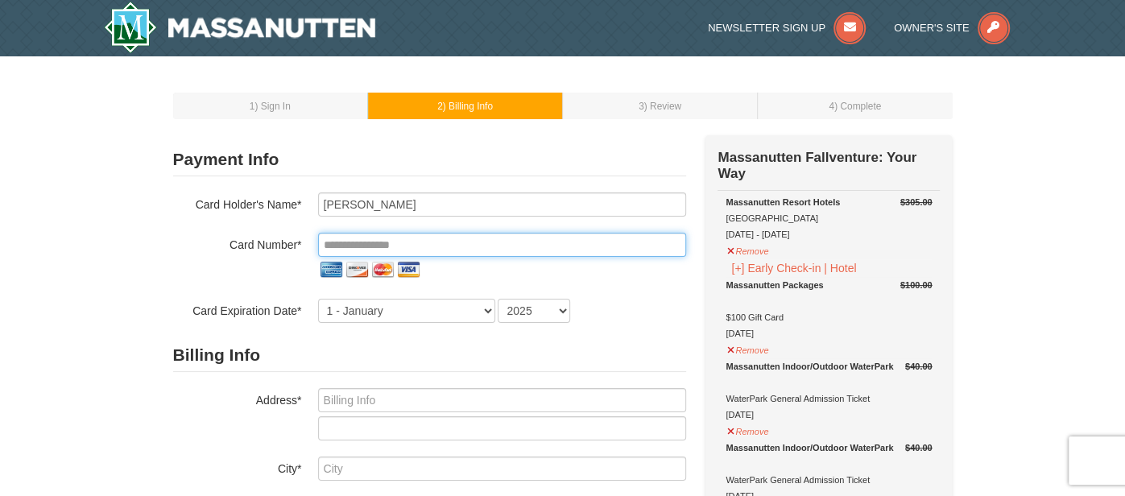
type input "**********"
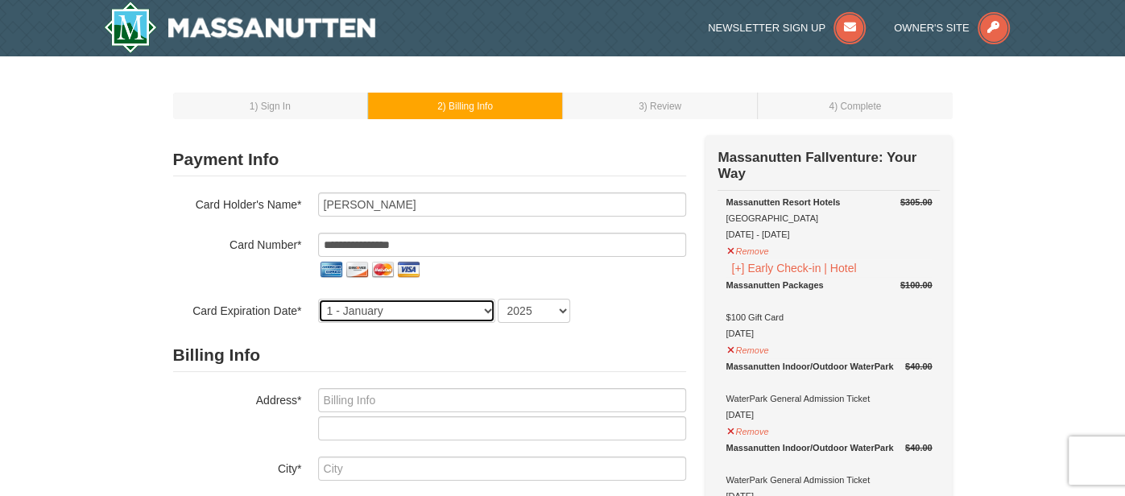
select select "6"
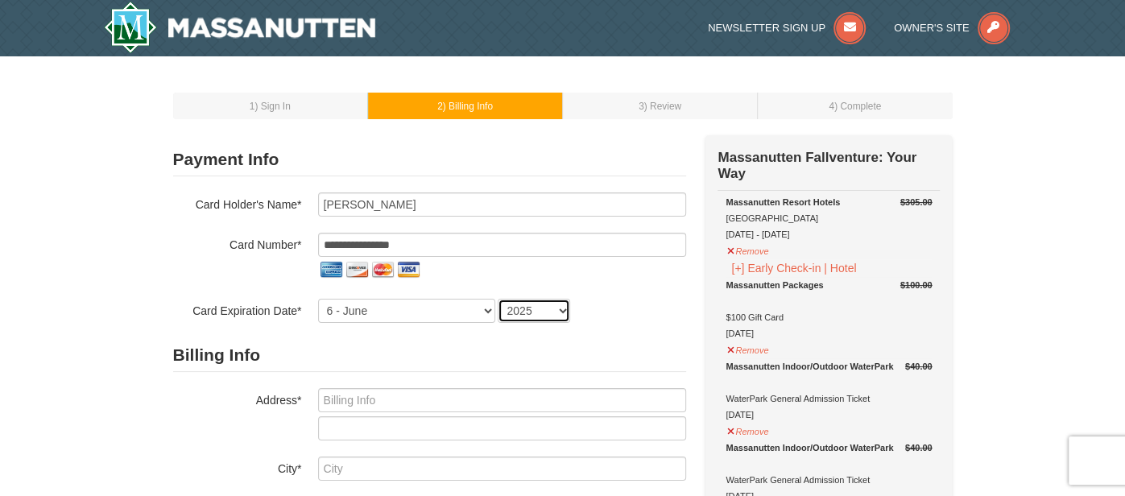
select select "2028"
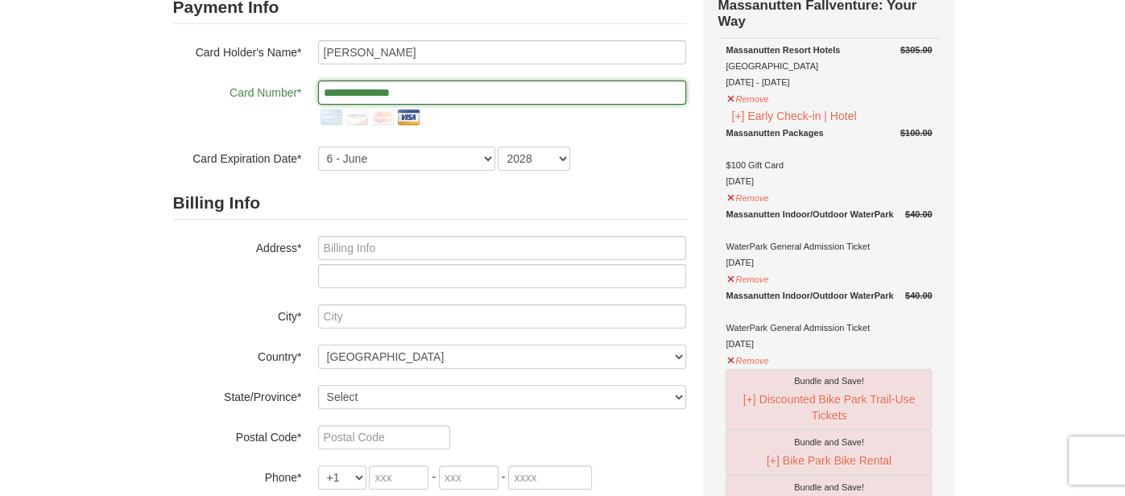
scroll to position [153, 0]
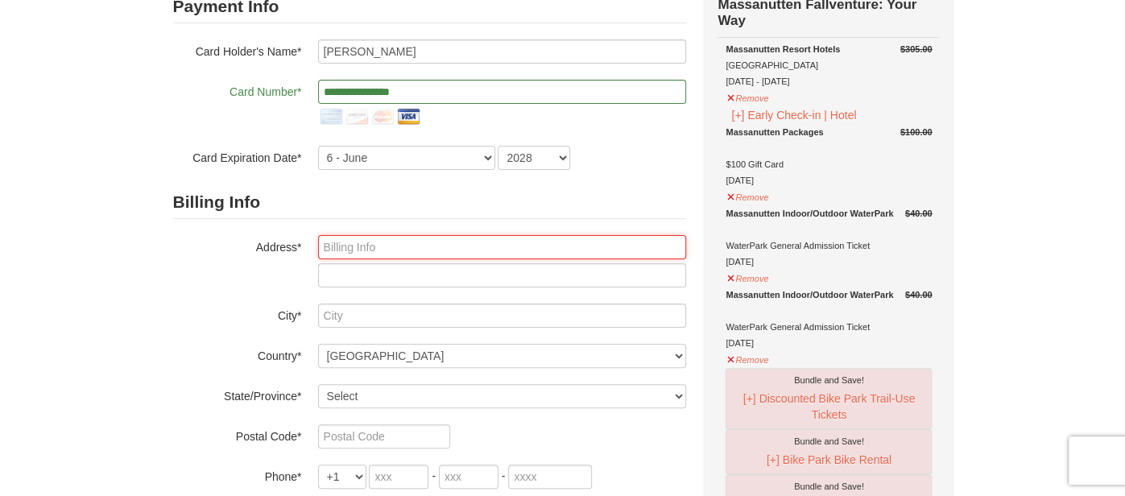
click at [474, 254] on input "text" at bounding box center [502, 247] width 368 height 24
type input "3006 Sidney Hill"
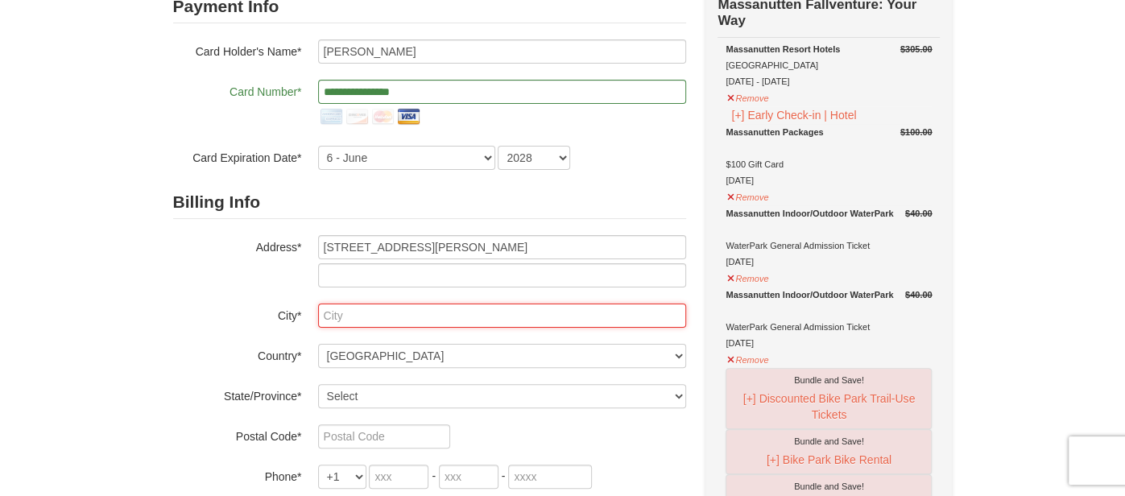
type input "Henderson"
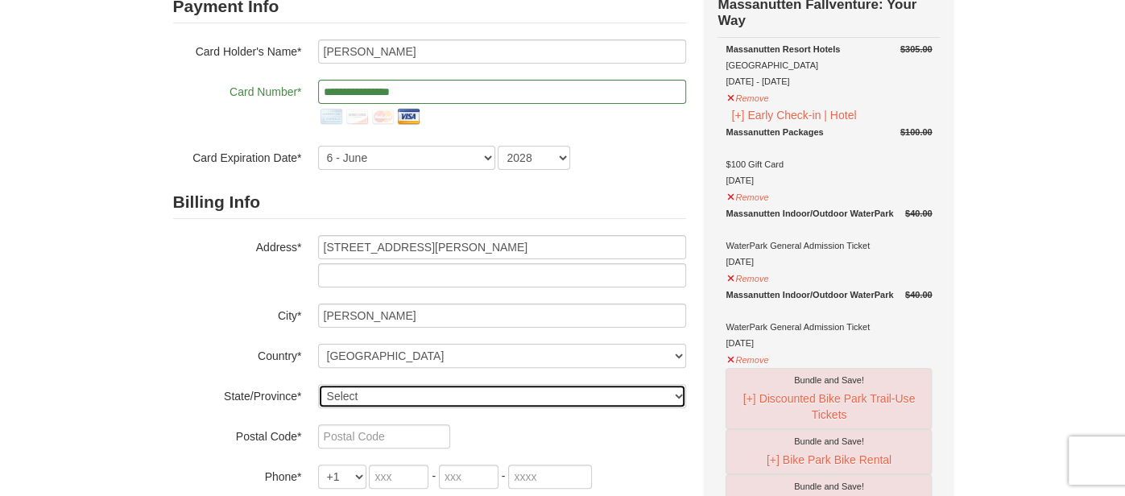
select select "NC"
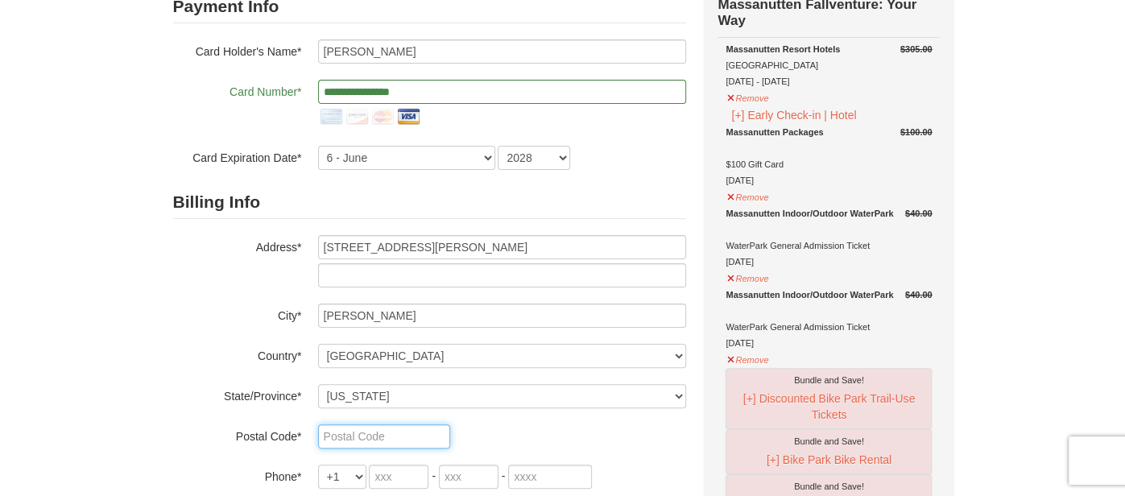
type input "27536"
type input "919"
type input "264"
type input "5984"
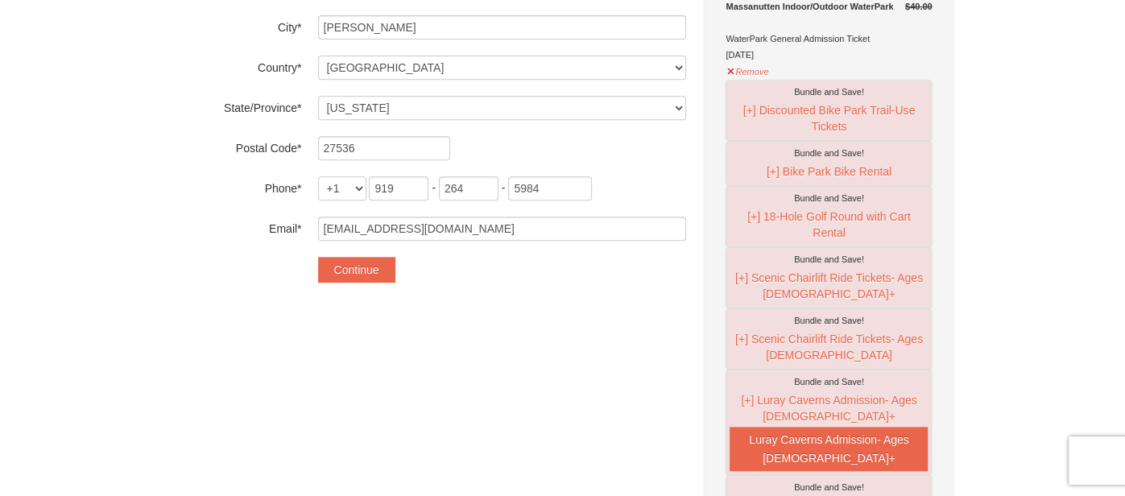
scroll to position [445, 0]
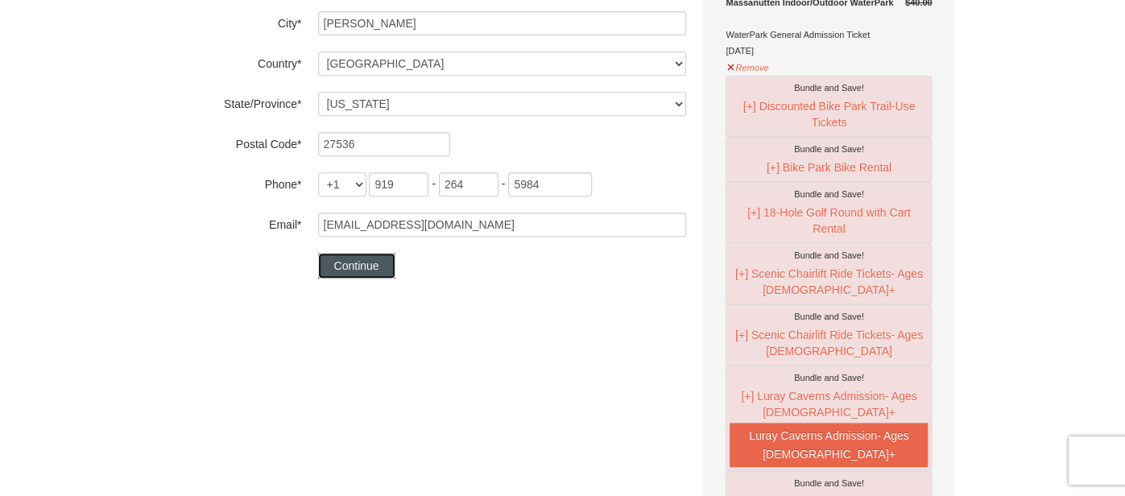
click at [370, 267] on button "Continue" at bounding box center [356, 266] width 77 height 26
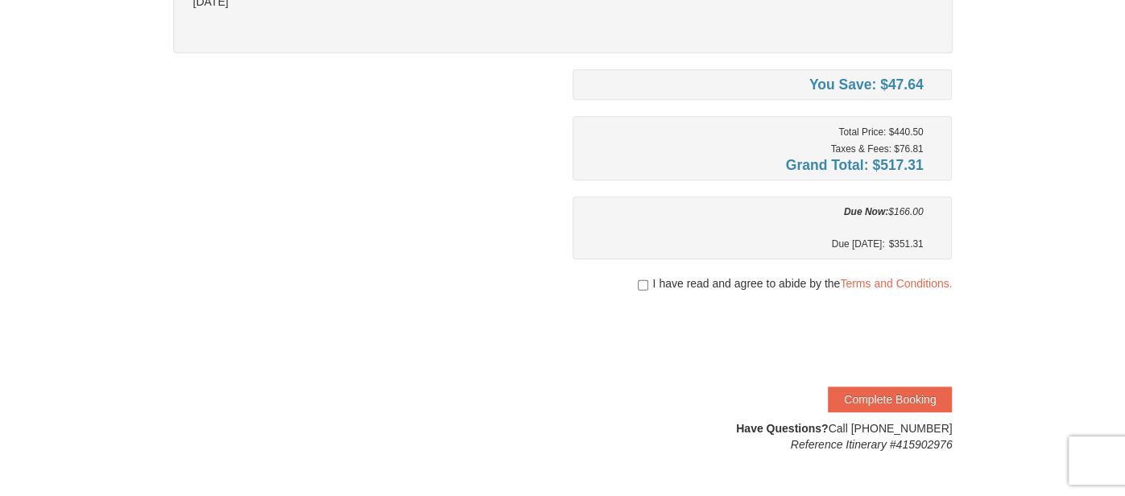
scroll to position [515, 0]
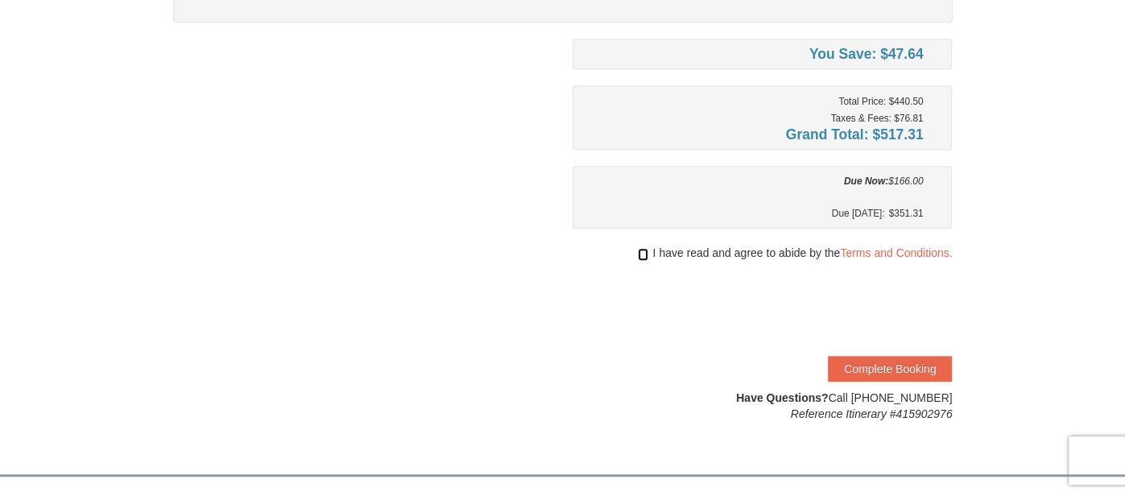
click at [640, 248] on input "checkbox" at bounding box center [643, 254] width 10 height 13
checkbox input "true"
click at [870, 364] on button "Complete Booking" at bounding box center [890, 369] width 124 height 26
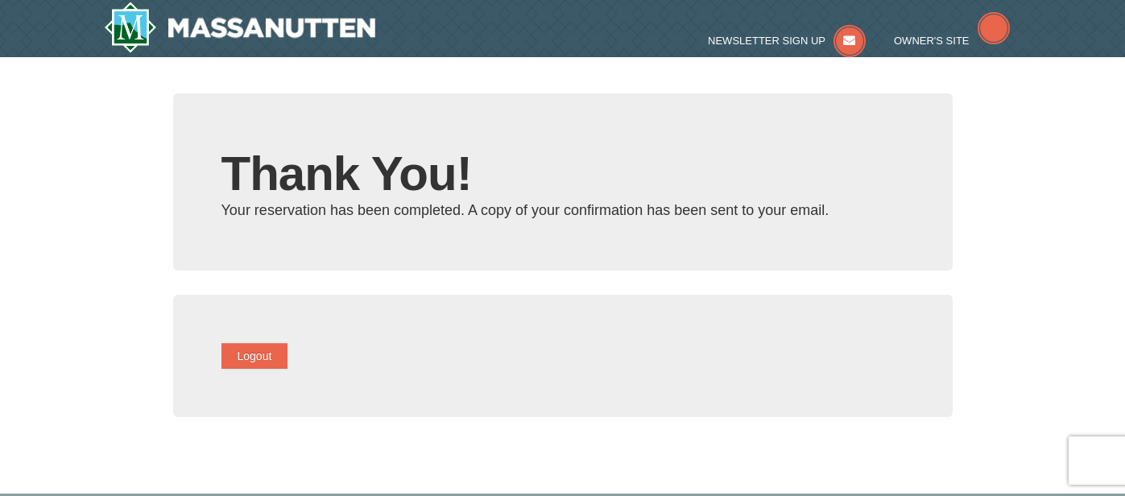
type input "[EMAIL_ADDRESS][DOMAIN_NAME]"
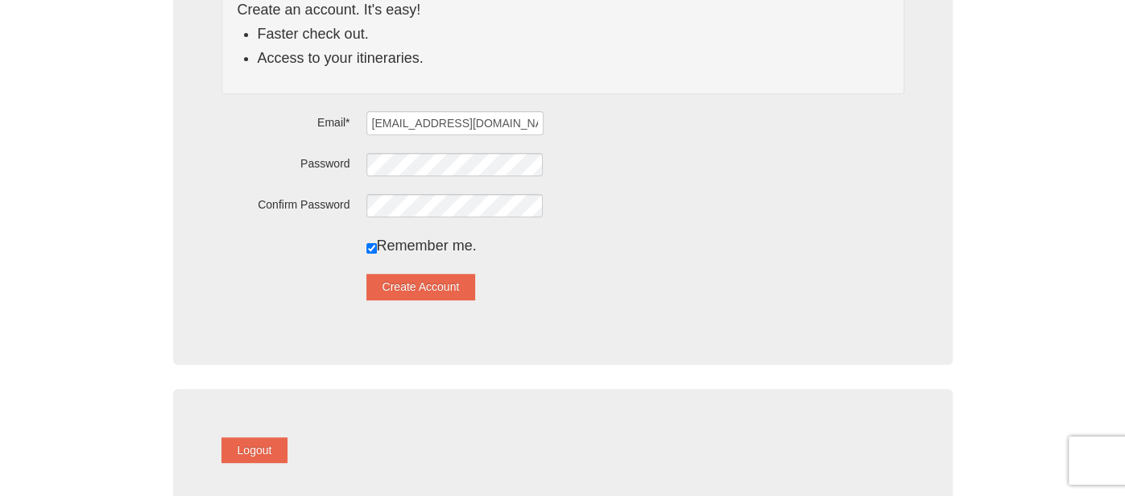
scroll to position [244, 0]
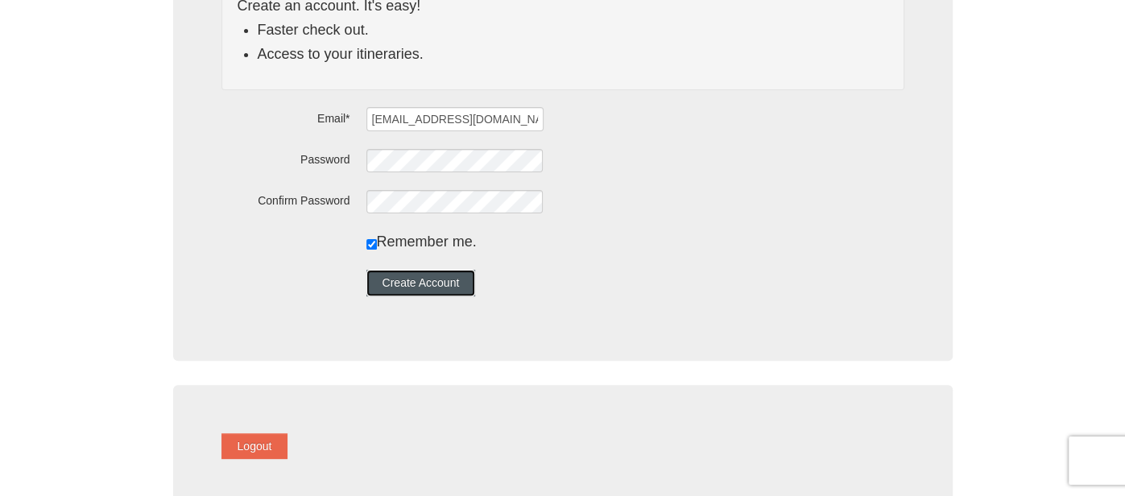
click at [447, 277] on button "Create Account" at bounding box center [421, 283] width 110 height 26
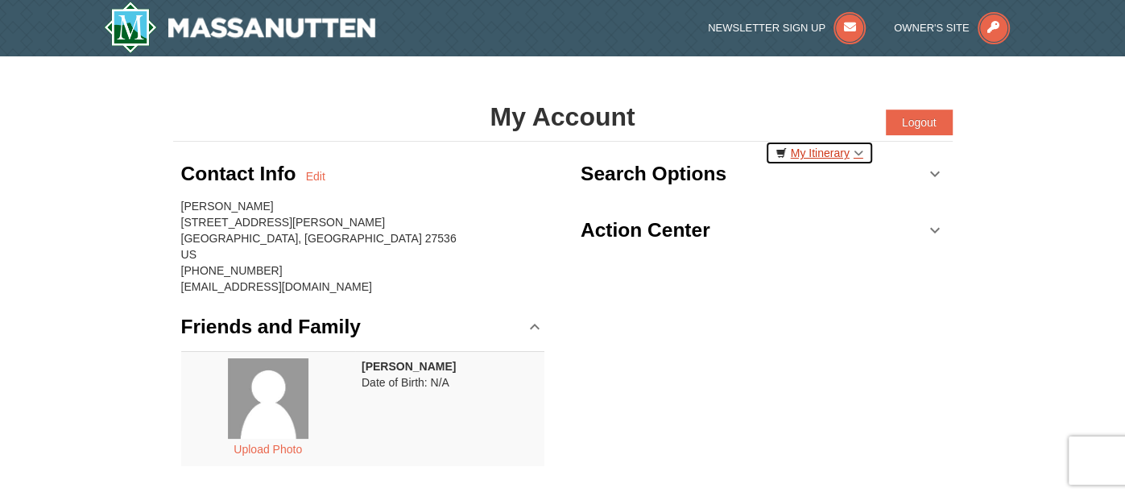
click at [818, 154] on link "My Itinerary" at bounding box center [819, 153] width 109 height 24
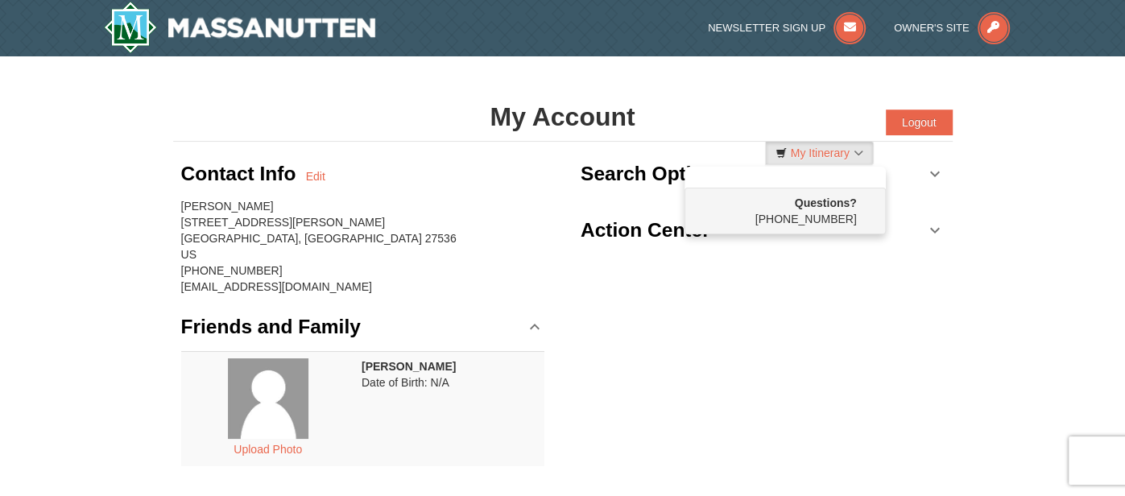
click at [742, 148] on div "Search Options Lodging Arrival Please format dates MM/DD/YYYY [DATE] Departure …" at bounding box center [763, 206] width 380 height 129
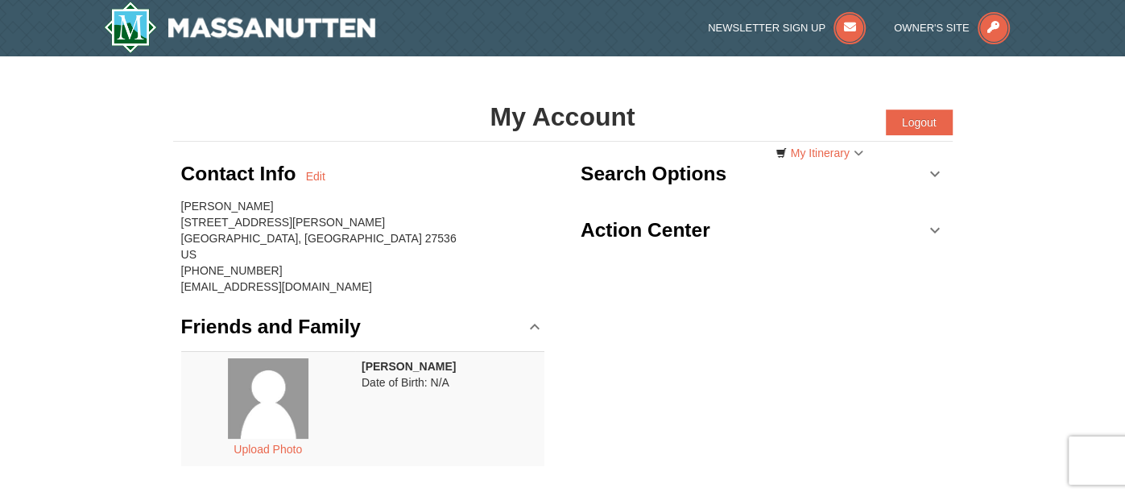
click at [938, 175] on link "Search Options" at bounding box center [763, 174] width 364 height 48
